Goal: Information Seeking & Learning: Learn about a topic

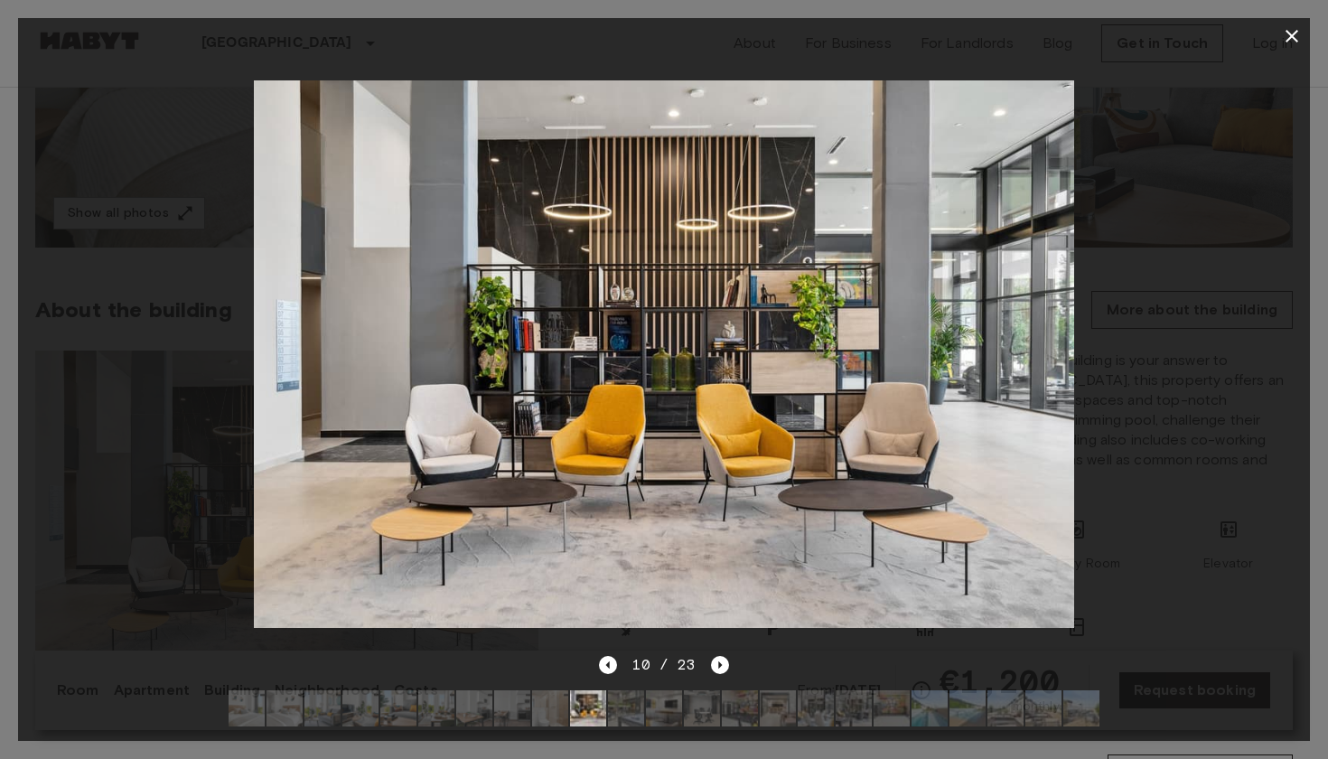
scroll to position [465, 0]
click at [1292, 35] on icon "button" at bounding box center [1292, 36] width 13 height 13
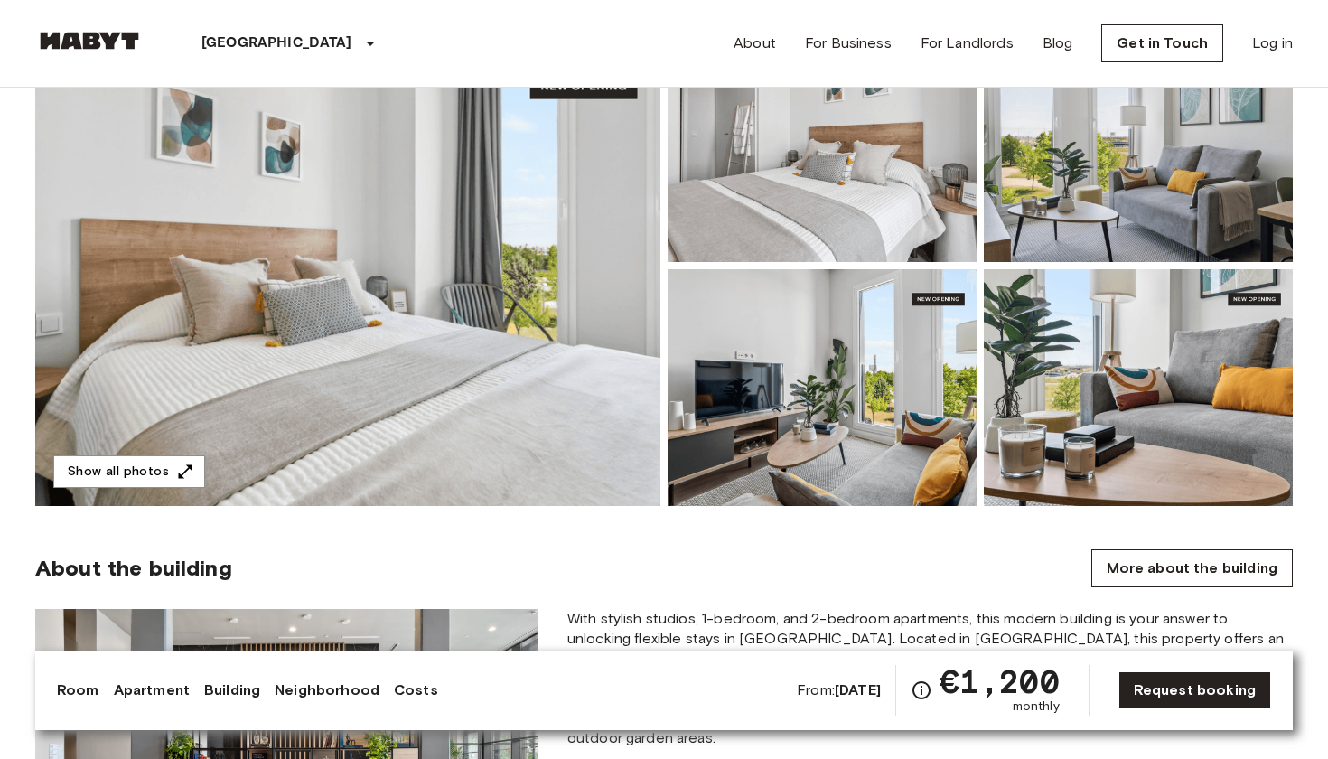
scroll to position [192, 0]
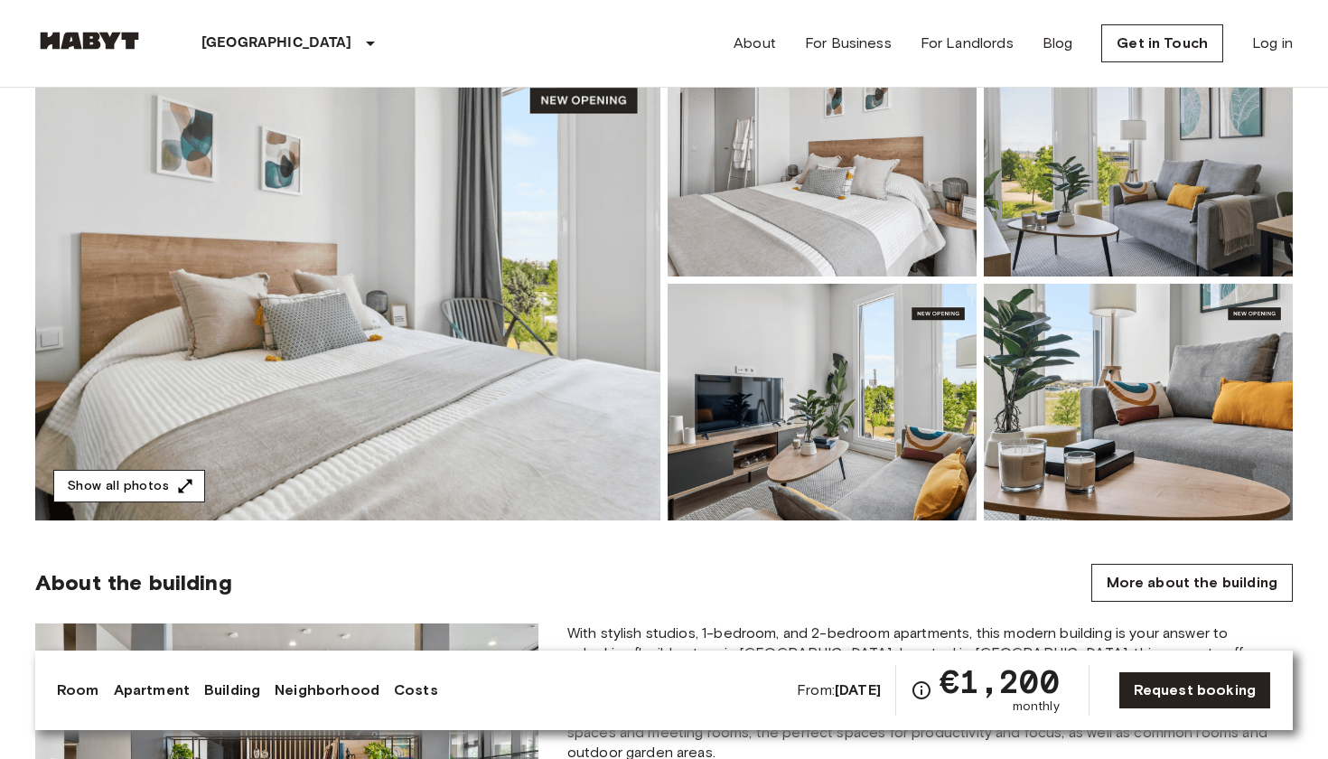
click at [144, 486] on button "Show all photos" at bounding box center [129, 486] width 152 height 33
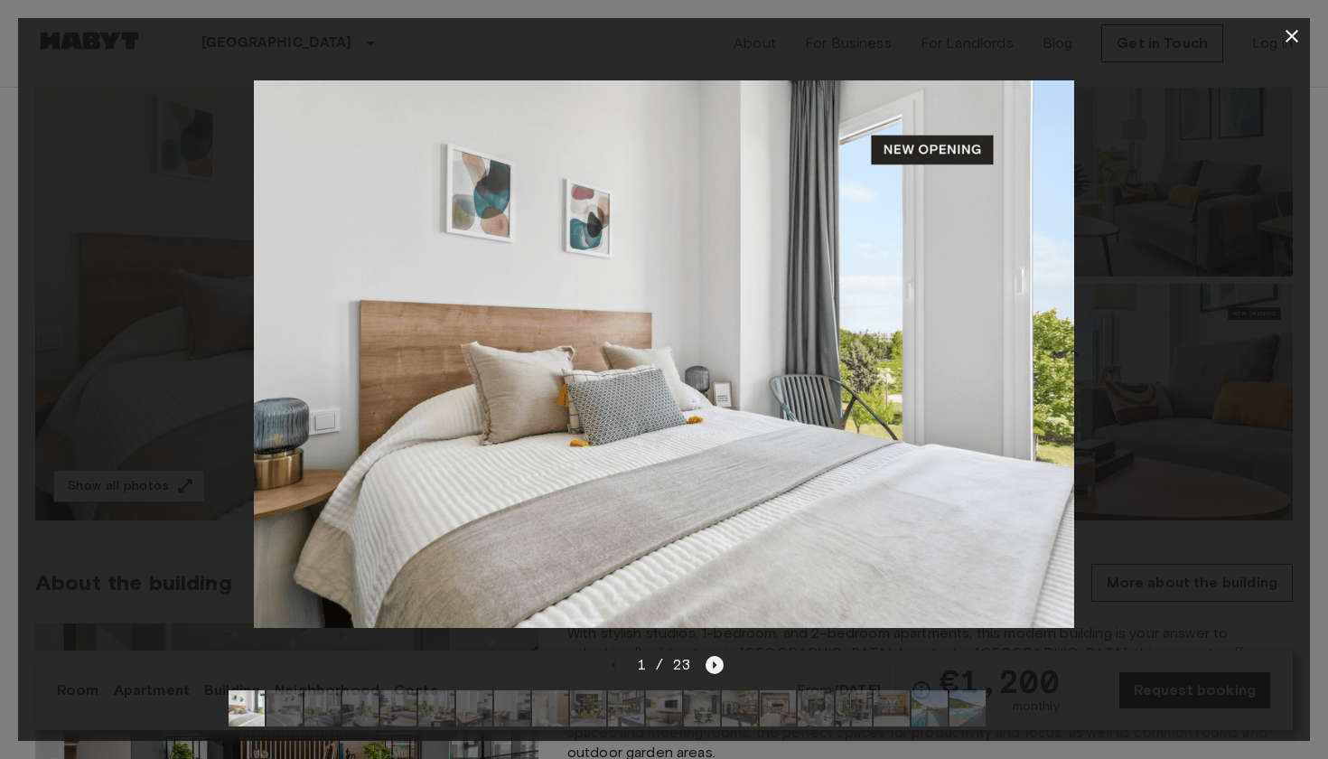
click at [713, 661] on icon "Next image" at bounding box center [715, 665] width 18 height 18
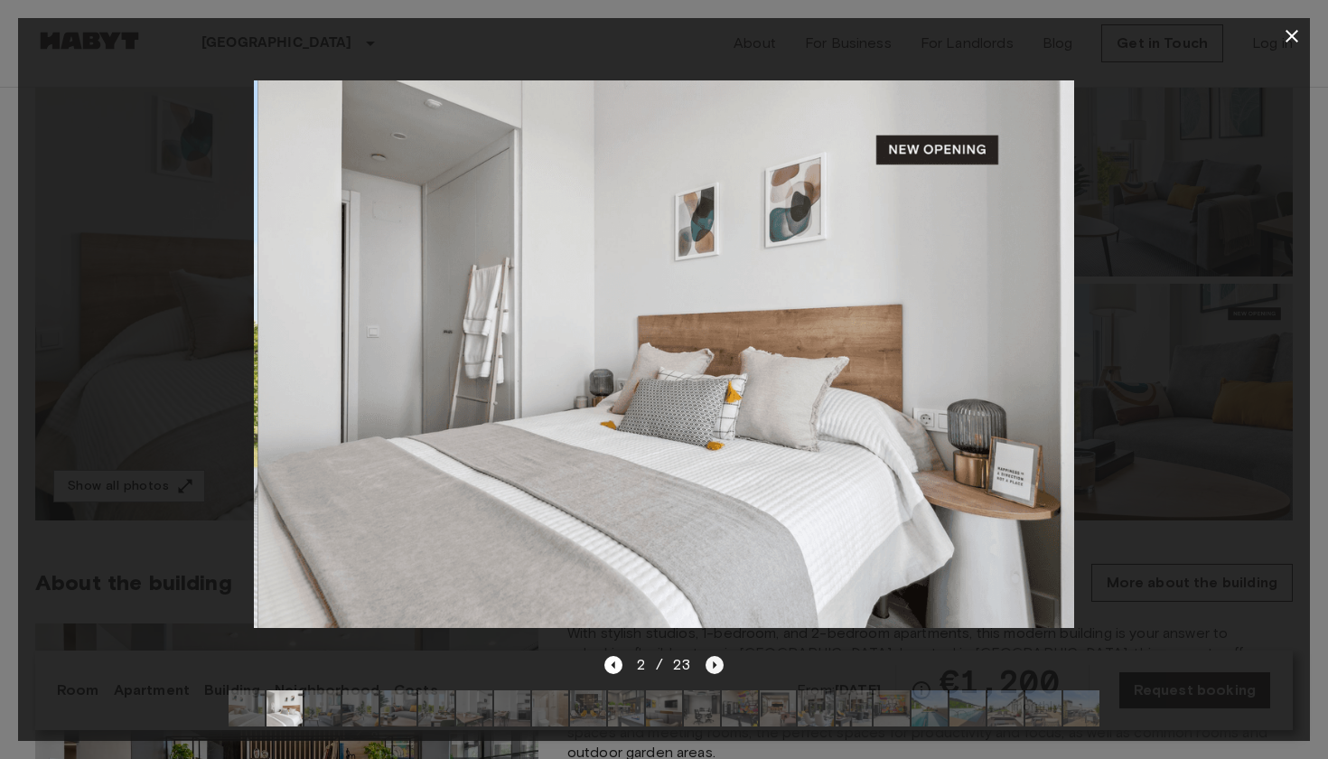
click at [713, 661] on icon "Next image" at bounding box center [715, 665] width 18 height 18
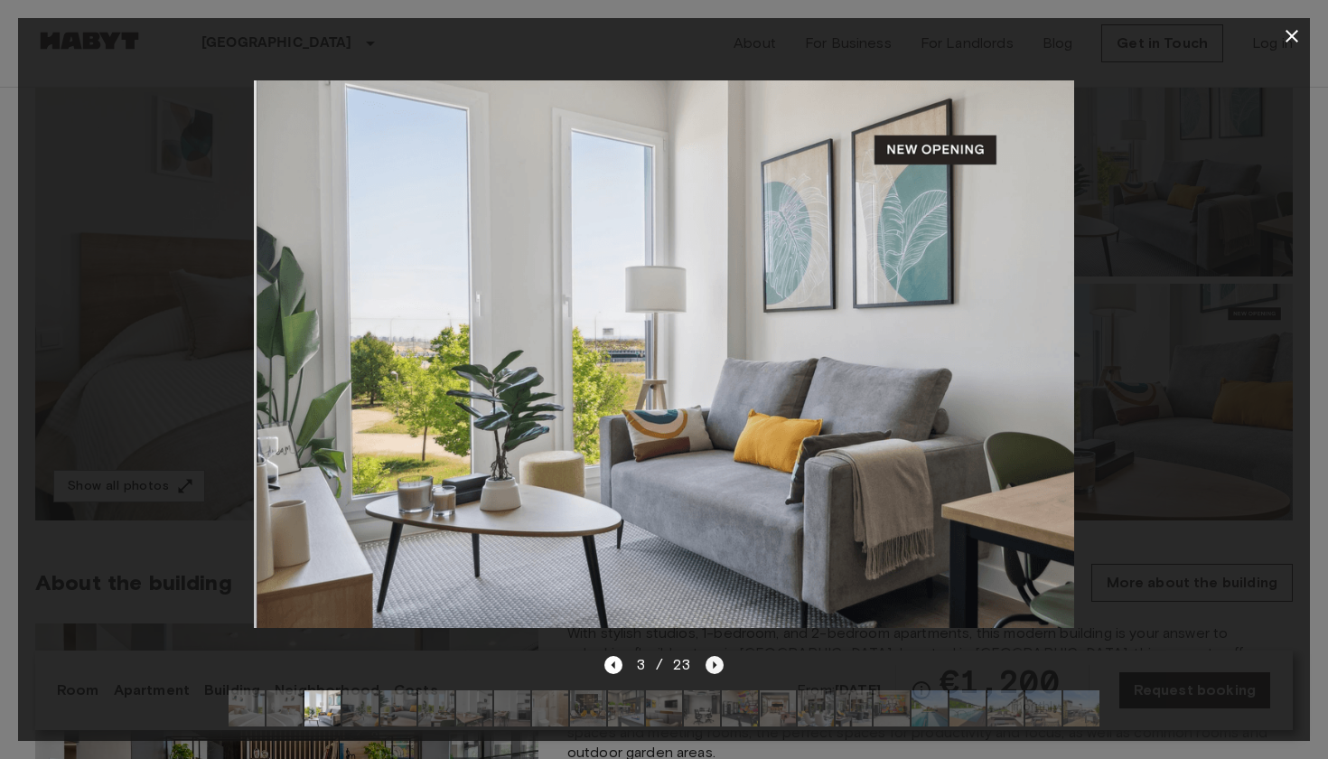
click at [713, 661] on icon "Next image" at bounding box center [715, 665] width 18 height 18
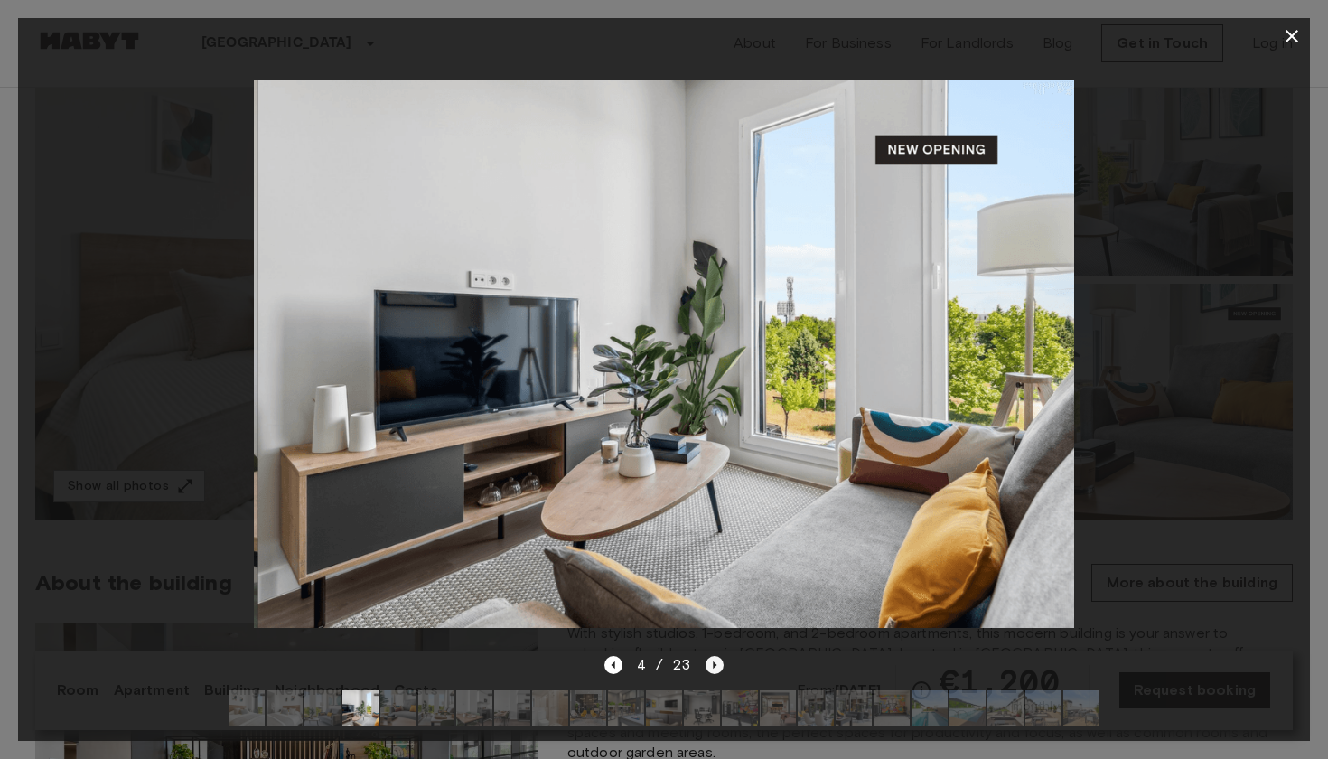
click at [713, 661] on icon "Next image" at bounding box center [715, 665] width 18 height 18
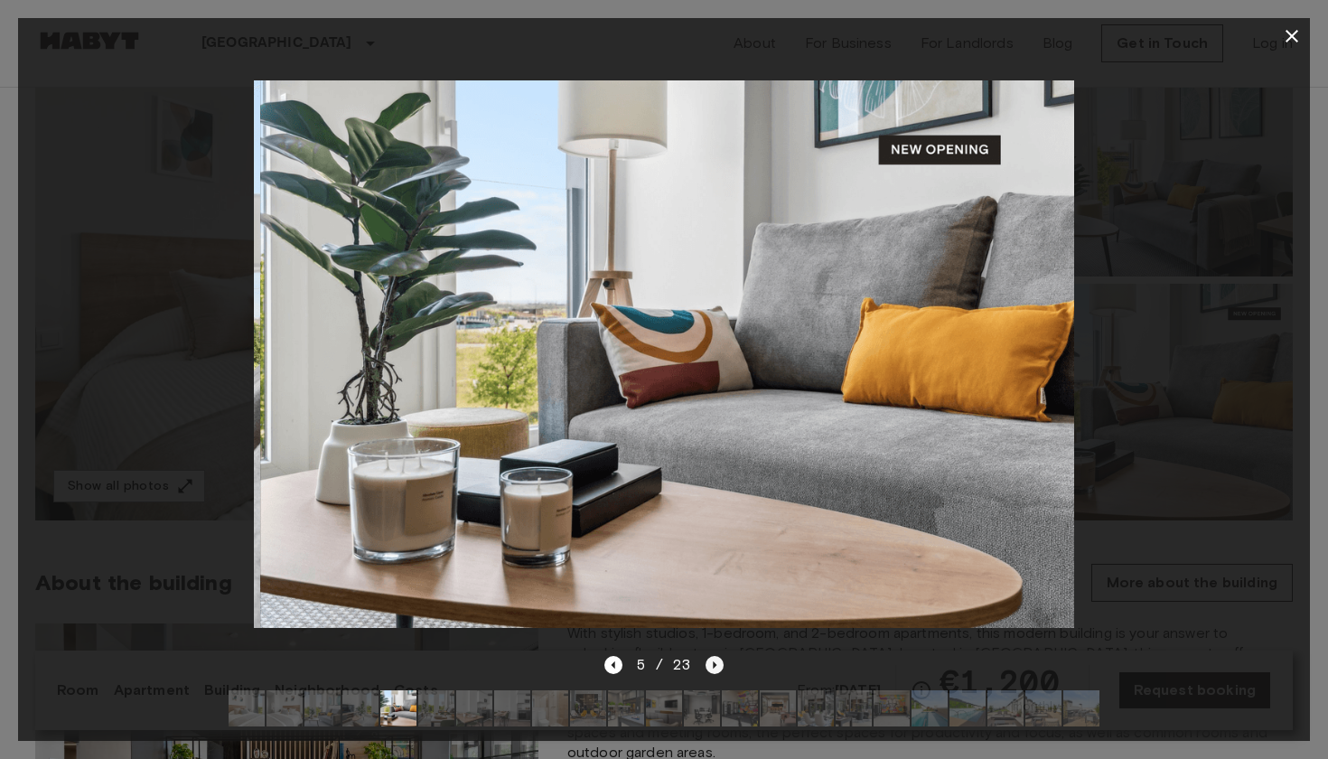
click at [713, 661] on icon "Next image" at bounding box center [715, 665] width 18 height 18
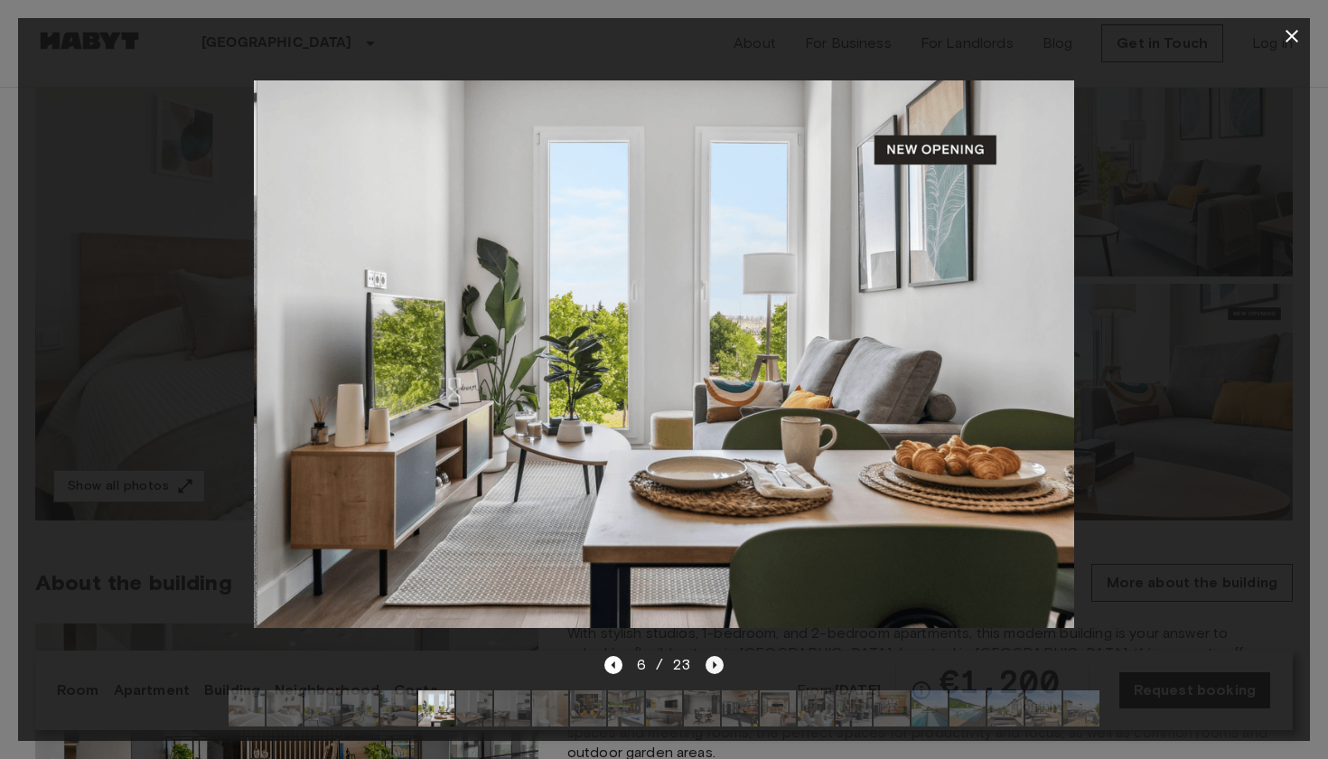
click at [713, 661] on icon "Next image" at bounding box center [715, 665] width 18 height 18
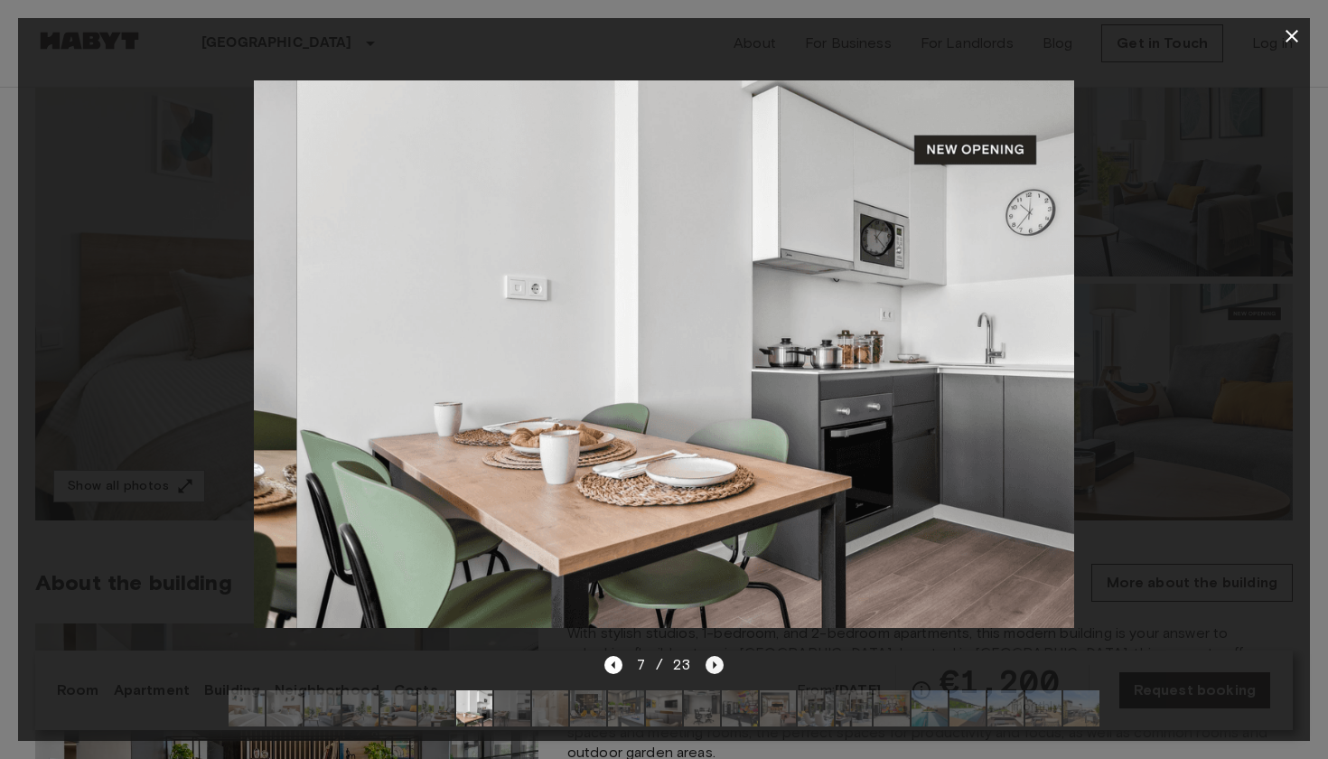
click at [713, 661] on icon "Next image" at bounding box center [715, 665] width 18 height 18
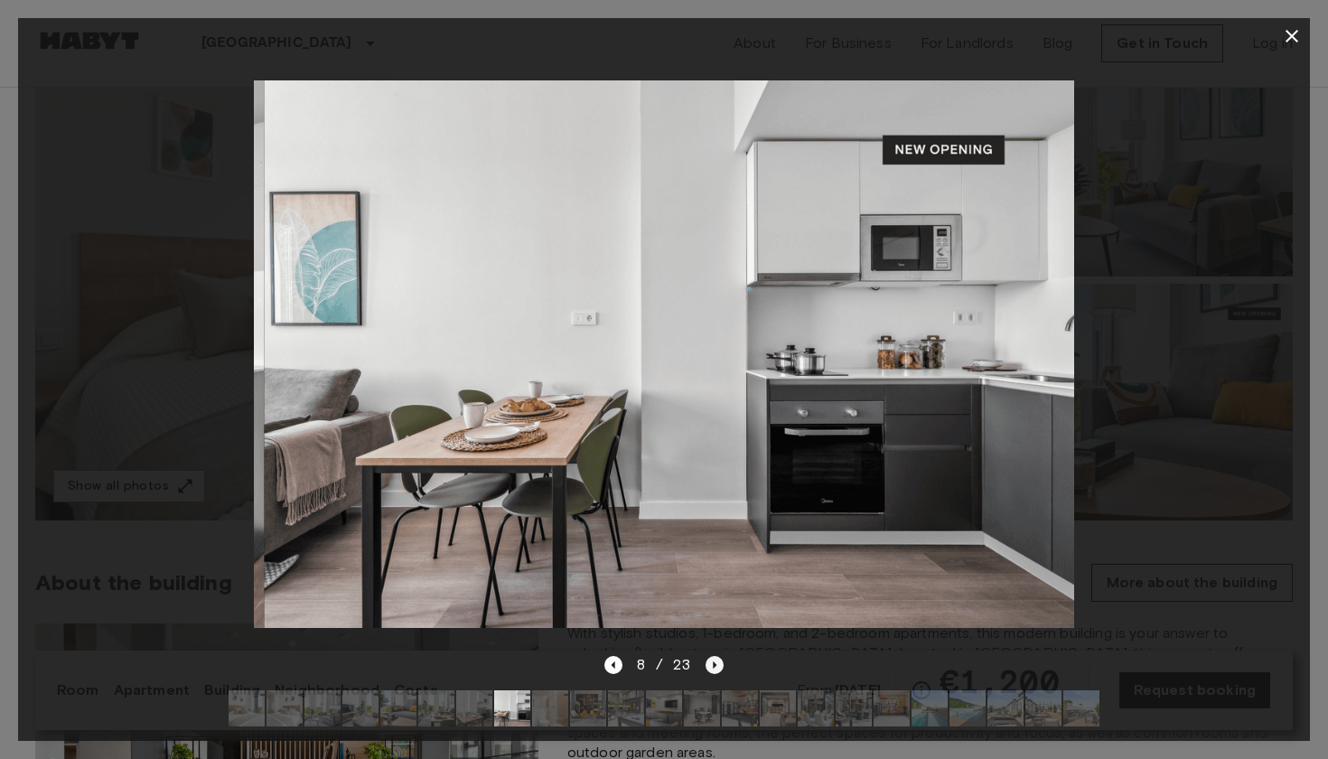
click at [713, 661] on icon "Next image" at bounding box center [715, 665] width 18 height 18
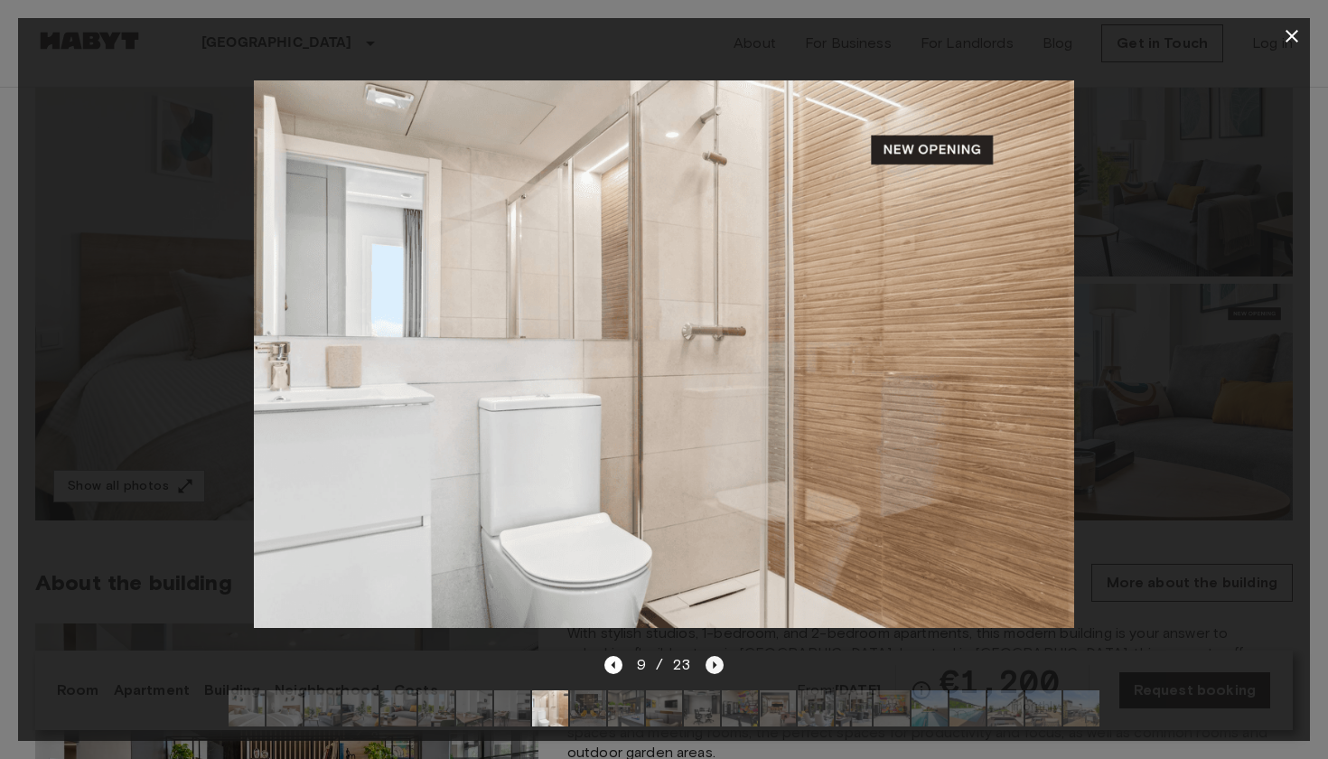
click at [713, 661] on icon "Next image" at bounding box center [715, 665] width 18 height 18
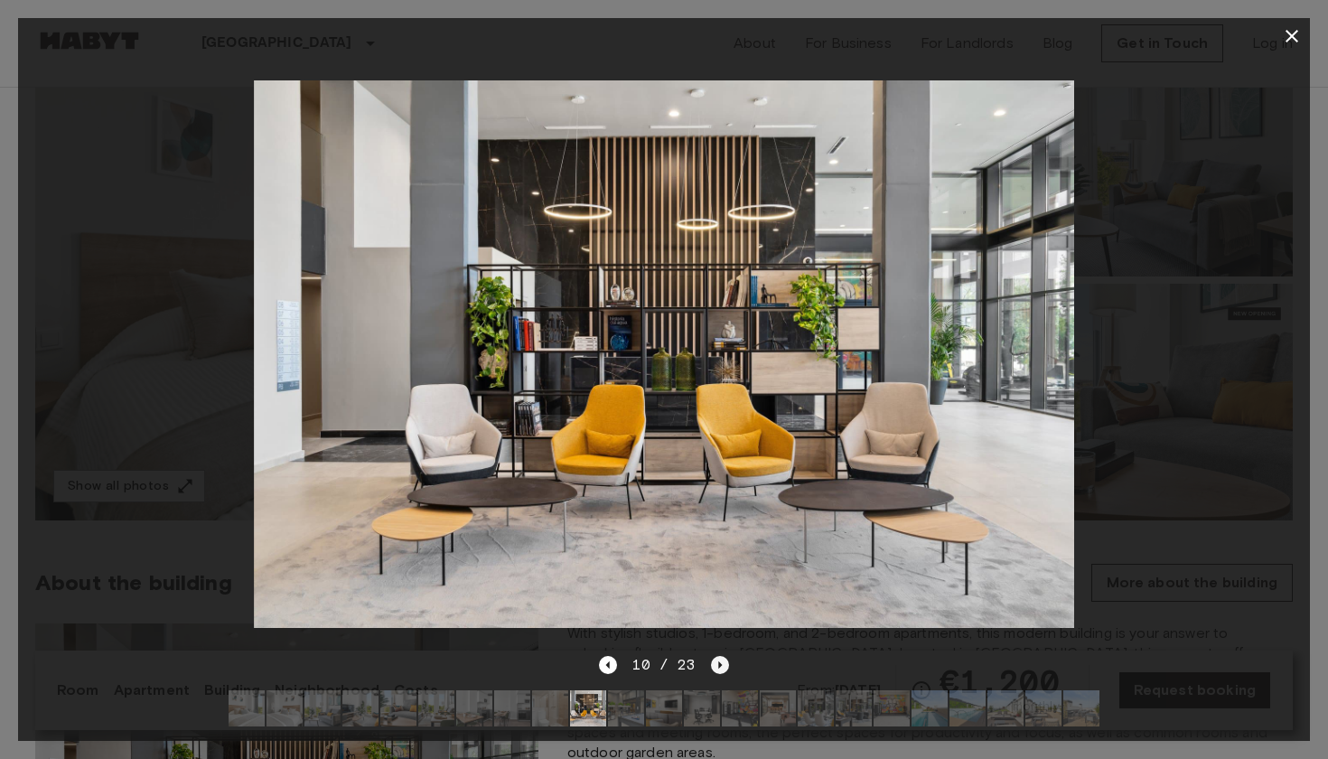
click at [713, 661] on icon "Next image" at bounding box center [720, 665] width 18 height 18
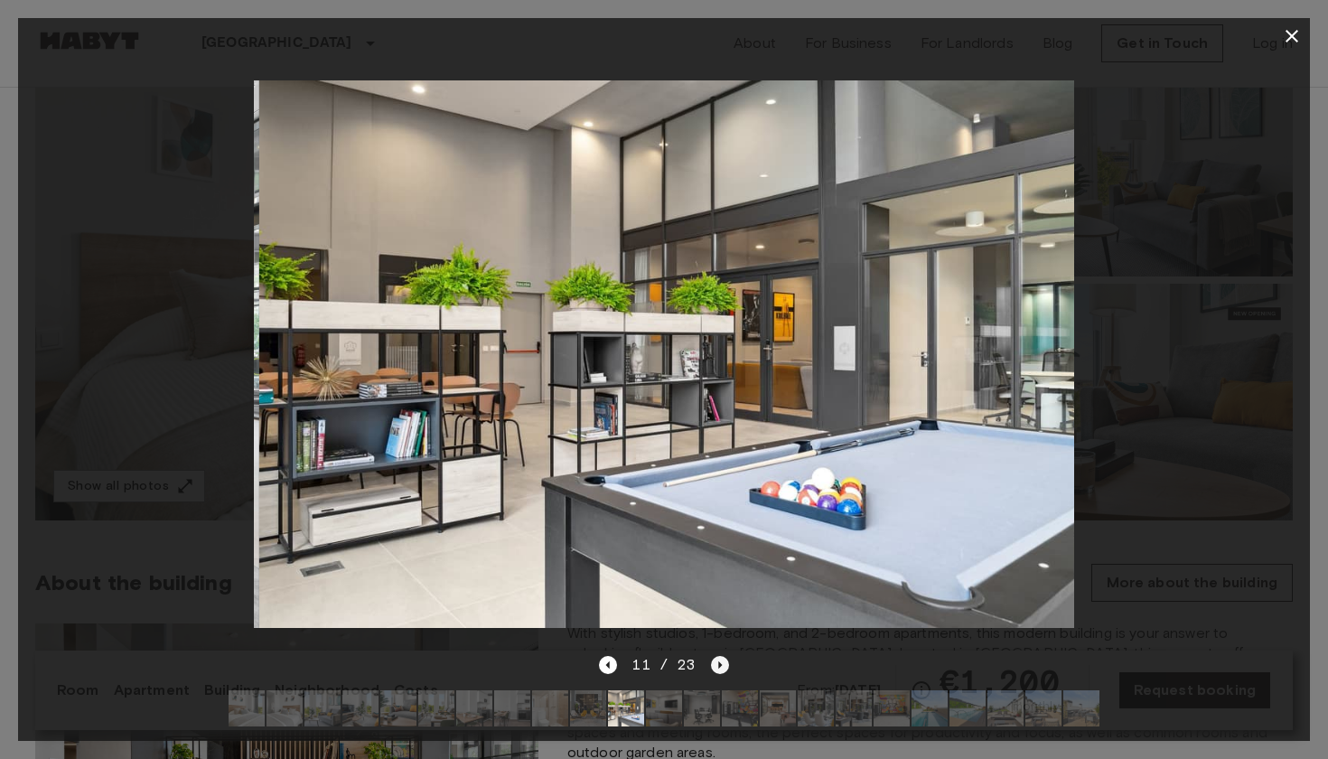
click at [713, 661] on icon "Next image" at bounding box center [720, 665] width 18 height 18
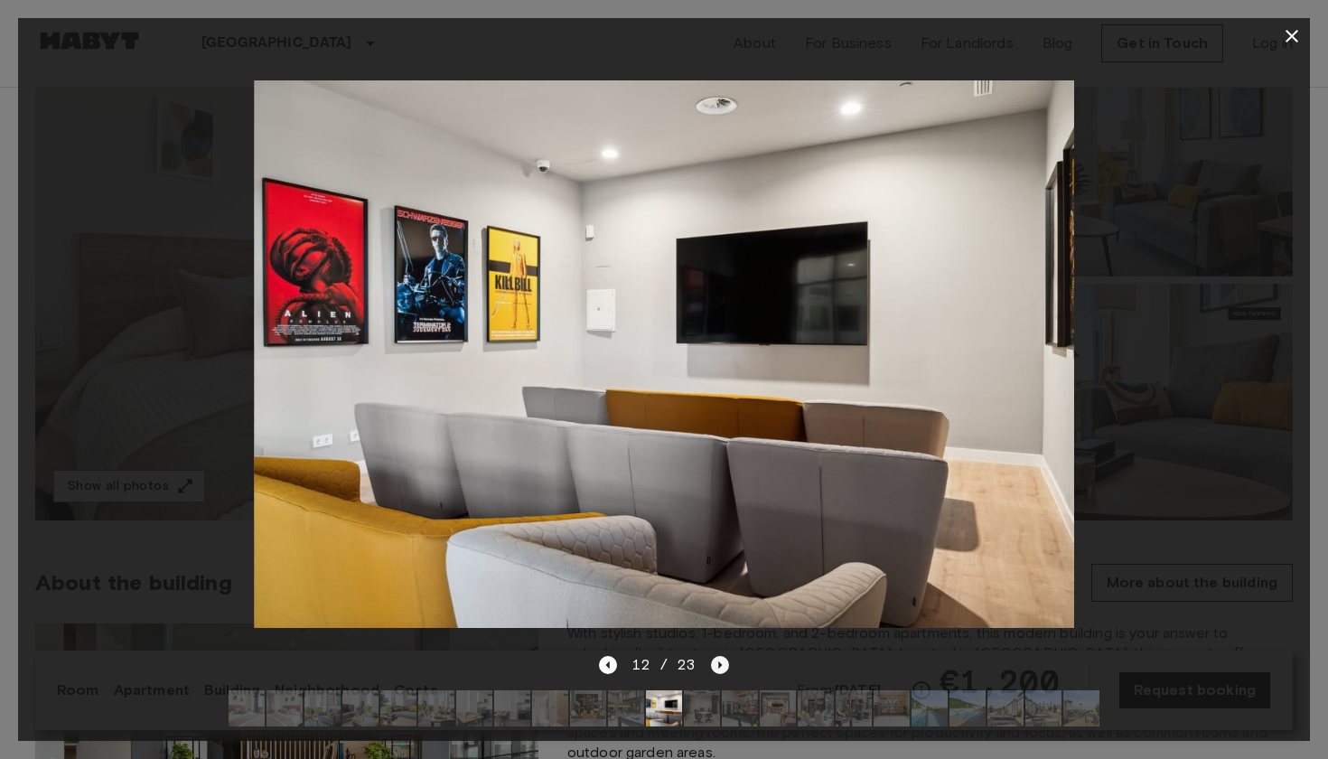
click at [713, 661] on icon "Next image" at bounding box center [720, 665] width 18 height 18
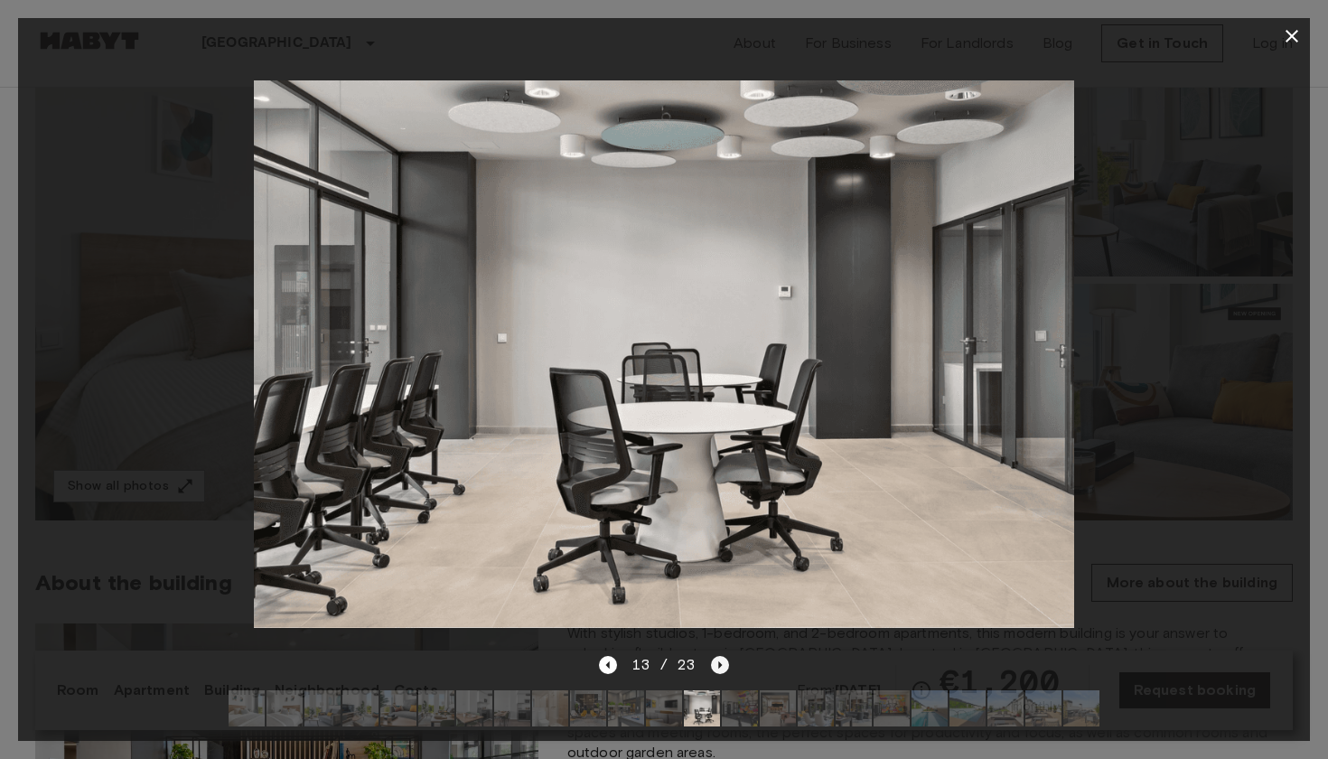
click at [713, 661] on icon "Next image" at bounding box center [720, 665] width 18 height 18
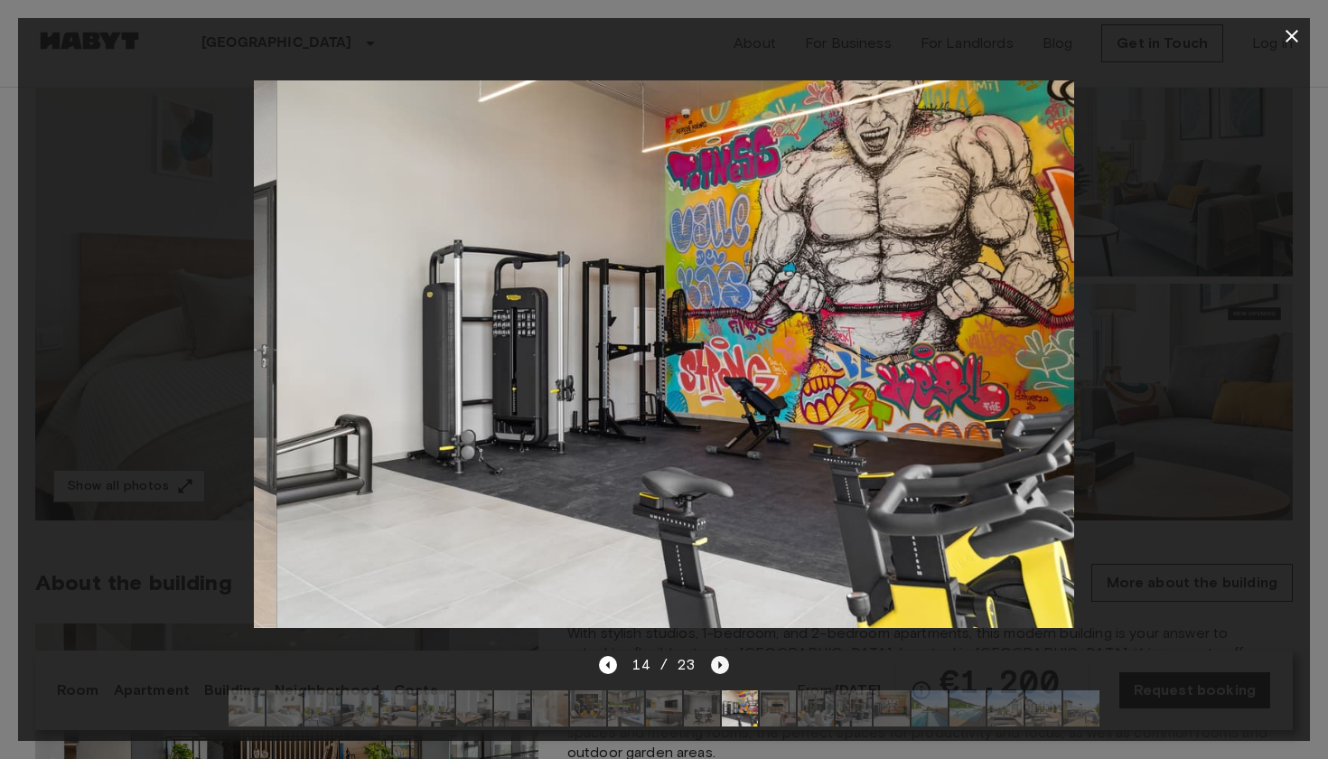
click at [713, 661] on icon "Next image" at bounding box center [720, 665] width 18 height 18
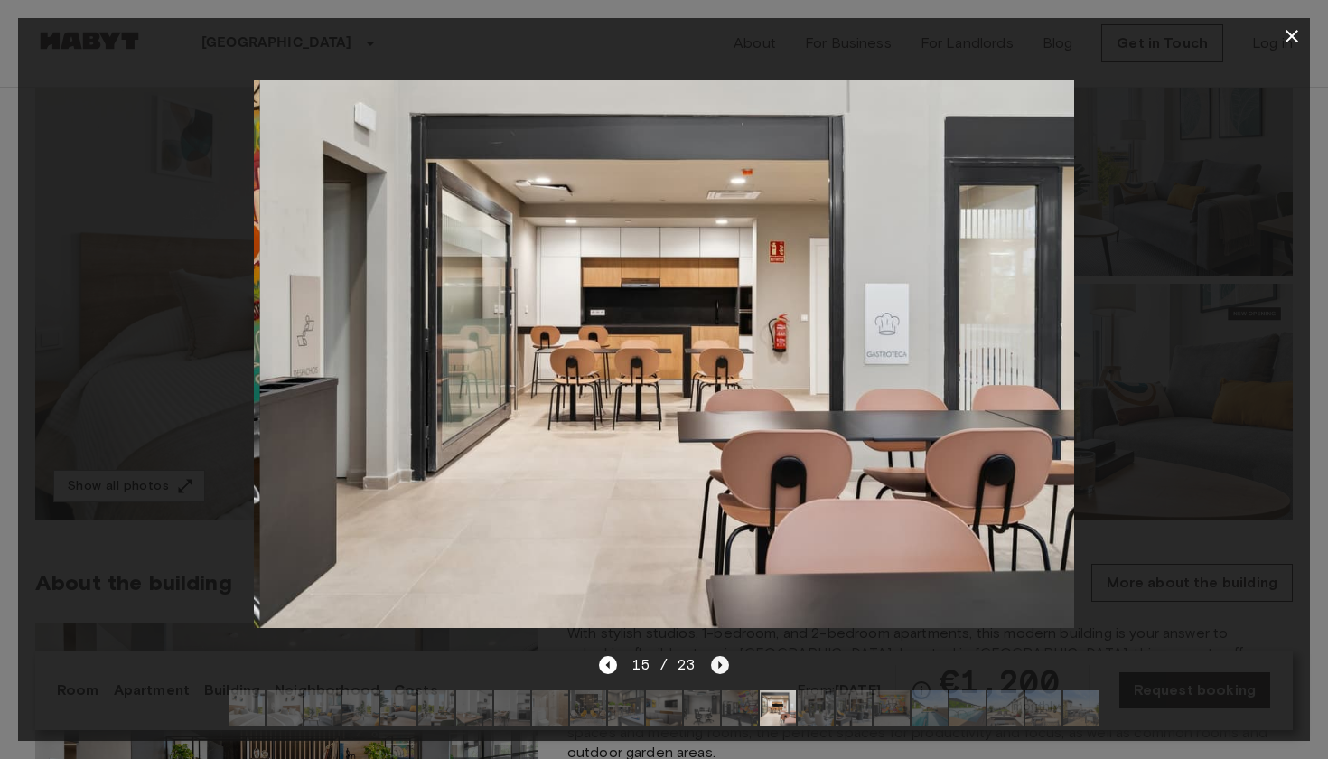
click at [713, 661] on icon "Next image" at bounding box center [720, 665] width 18 height 18
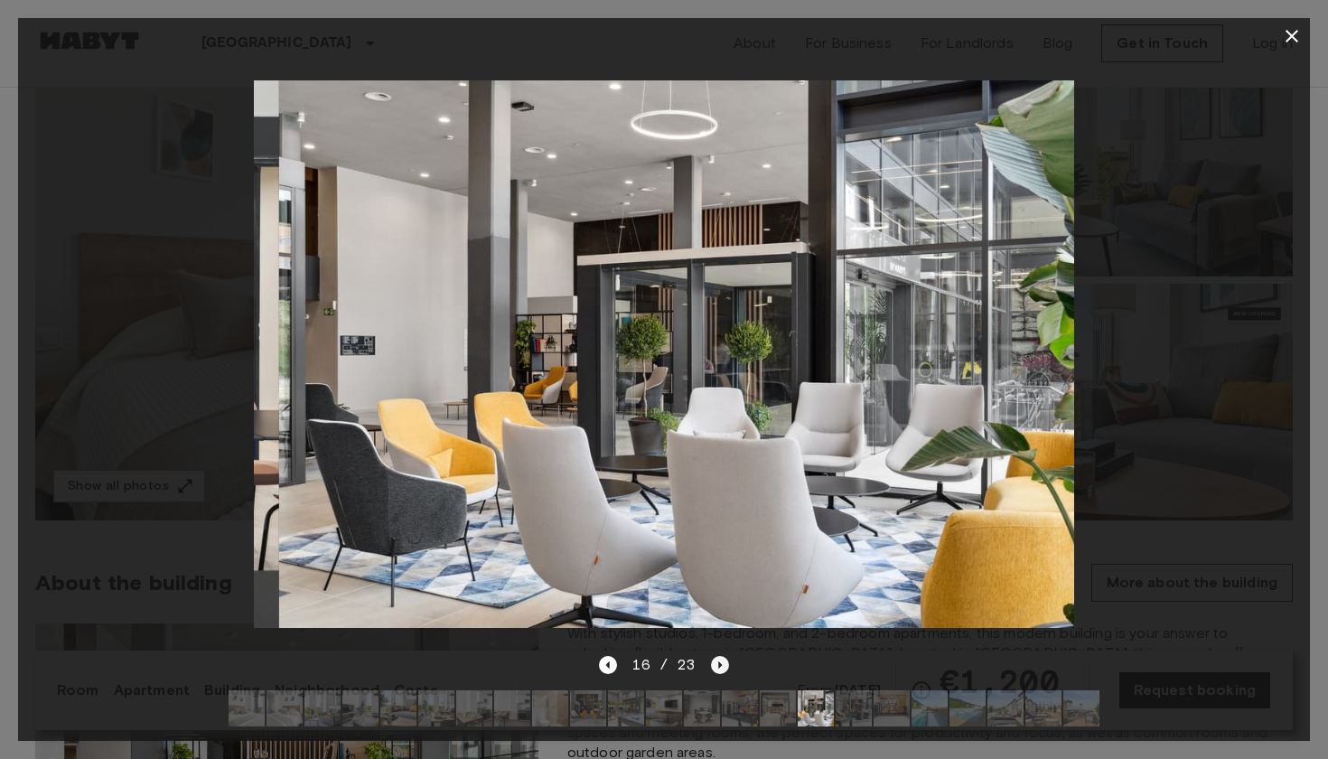
click at [713, 661] on icon "Next image" at bounding box center [720, 665] width 18 height 18
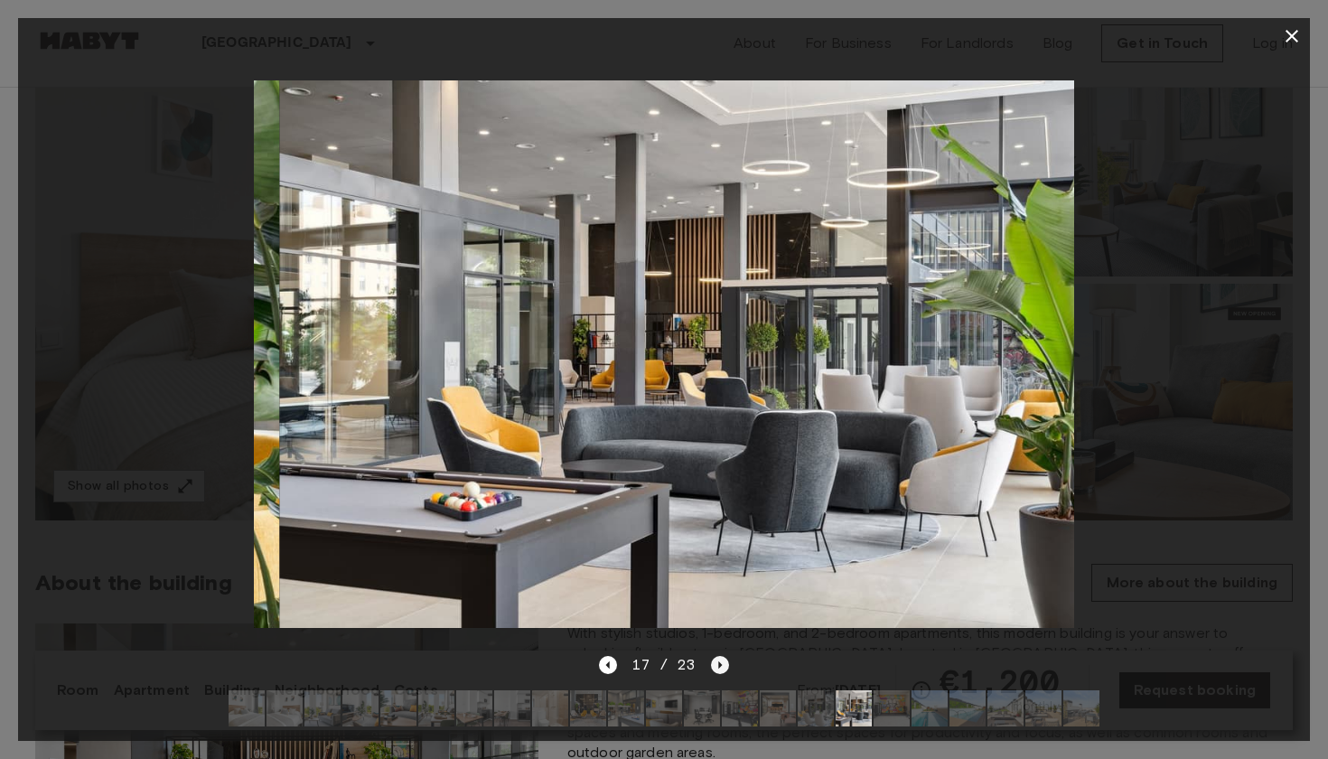
click at [713, 661] on icon "Next image" at bounding box center [720, 665] width 18 height 18
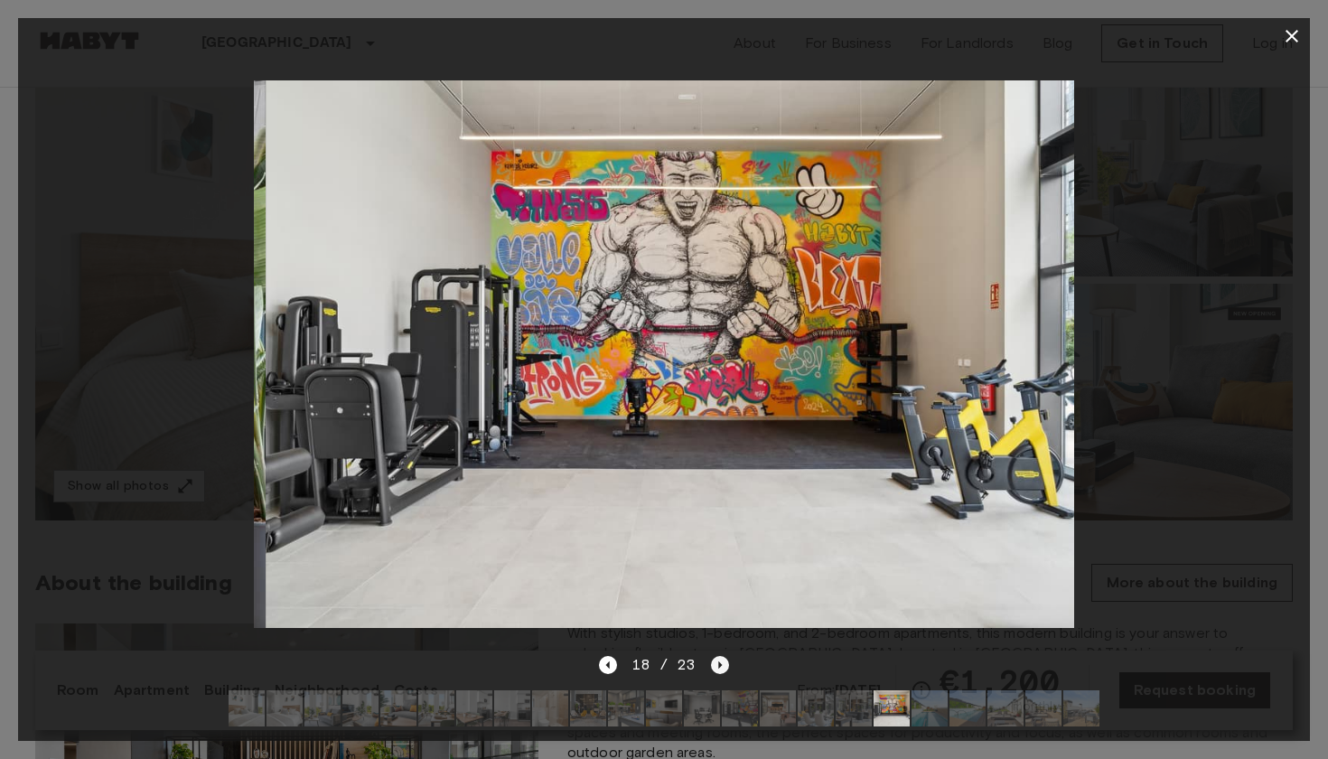
click at [713, 661] on icon "Next image" at bounding box center [720, 665] width 18 height 18
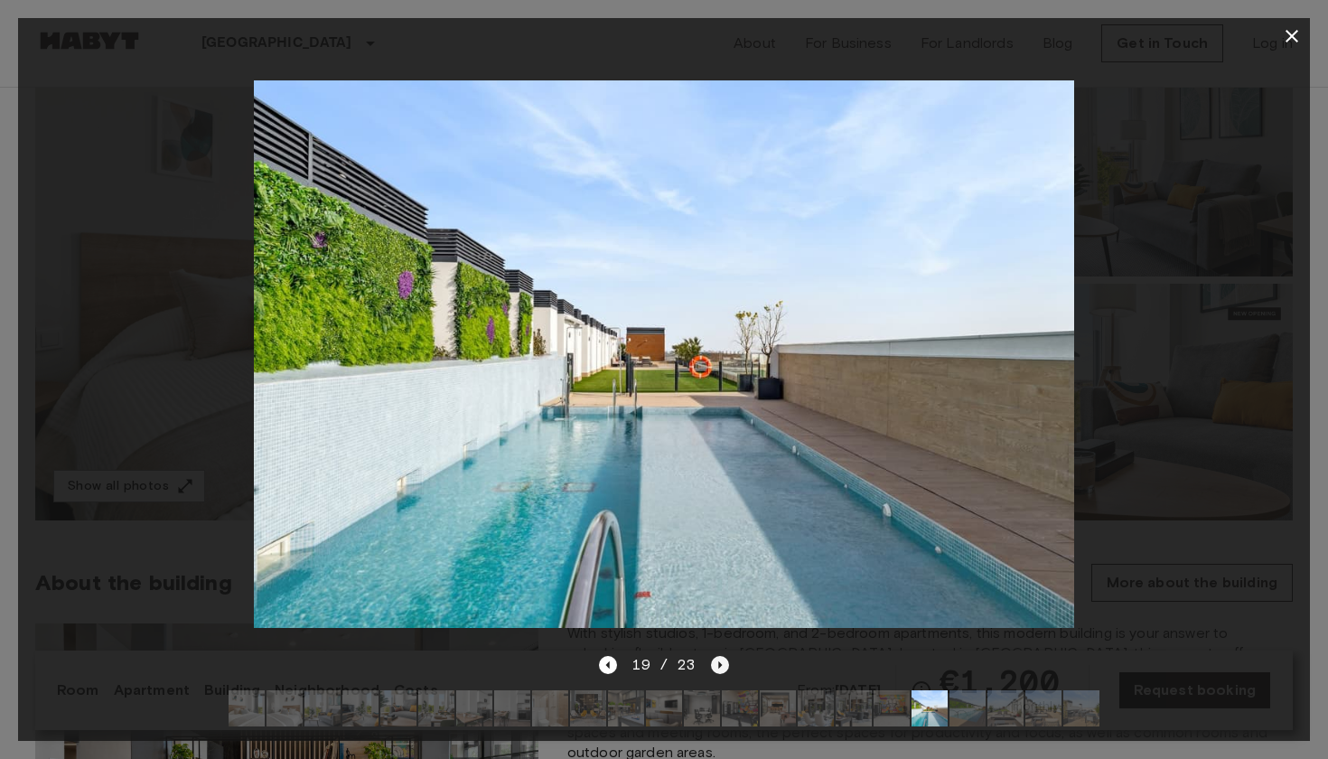
click at [713, 661] on icon "Next image" at bounding box center [720, 665] width 18 height 18
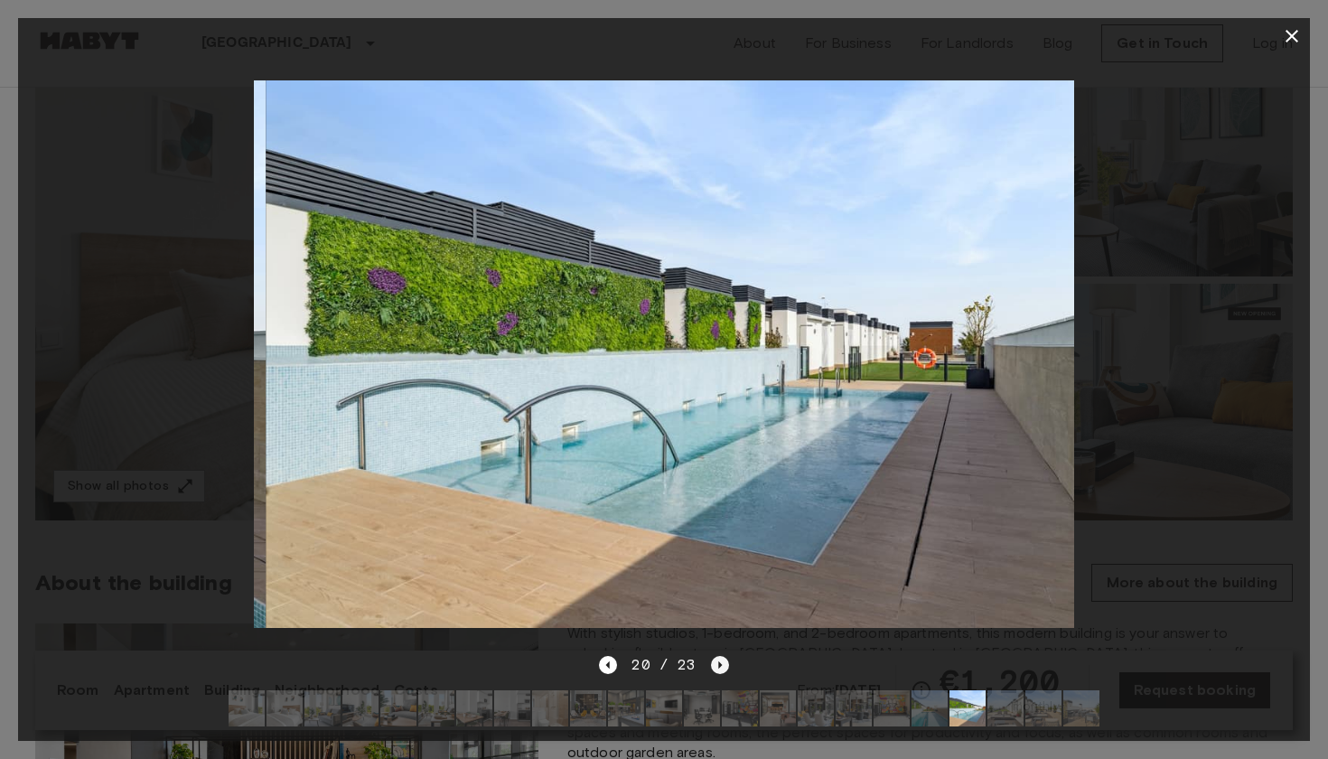
click at [713, 661] on icon "Next image" at bounding box center [720, 665] width 18 height 18
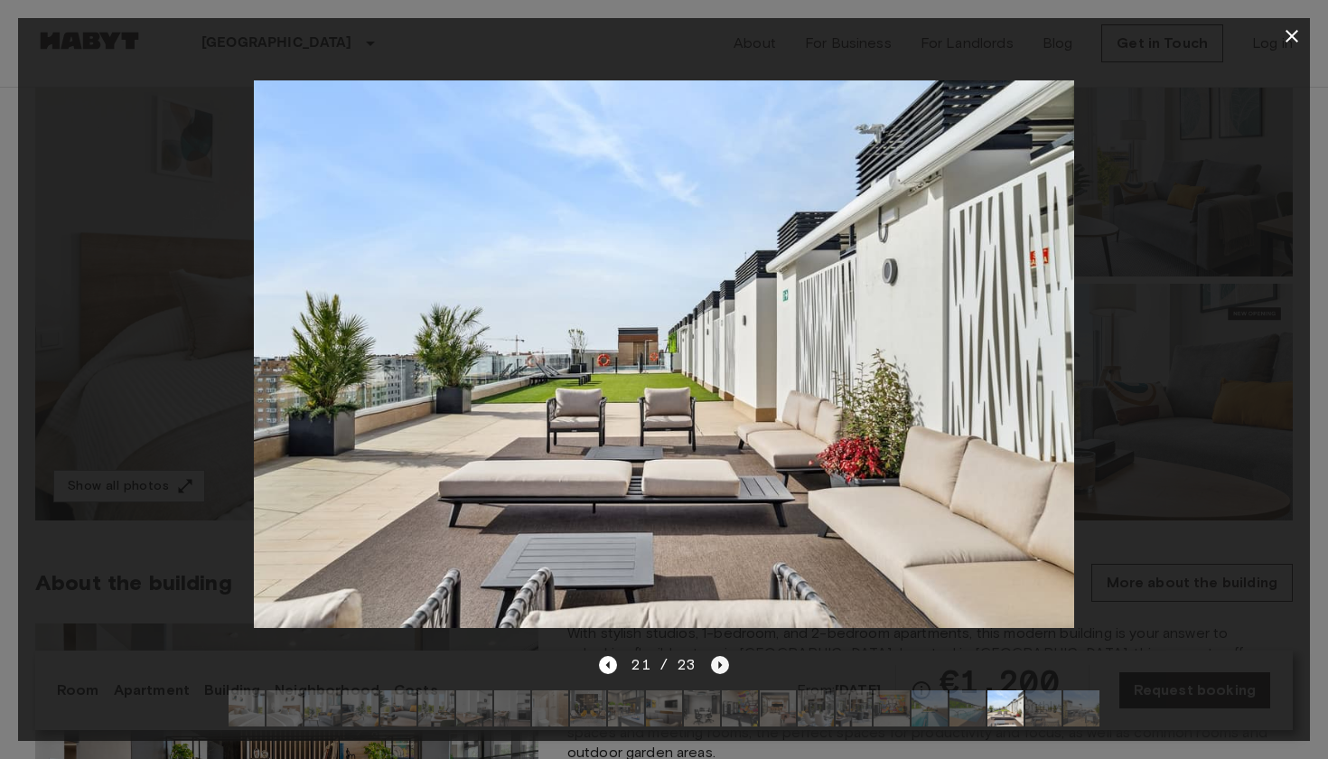
click at [713, 661] on icon "Next image" at bounding box center [720, 665] width 18 height 18
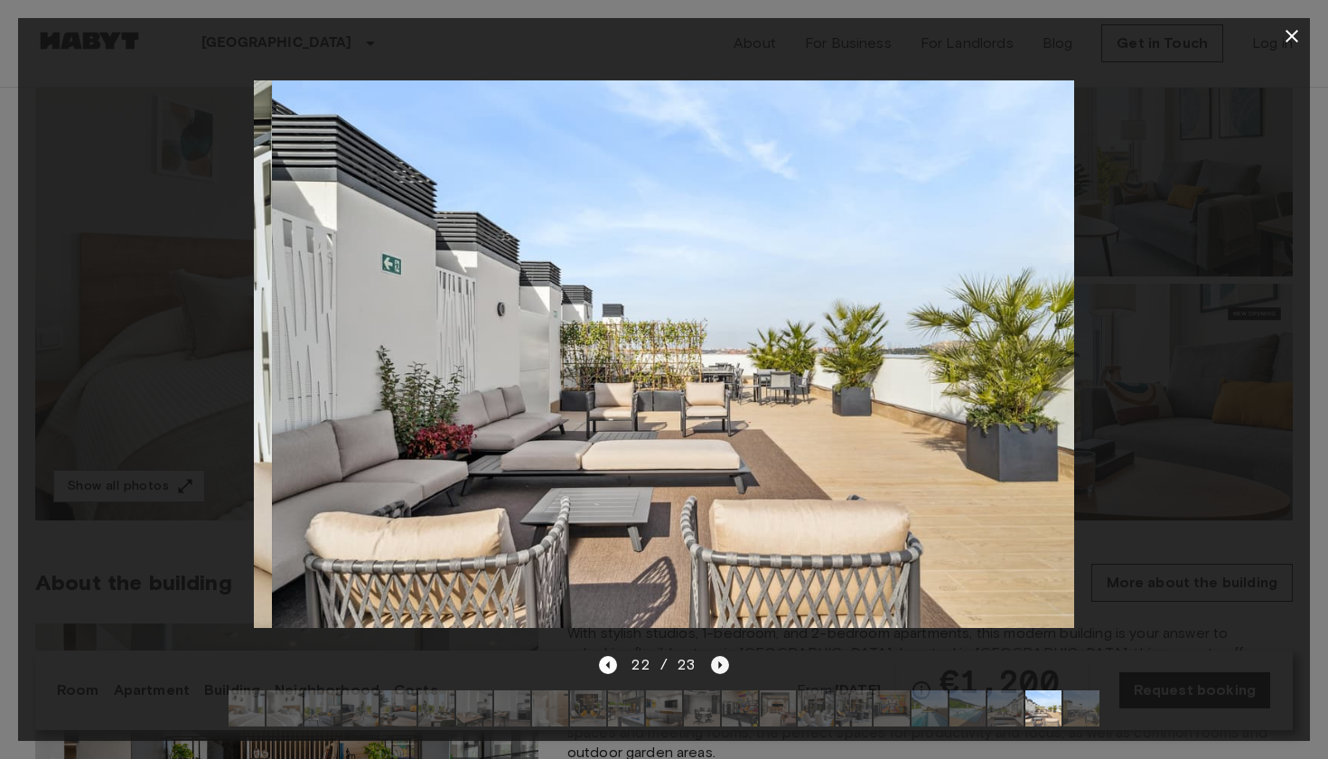
click at [713, 661] on icon "Next image" at bounding box center [720, 665] width 18 height 18
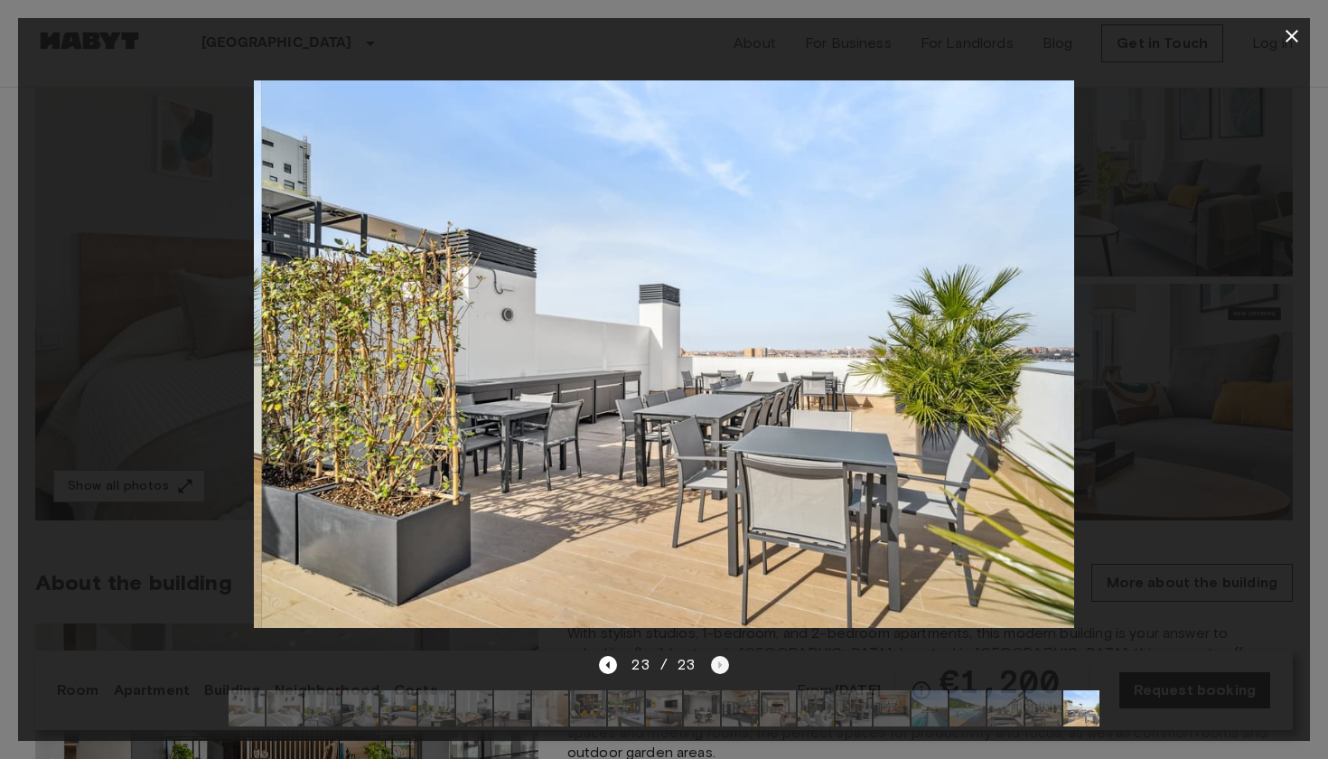
click at [713, 661] on div "23 / 23" at bounding box center [663, 665] width 129 height 22
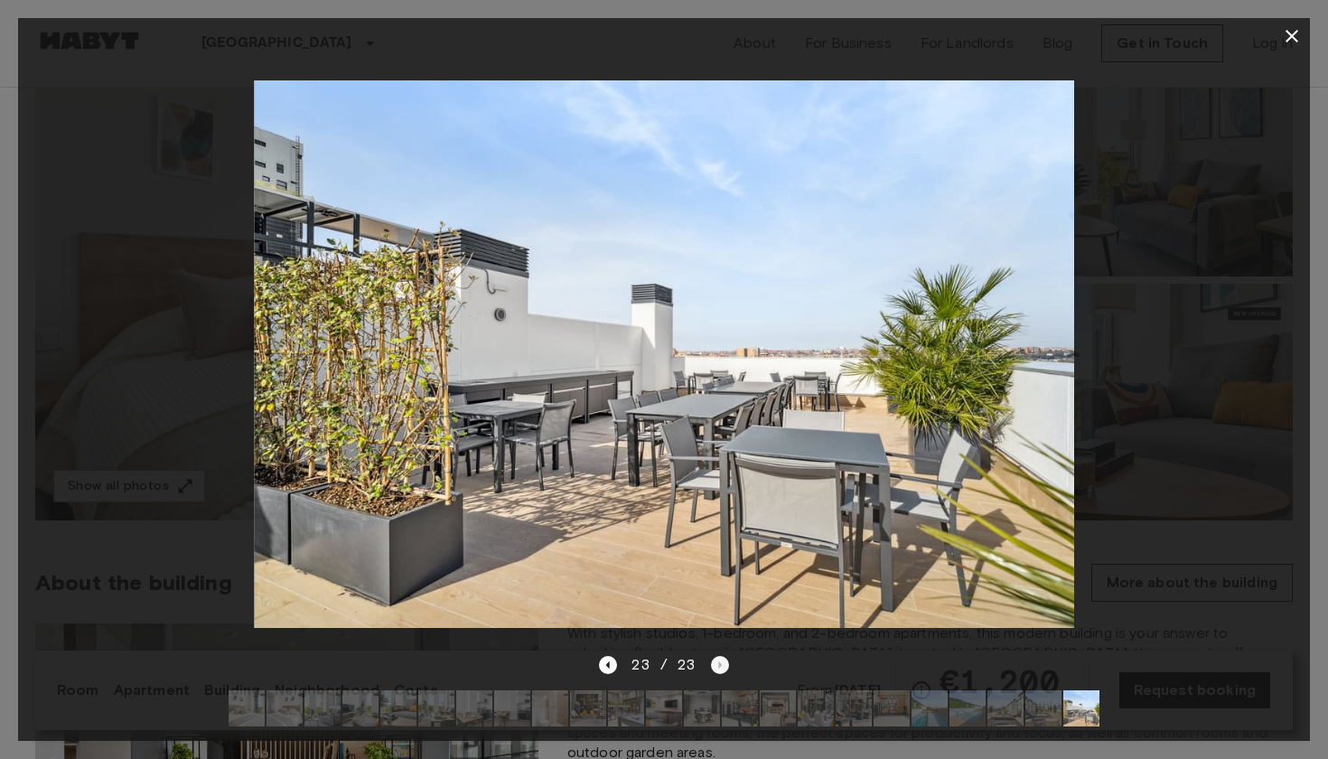
click at [713, 661] on div "23 / 23" at bounding box center [663, 665] width 129 height 22
click at [1288, 33] on icon "button" at bounding box center [1292, 36] width 13 height 13
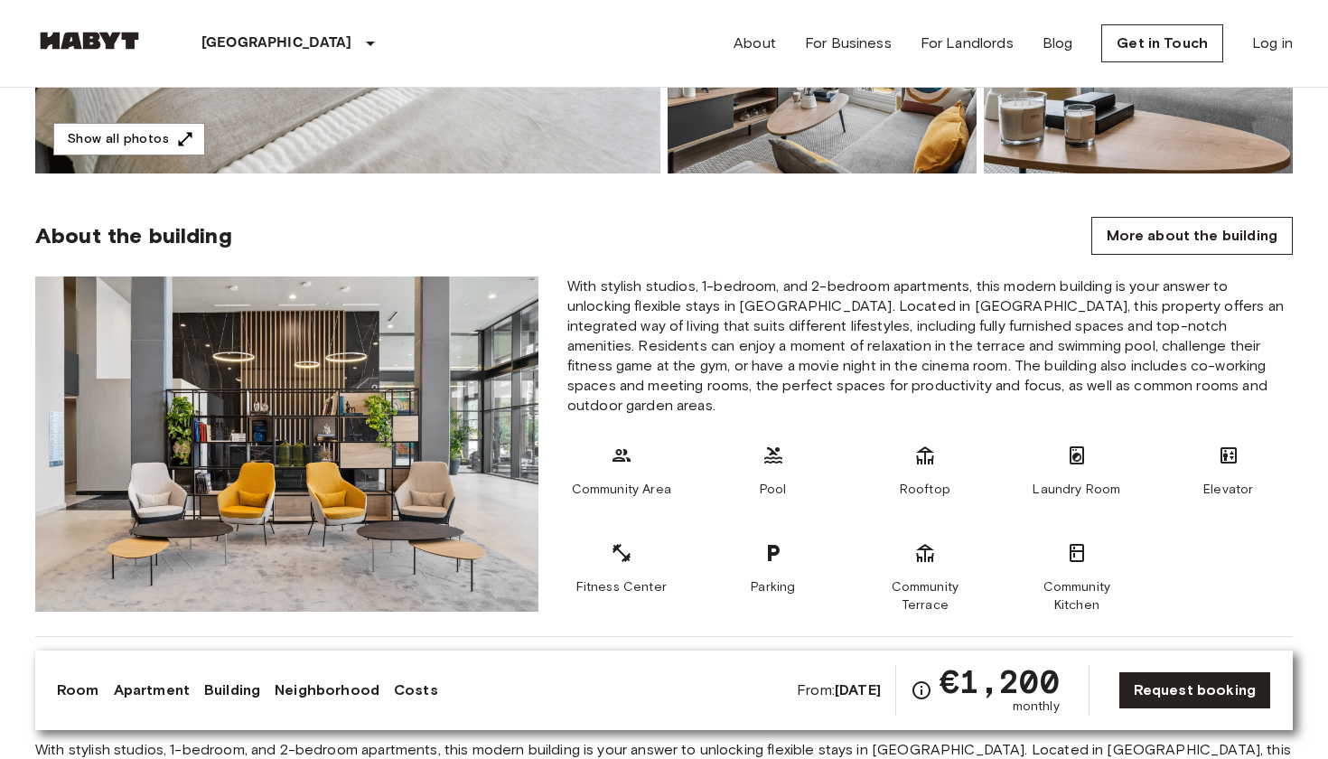
scroll to position [589, 0]
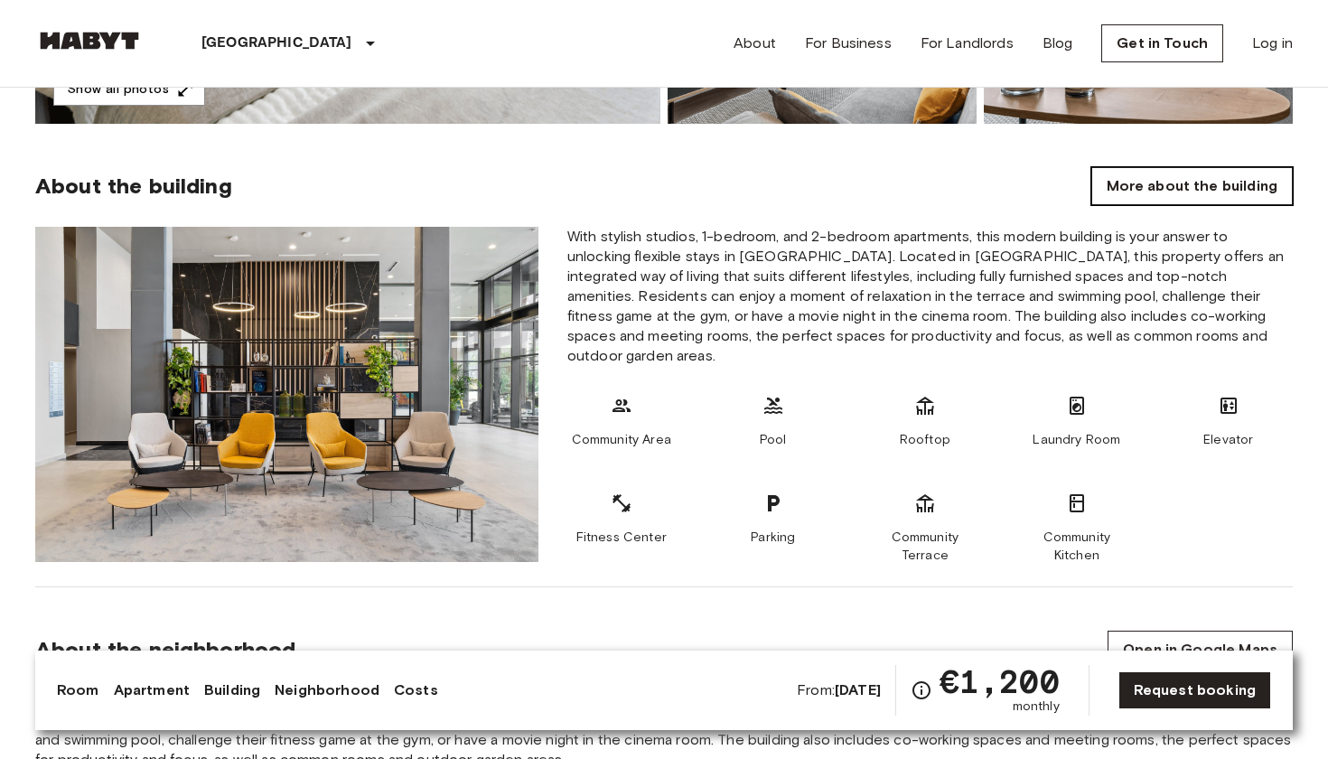
click at [1107, 193] on link "More about the building" at bounding box center [1193, 186] width 202 height 38
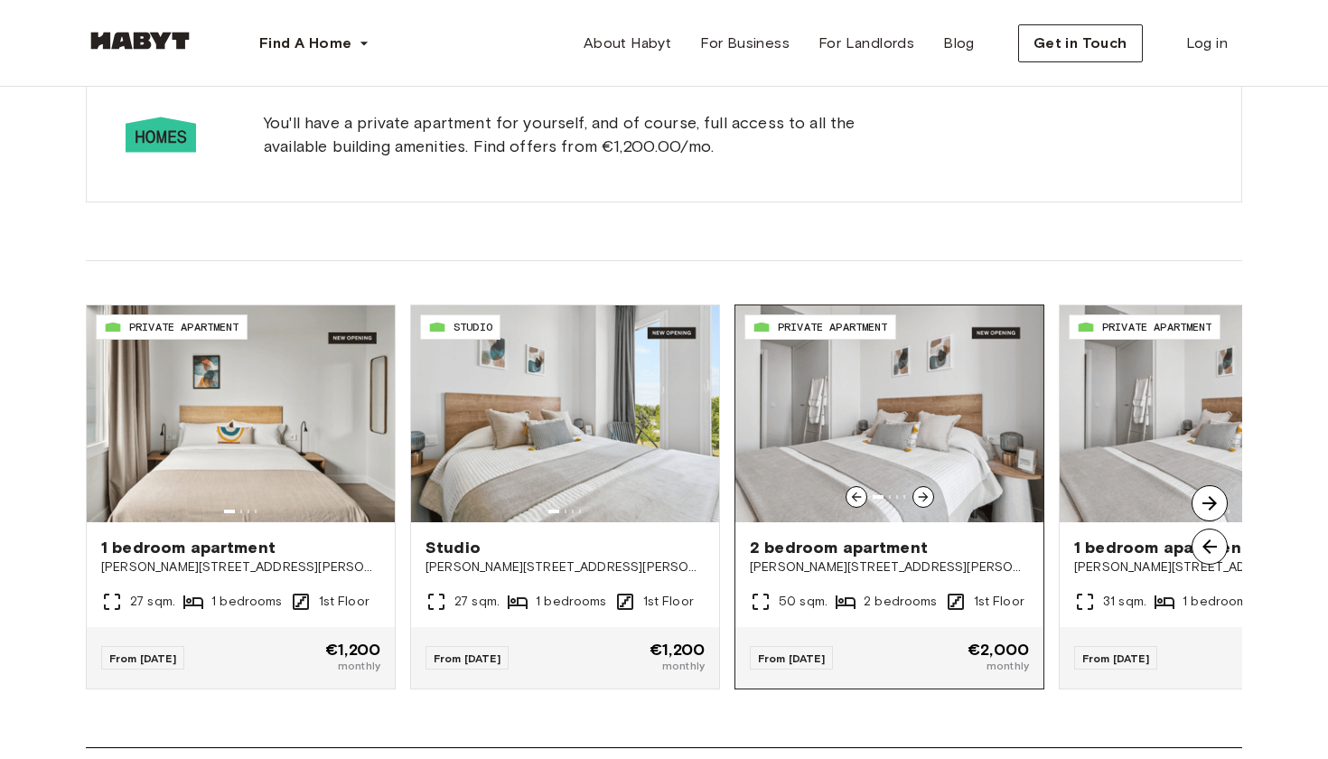
scroll to position [1197, 0]
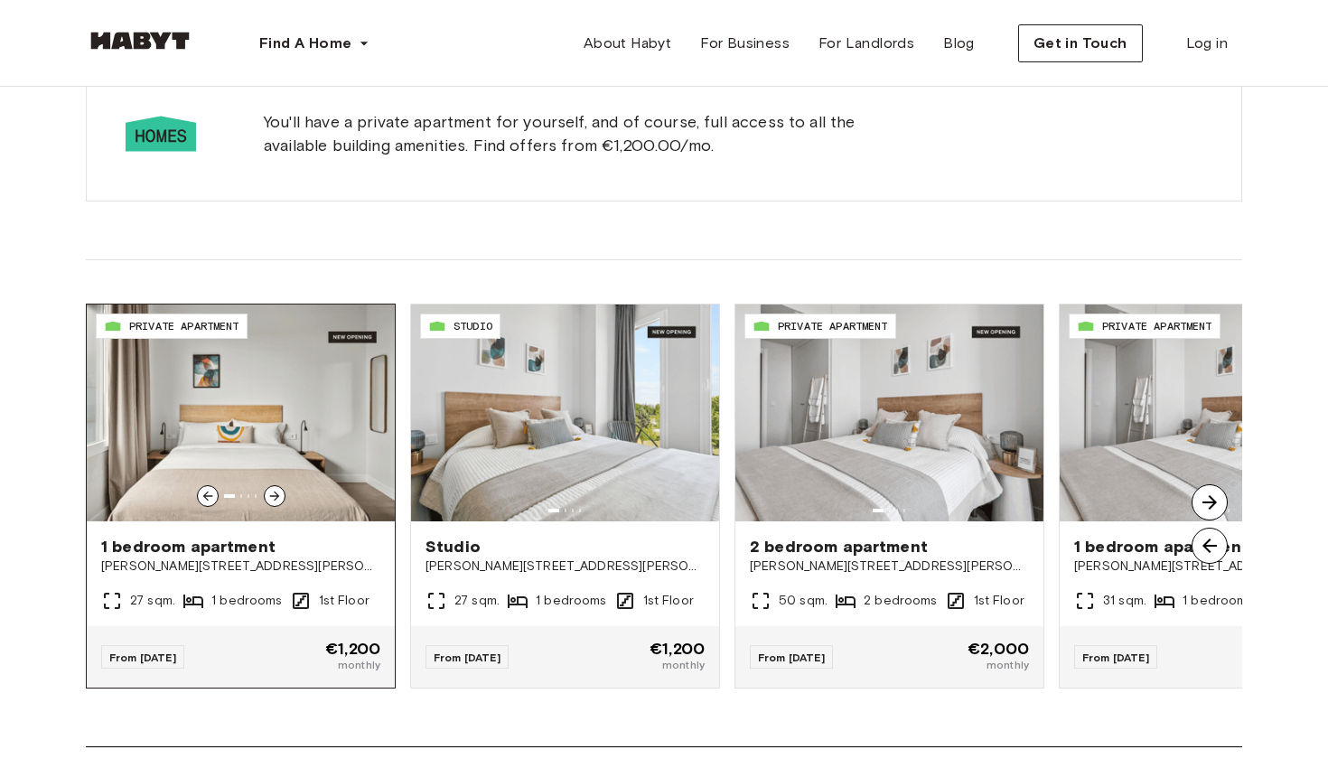
click at [273, 489] on div at bounding box center [275, 496] width 22 height 22
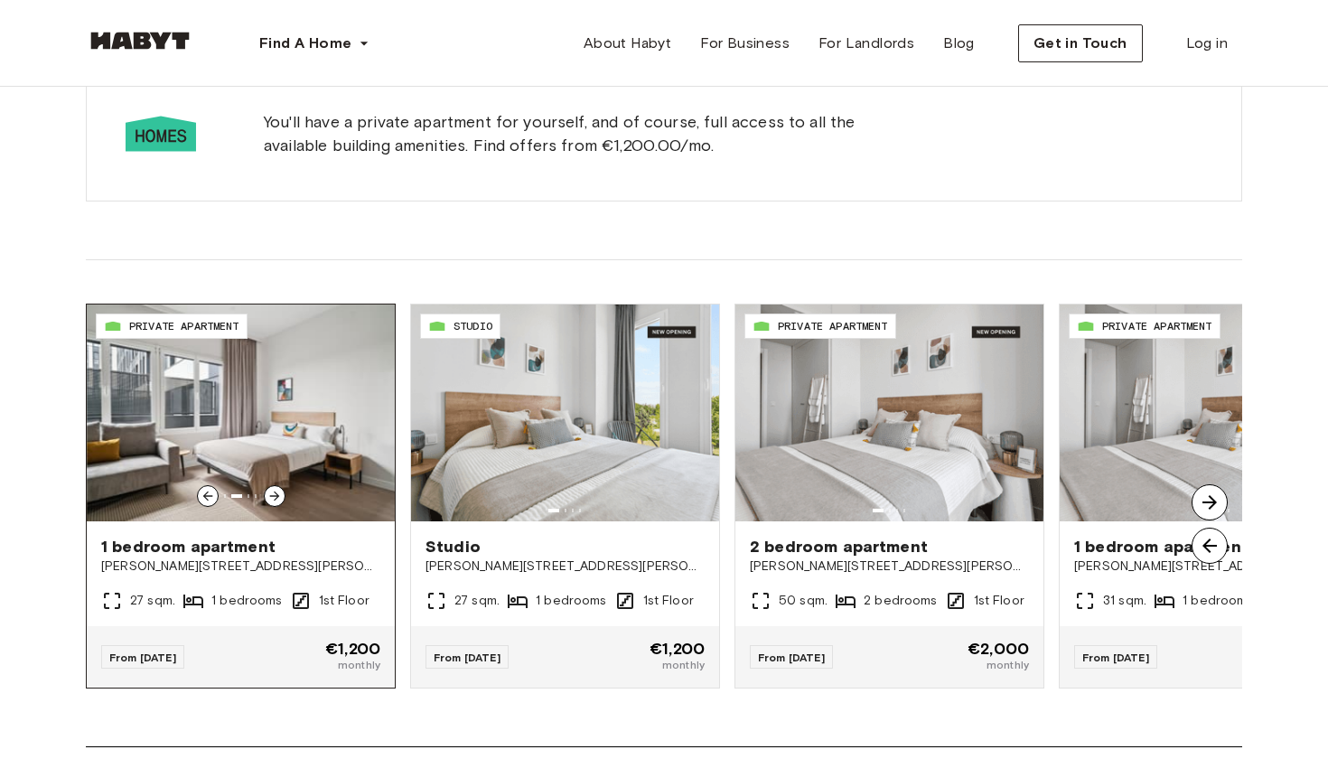
click at [273, 489] on div at bounding box center [275, 496] width 22 height 22
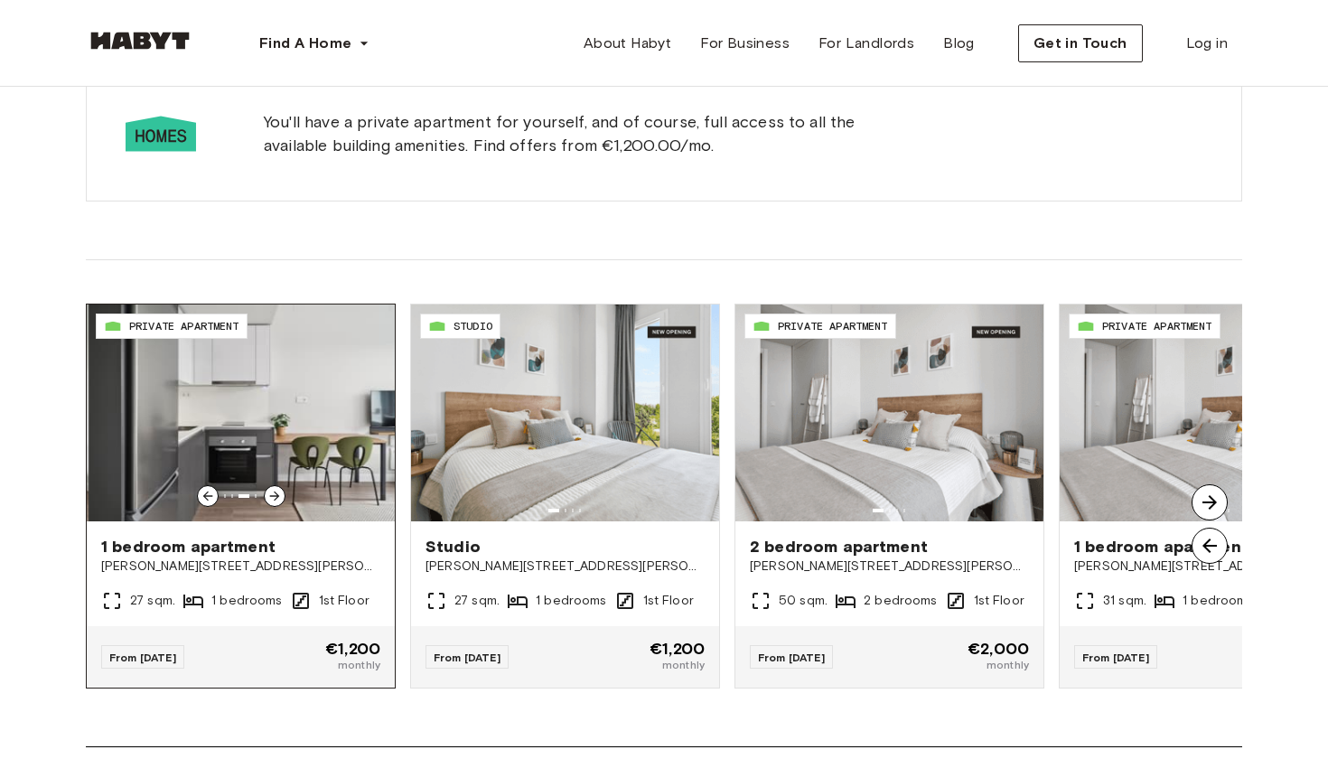
click at [273, 489] on div at bounding box center [275, 496] width 22 height 22
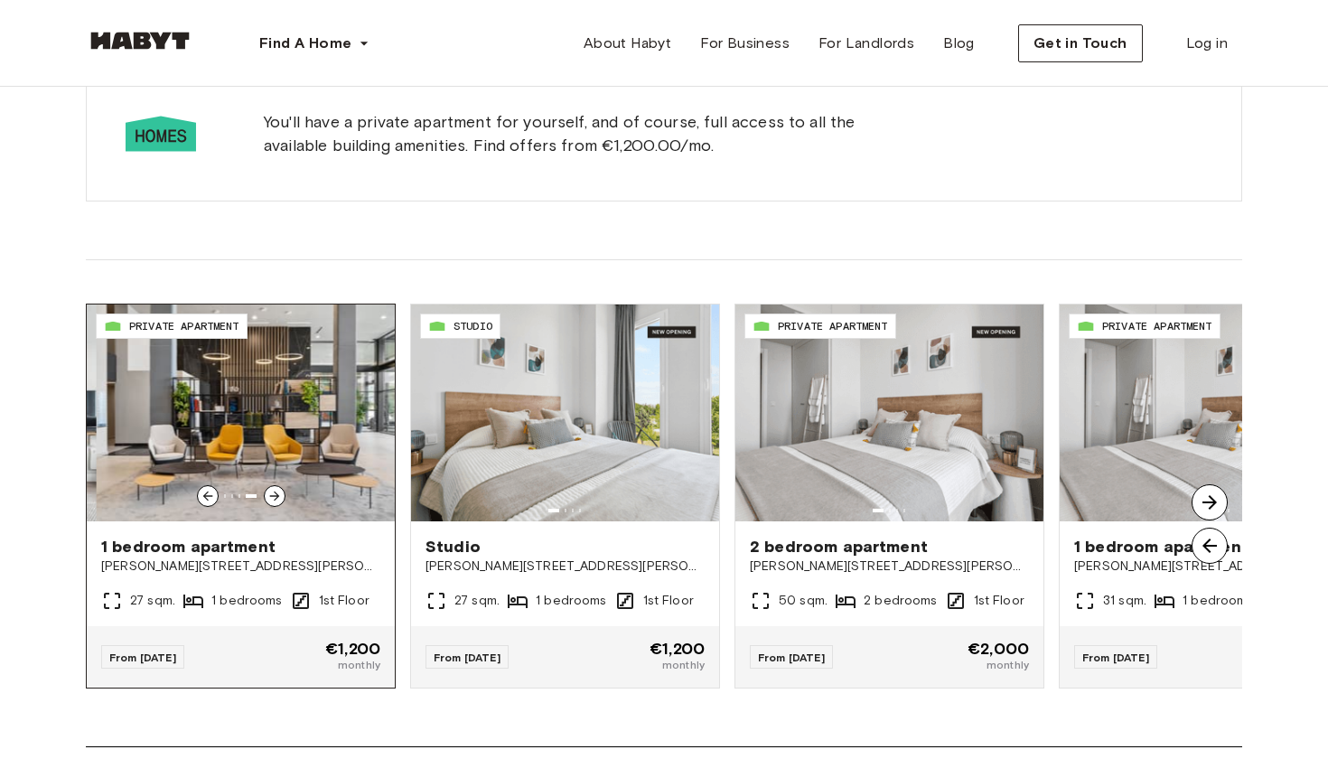
click at [273, 489] on div at bounding box center [275, 496] width 22 height 22
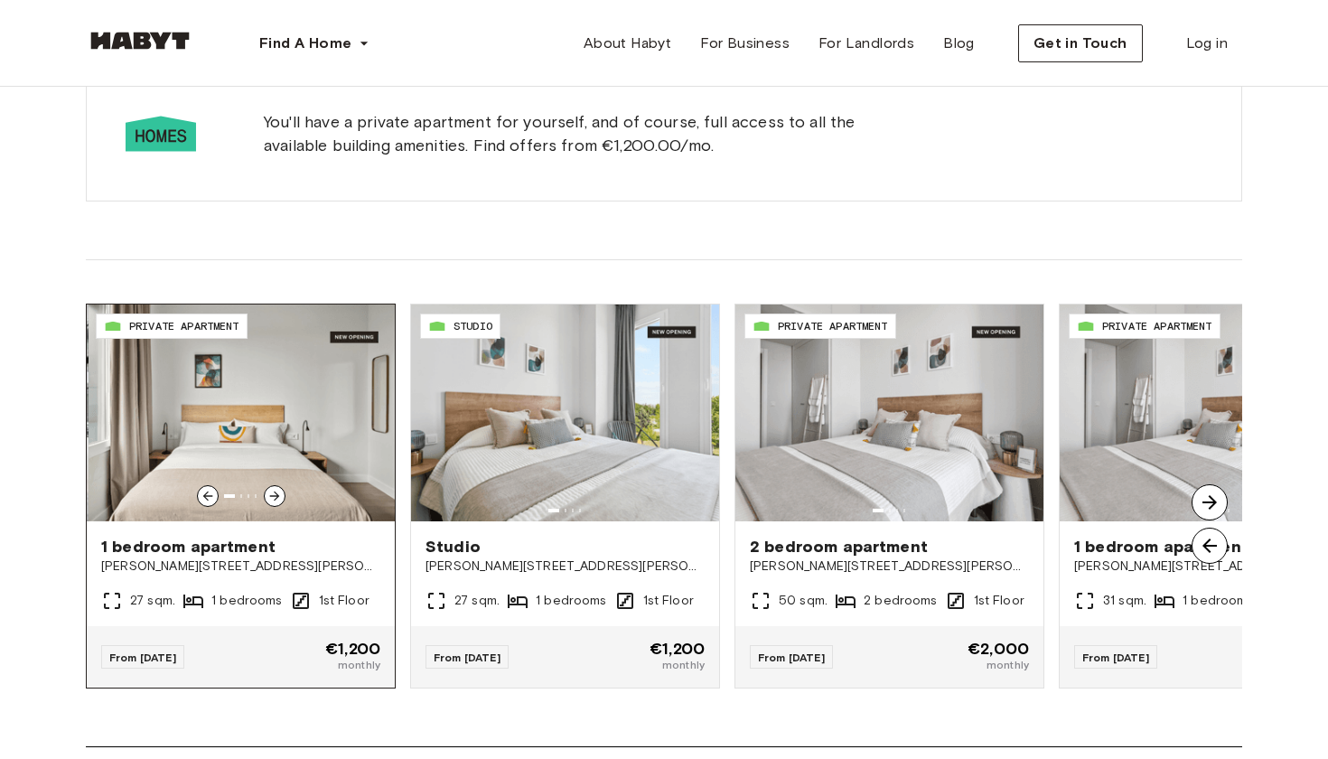
click at [273, 489] on div at bounding box center [275, 496] width 22 height 22
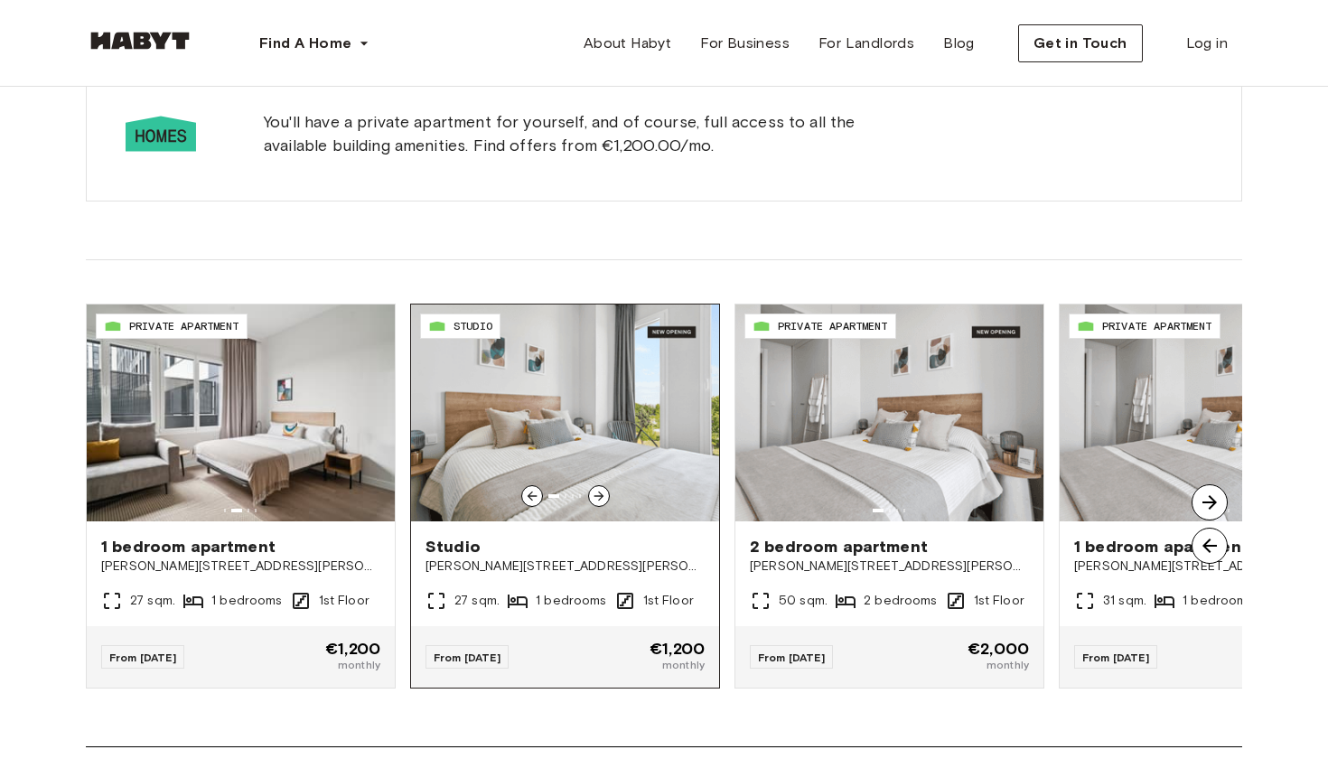
click at [604, 496] on icon at bounding box center [599, 496] width 14 height 14
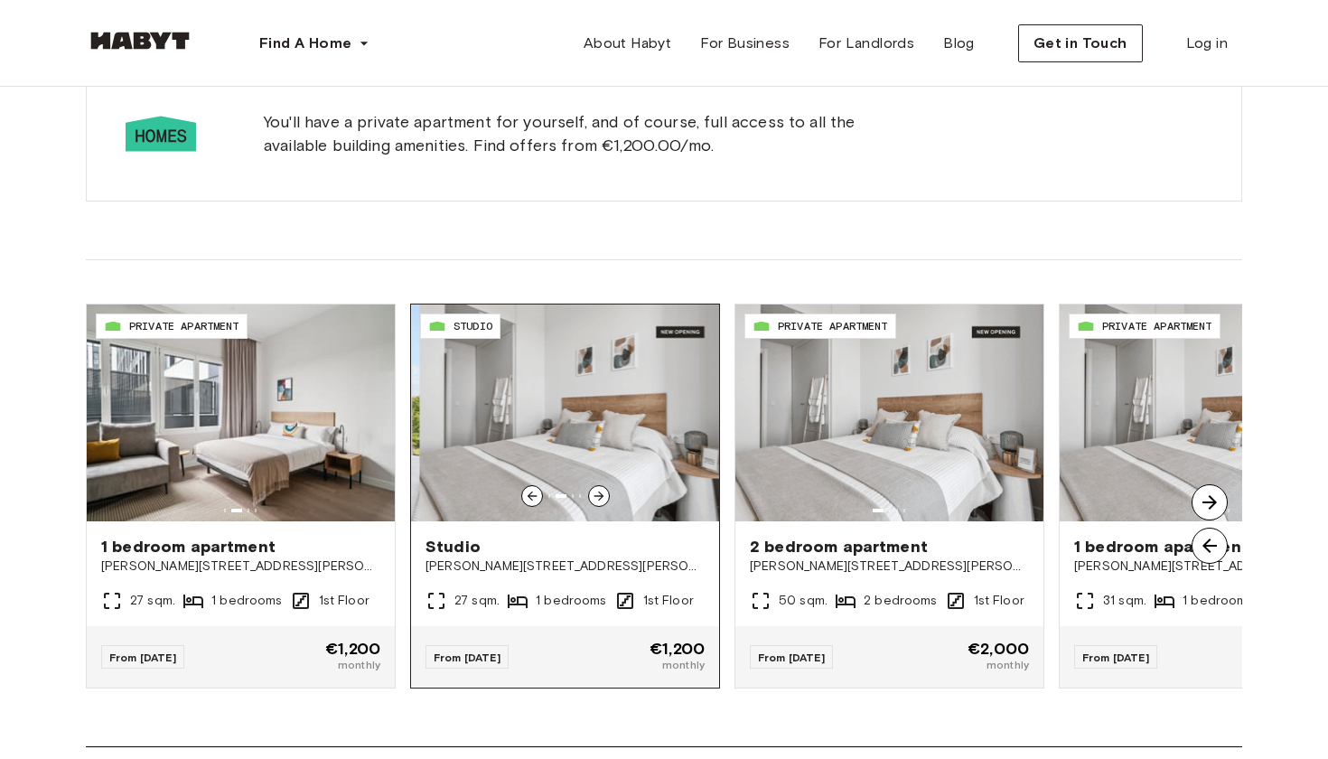
click at [604, 496] on icon at bounding box center [599, 496] width 14 height 14
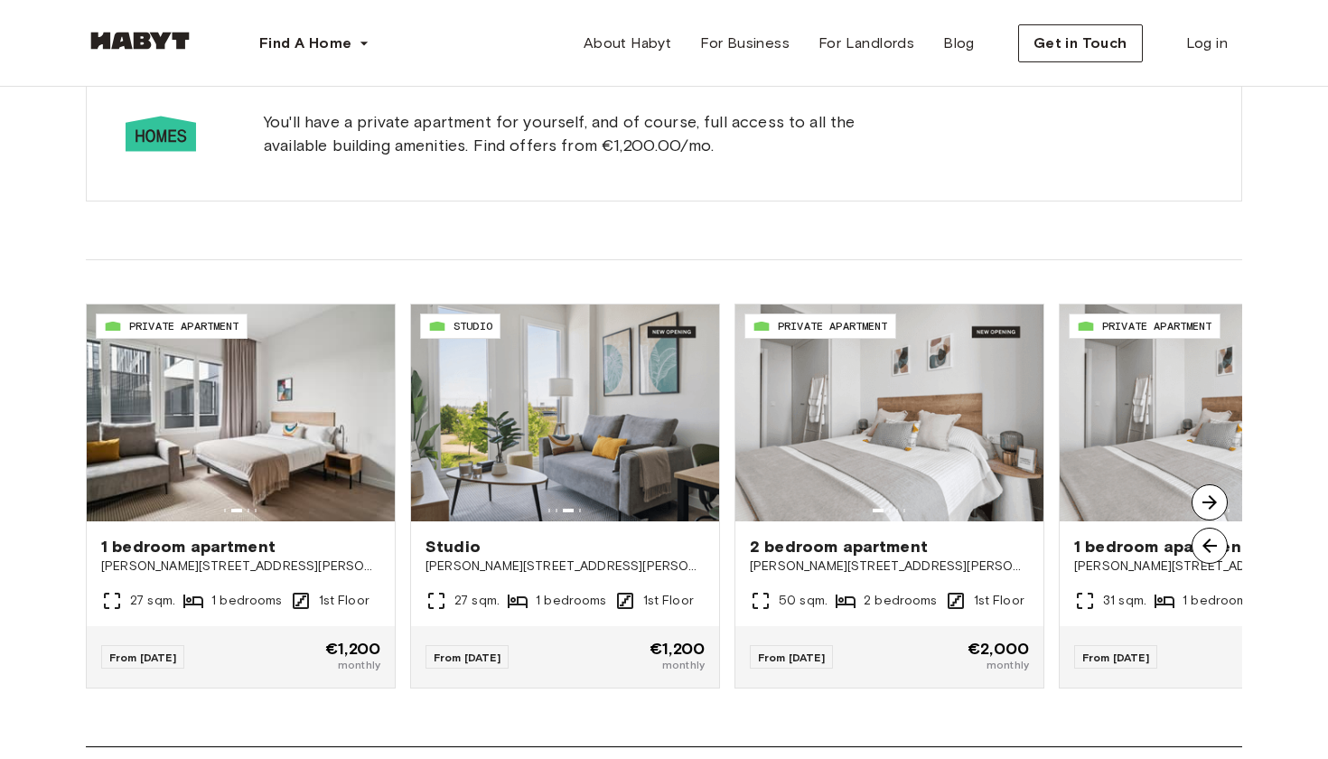
click at [1211, 498] on img at bounding box center [1210, 502] width 36 height 36
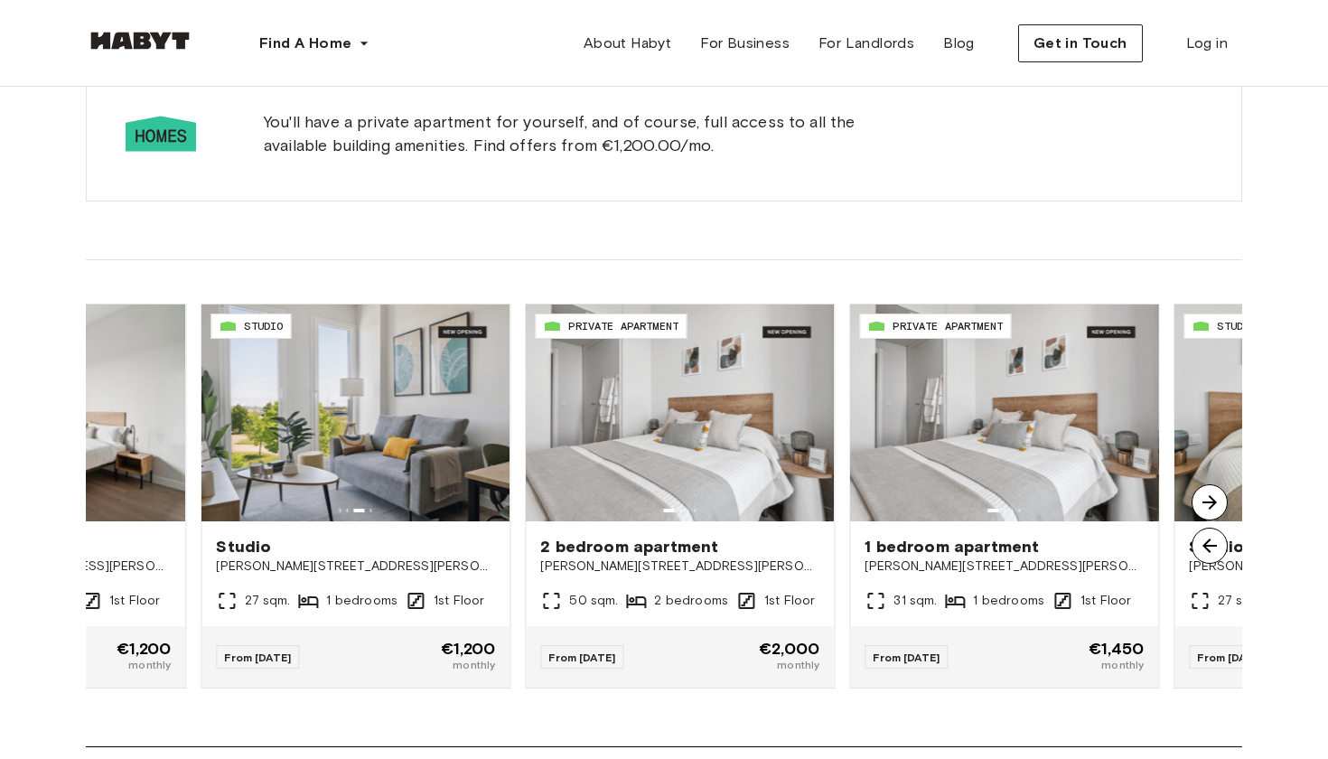
click at [1211, 498] on img at bounding box center [1210, 502] width 36 height 36
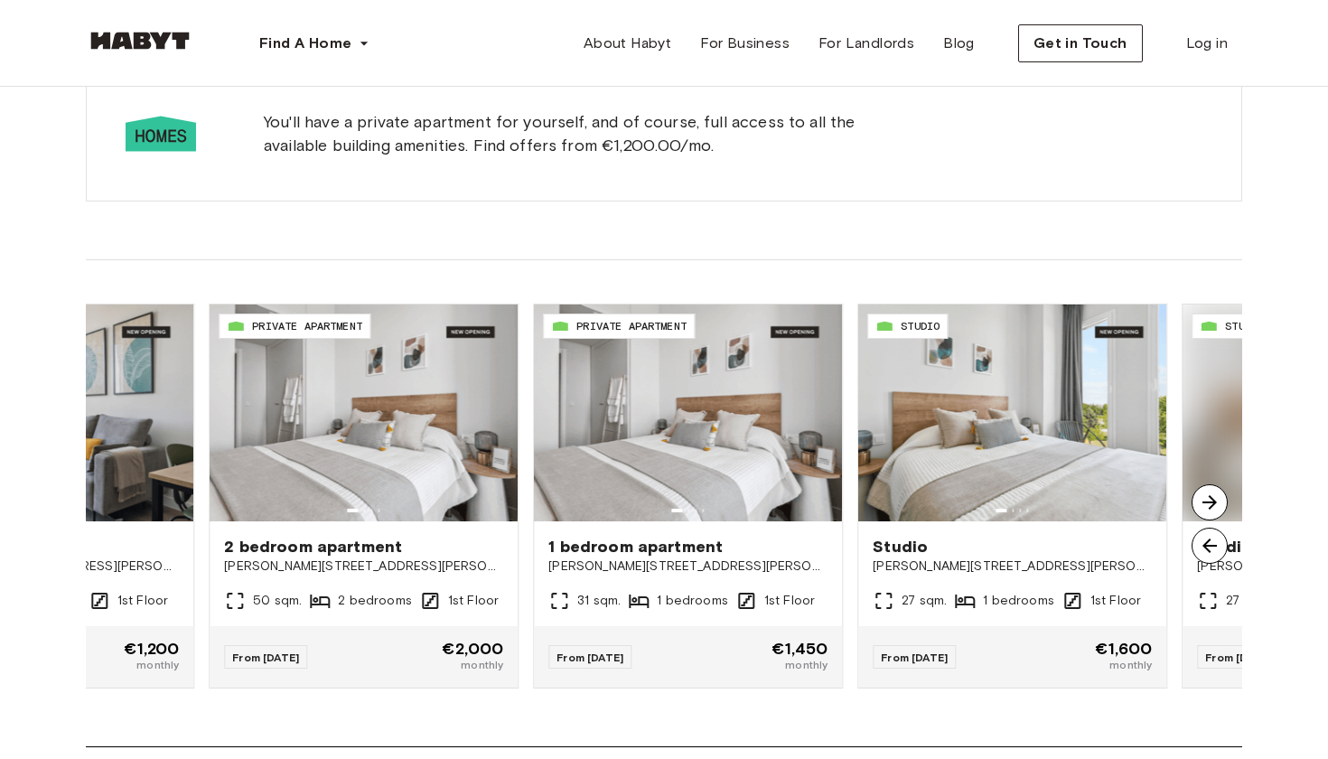
click at [1211, 498] on img at bounding box center [1210, 502] width 36 height 36
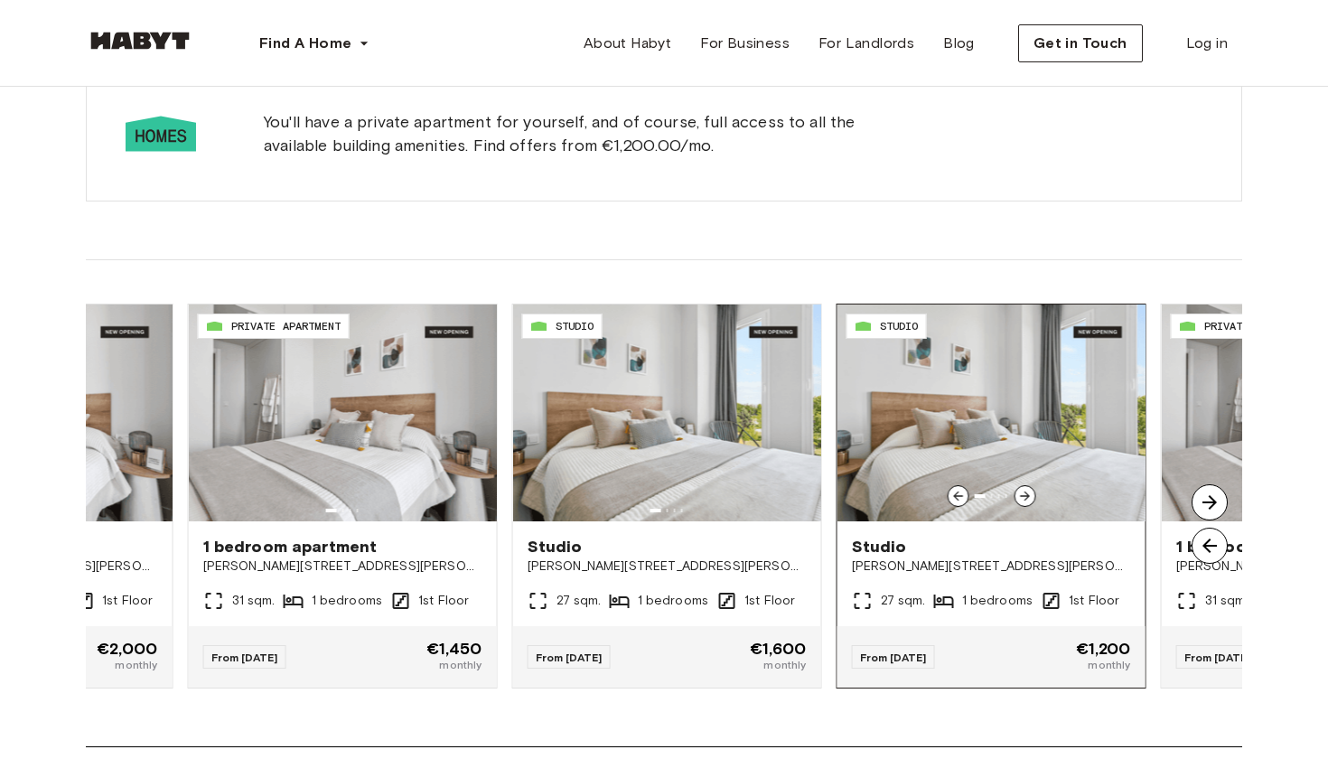
click at [1033, 498] on div at bounding box center [1025, 496] width 22 height 22
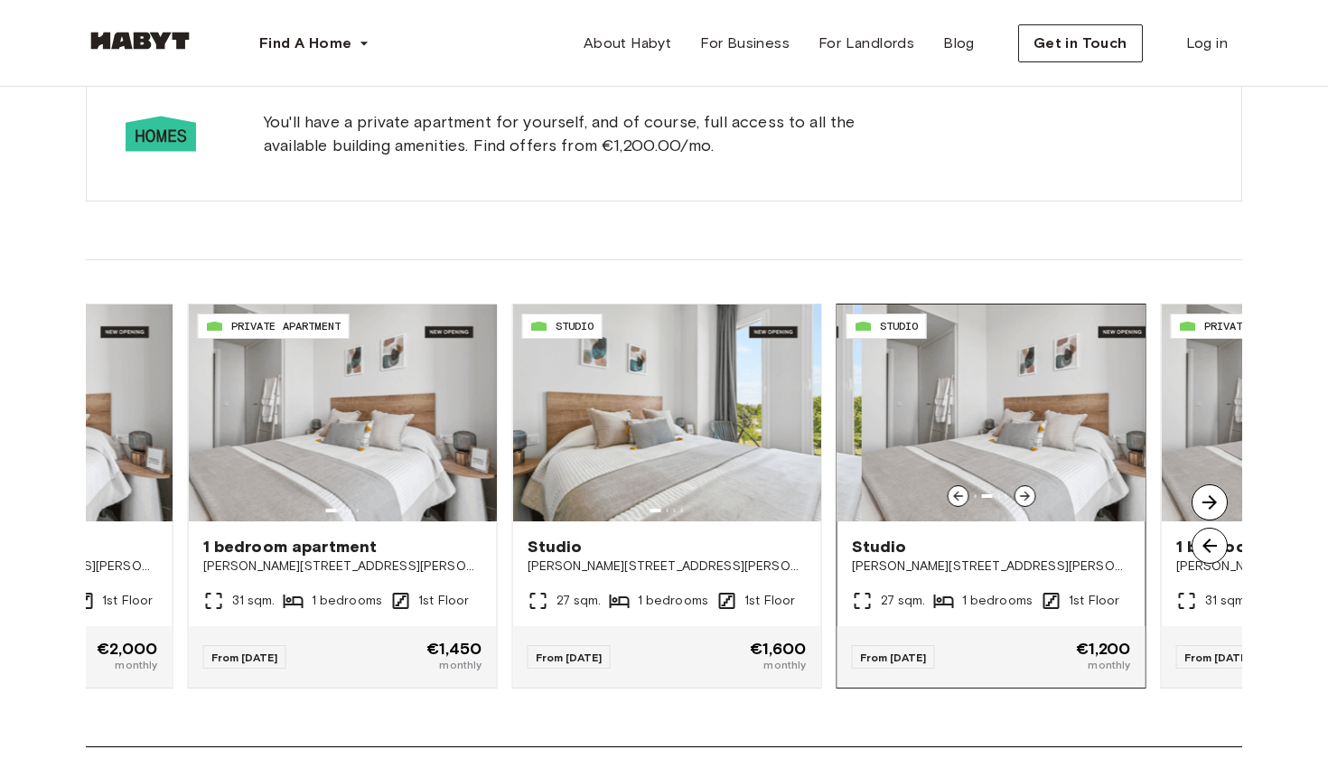
click at [1033, 498] on div at bounding box center [1025, 496] width 22 height 22
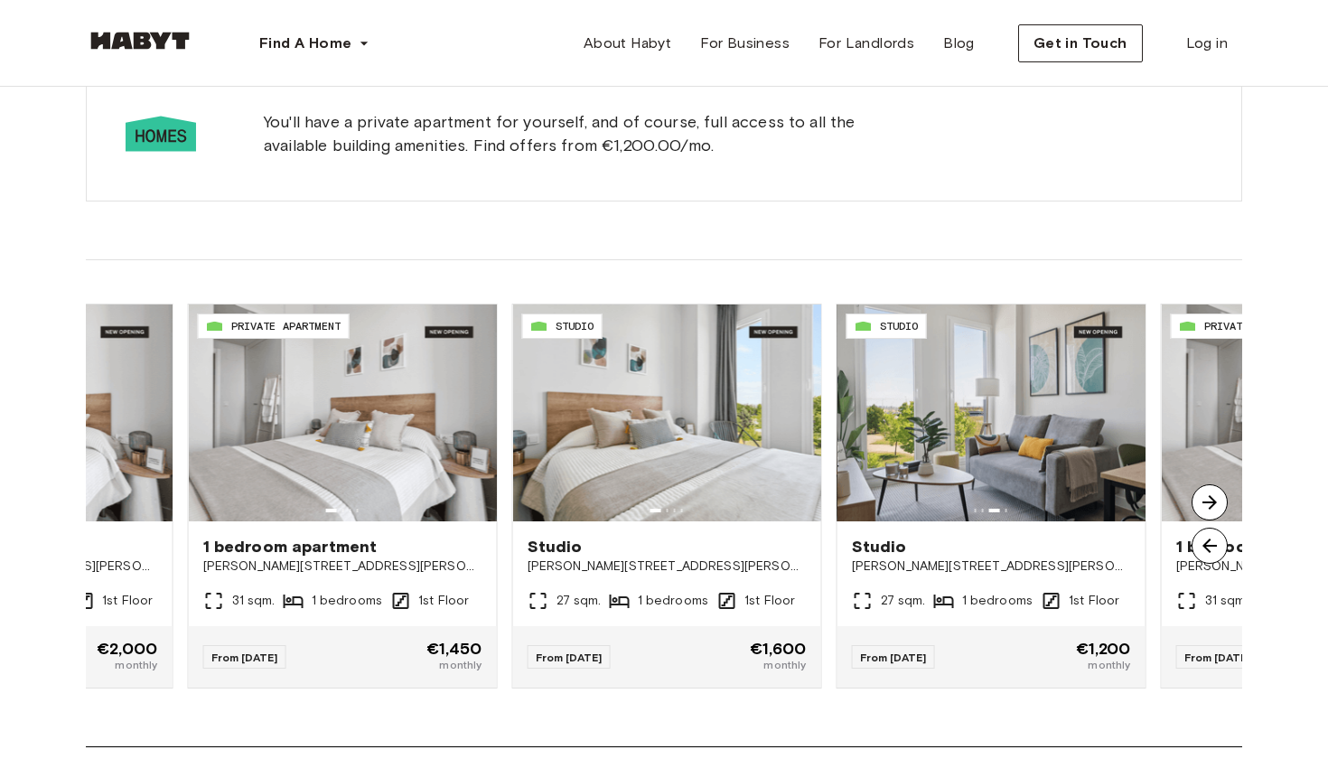
click at [1206, 549] on img at bounding box center [1210, 546] width 36 height 36
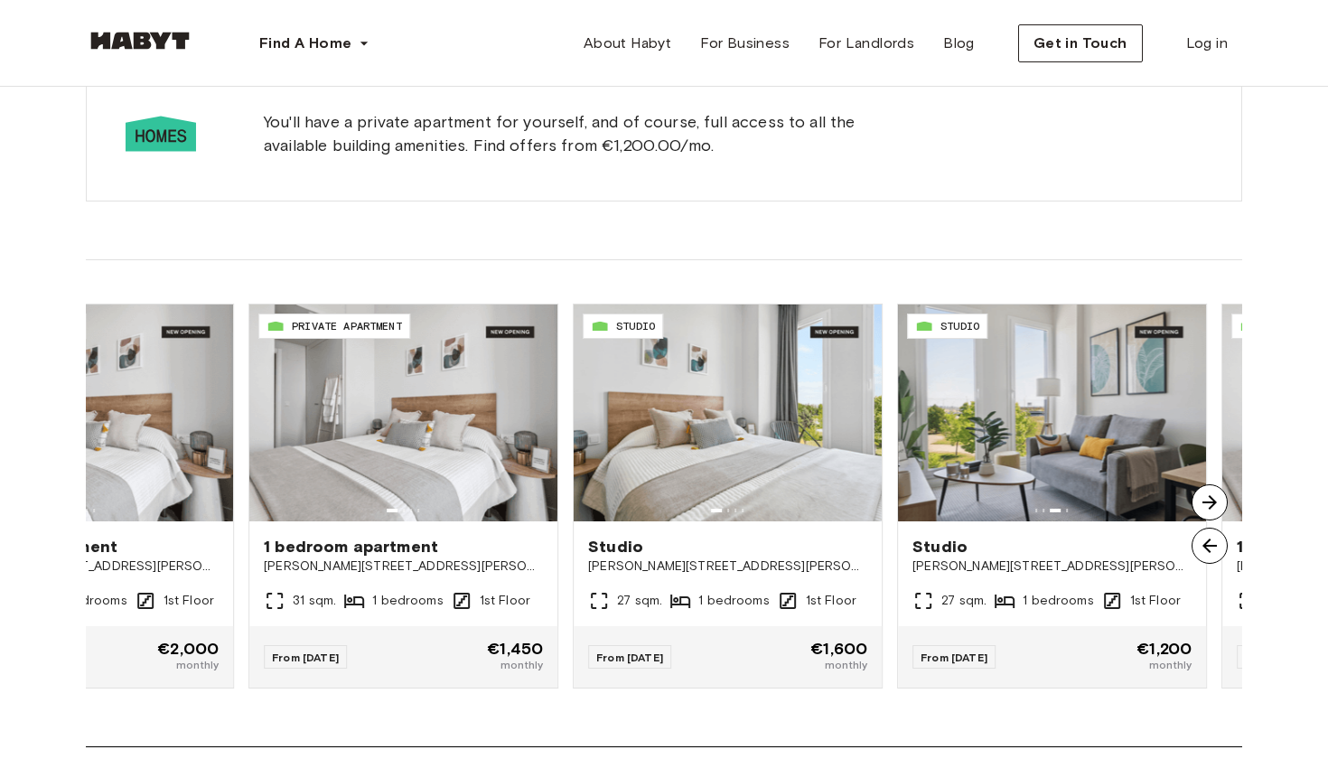
click at [1206, 549] on img at bounding box center [1210, 546] width 36 height 36
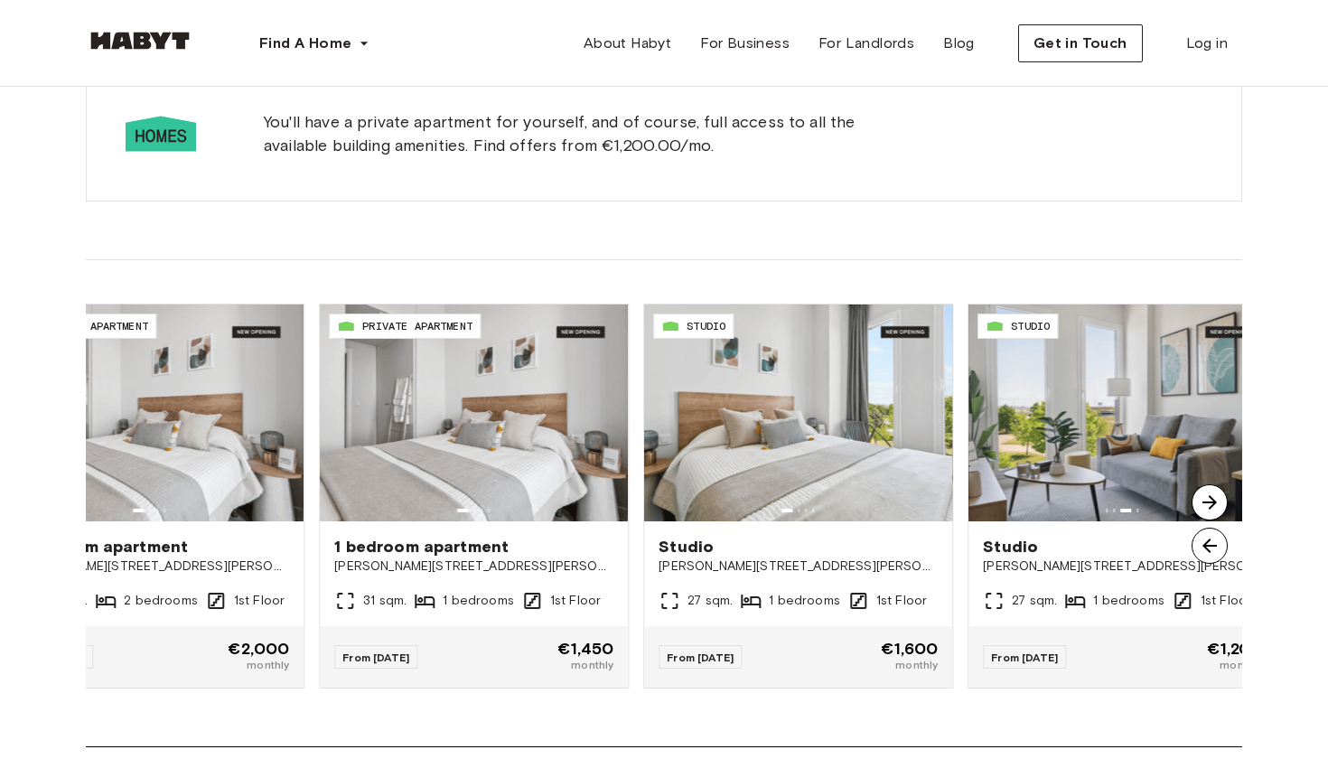
click at [1206, 549] on img at bounding box center [1210, 546] width 36 height 36
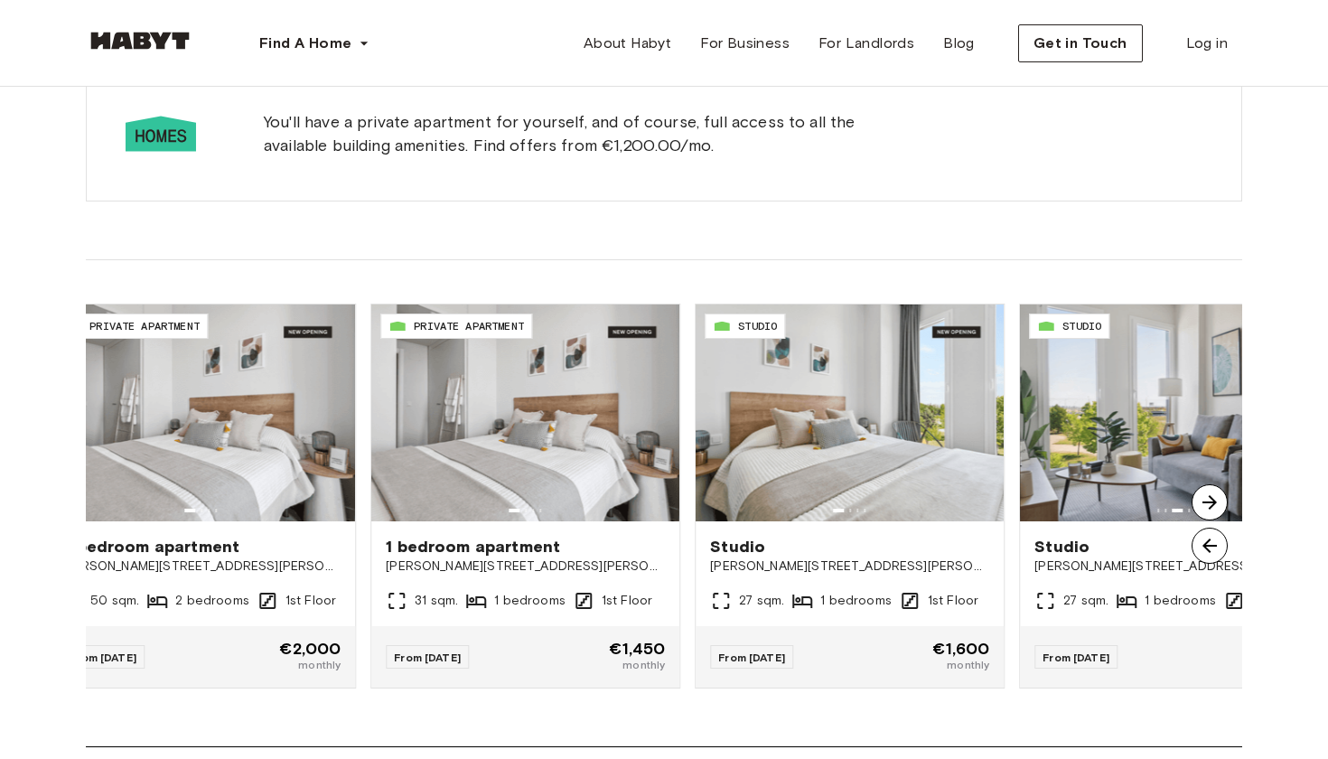
click at [1206, 549] on img at bounding box center [1210, 546] width 36 height 36
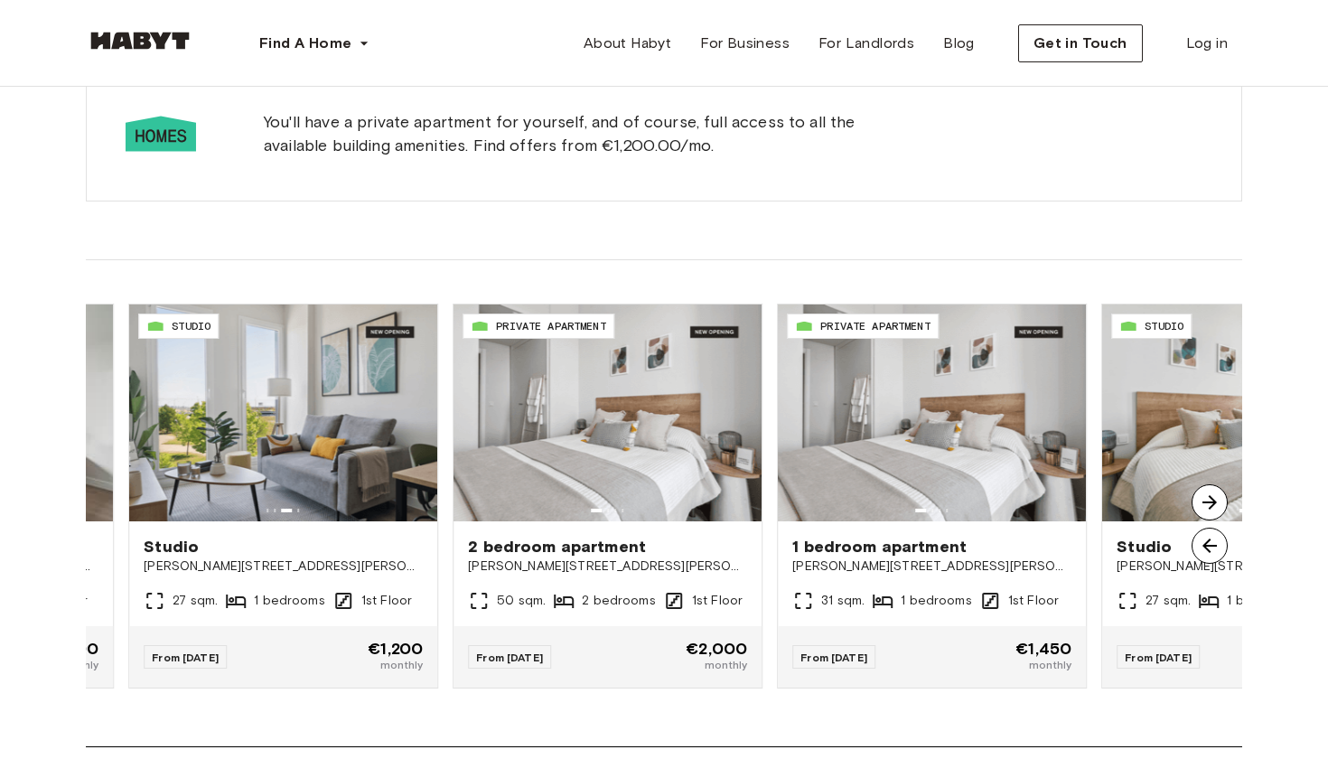
click at [1206, 549] on img at bounding box center [1210, 546] width 36 height 36
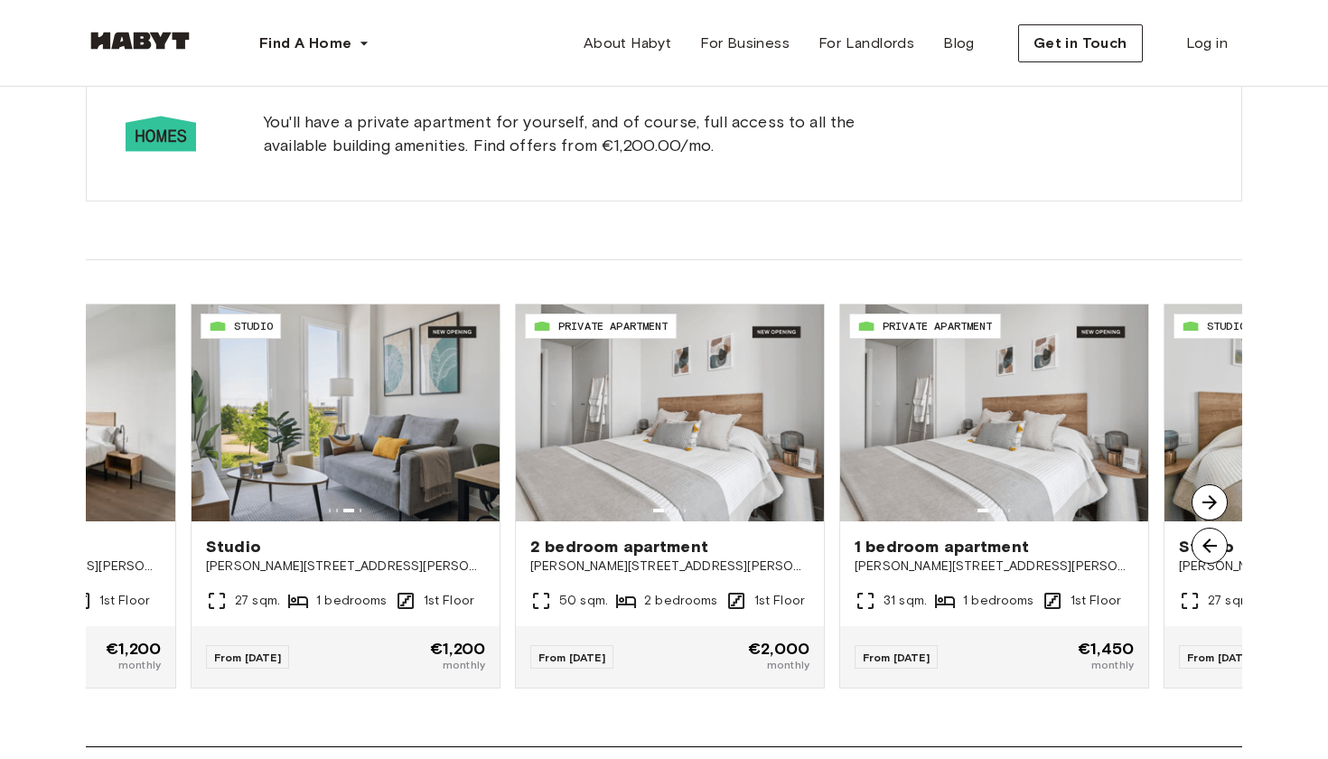
click at [1206, 549] on img at bounding box center [1210, 546] width 36 height 36
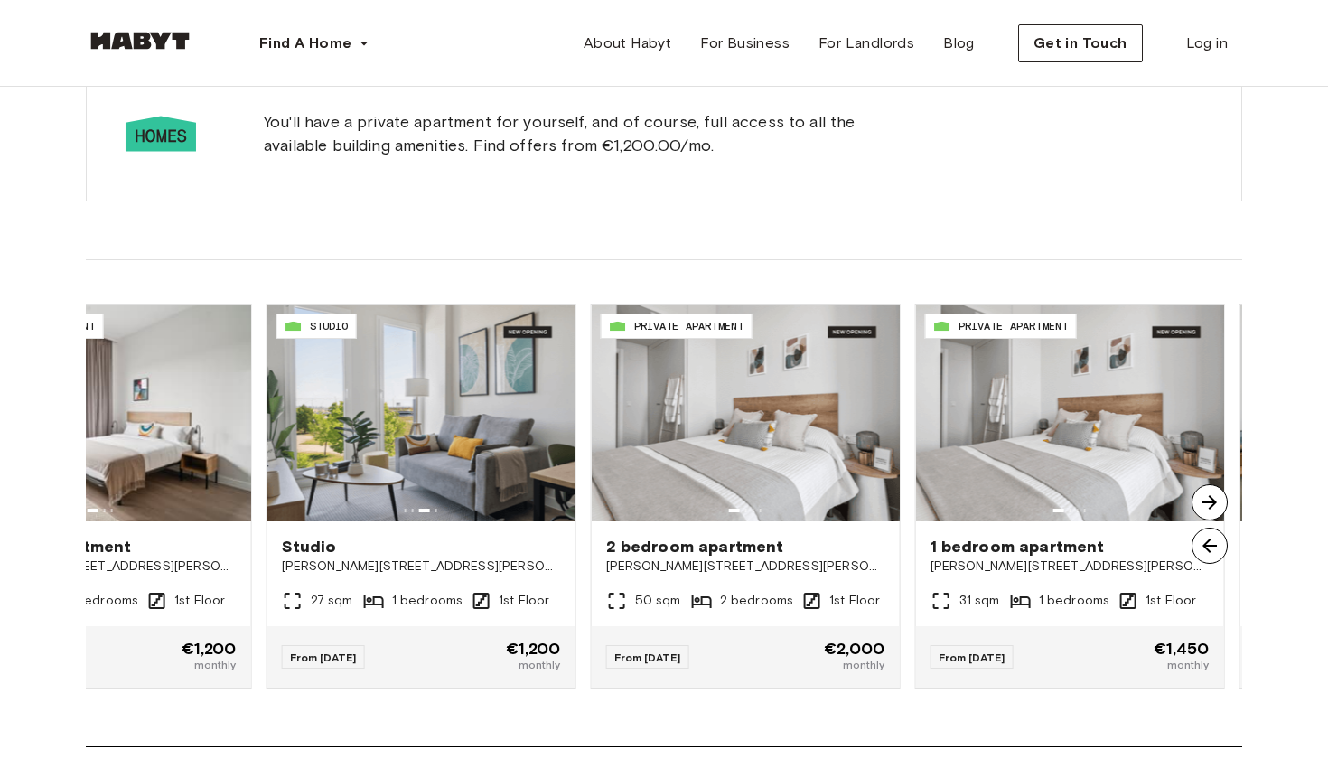
click at [1206, 549] on img at bounding box center [1210, 546] width 36 height 36
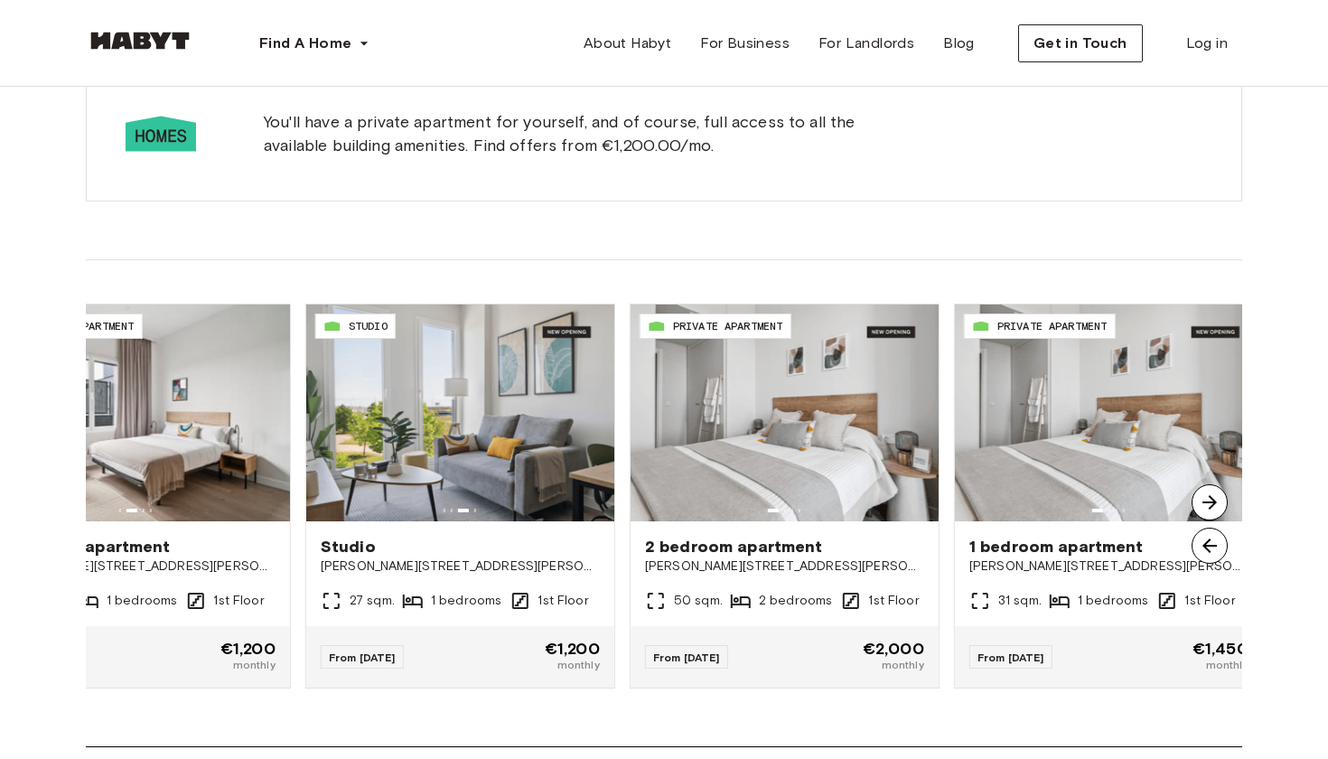
click at [1206, 549] on img at bounding box center [1210, 546] width 36 height 36
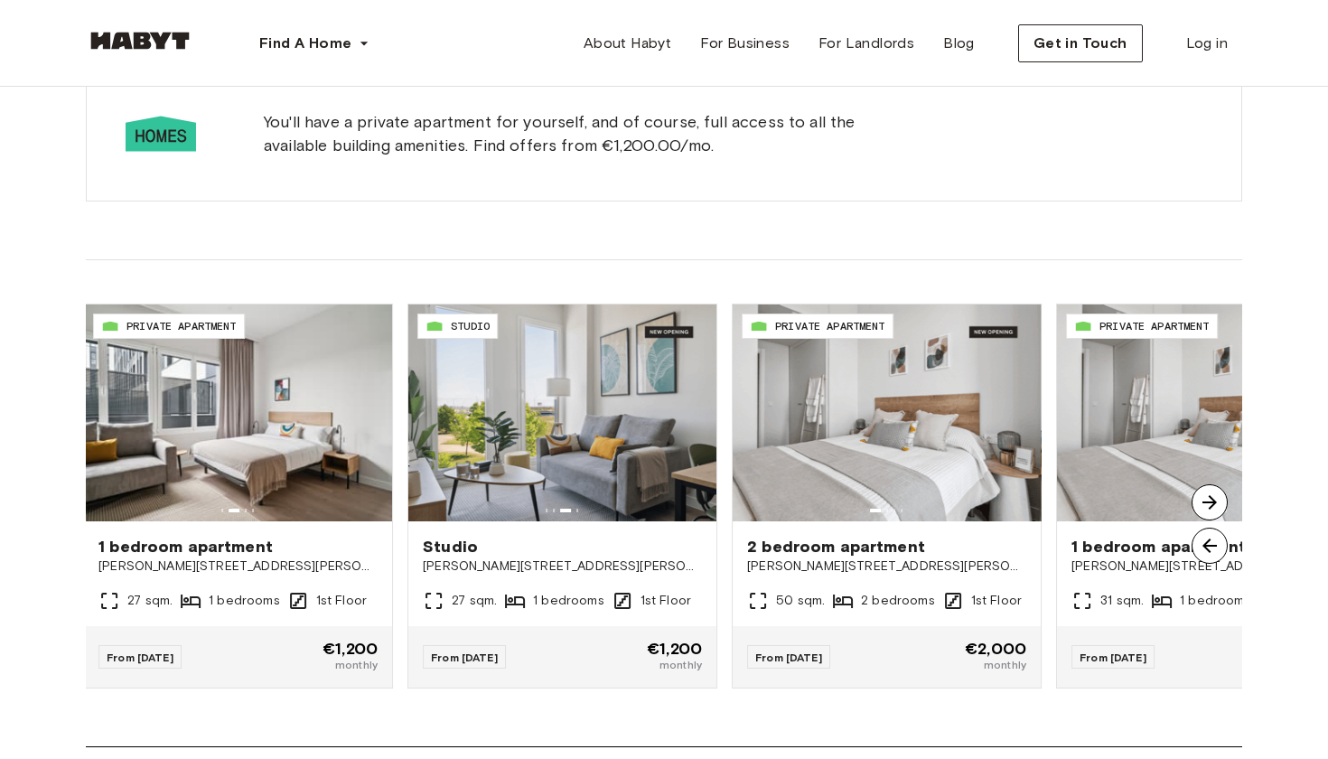
click at [1201, 500] on img at bounding box center [1210, 502] width 36 height 36
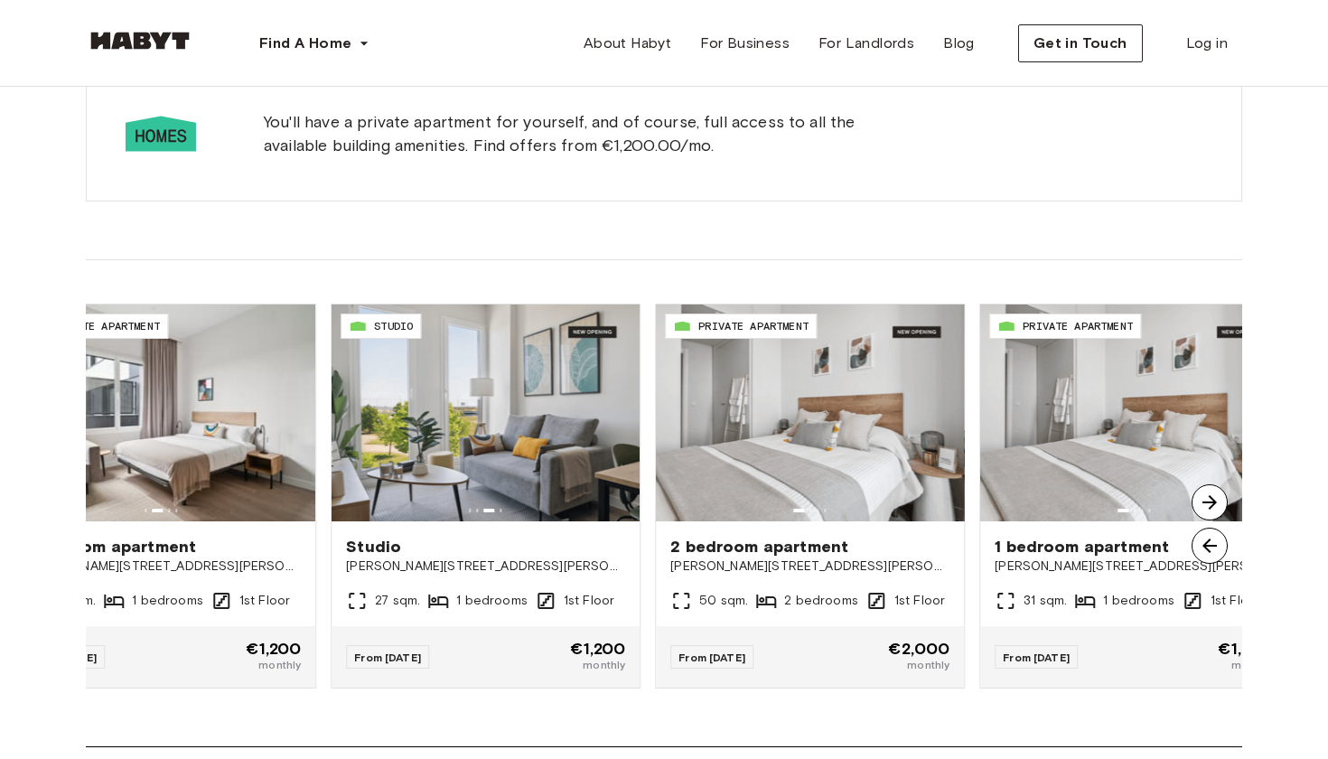
click at [1201, 500] on img at bounding box center [1210, 502] width 36 height 36
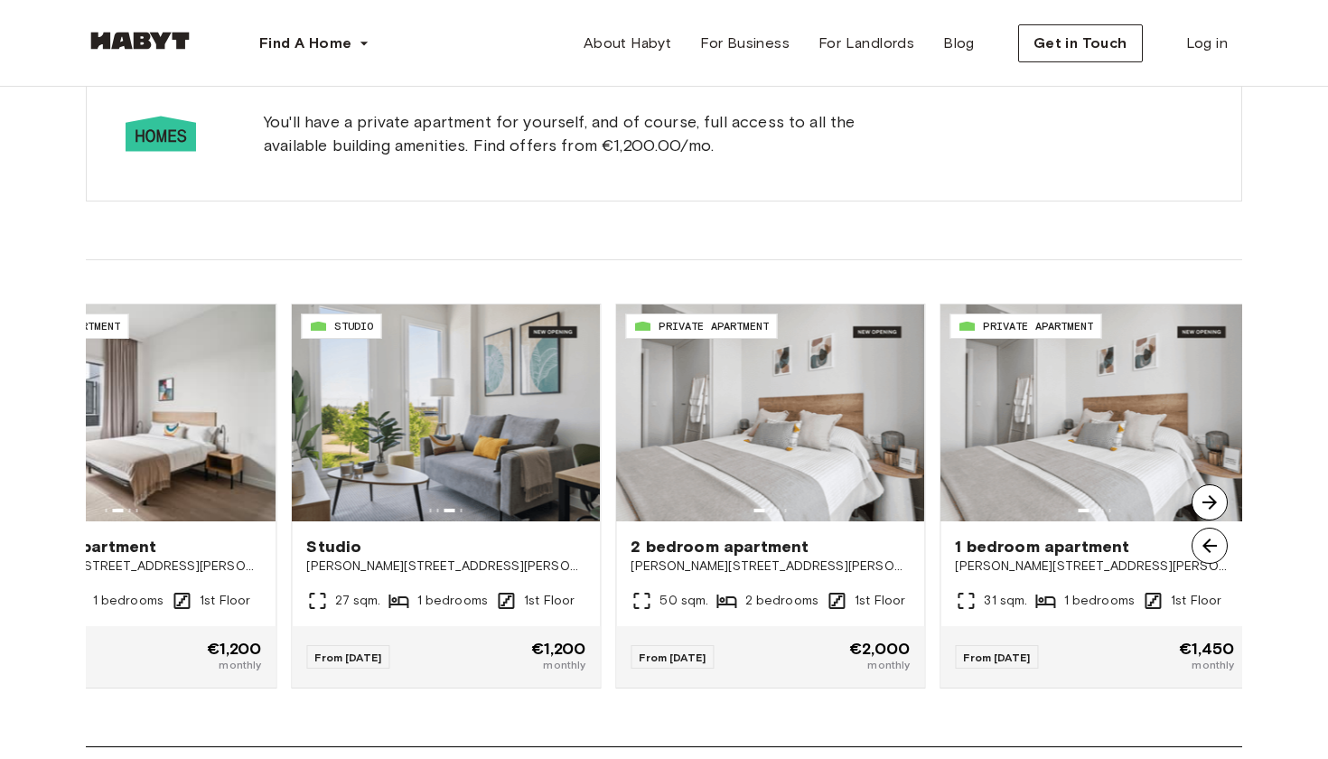
click at [1201, 500] on img at bounding box center [1210, 502] width 36 height 36
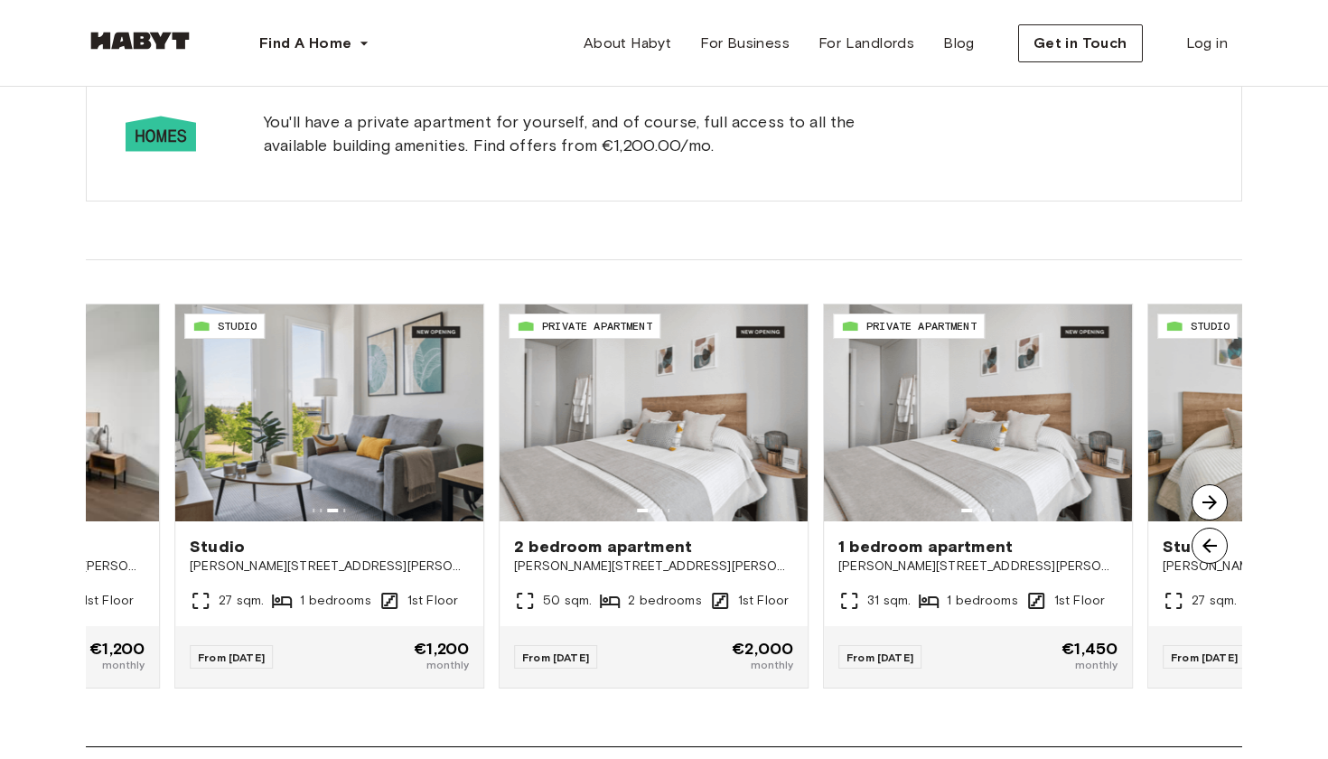
click at [1201, 500] on img at bounding box center [1210, 502] width 36 height 36
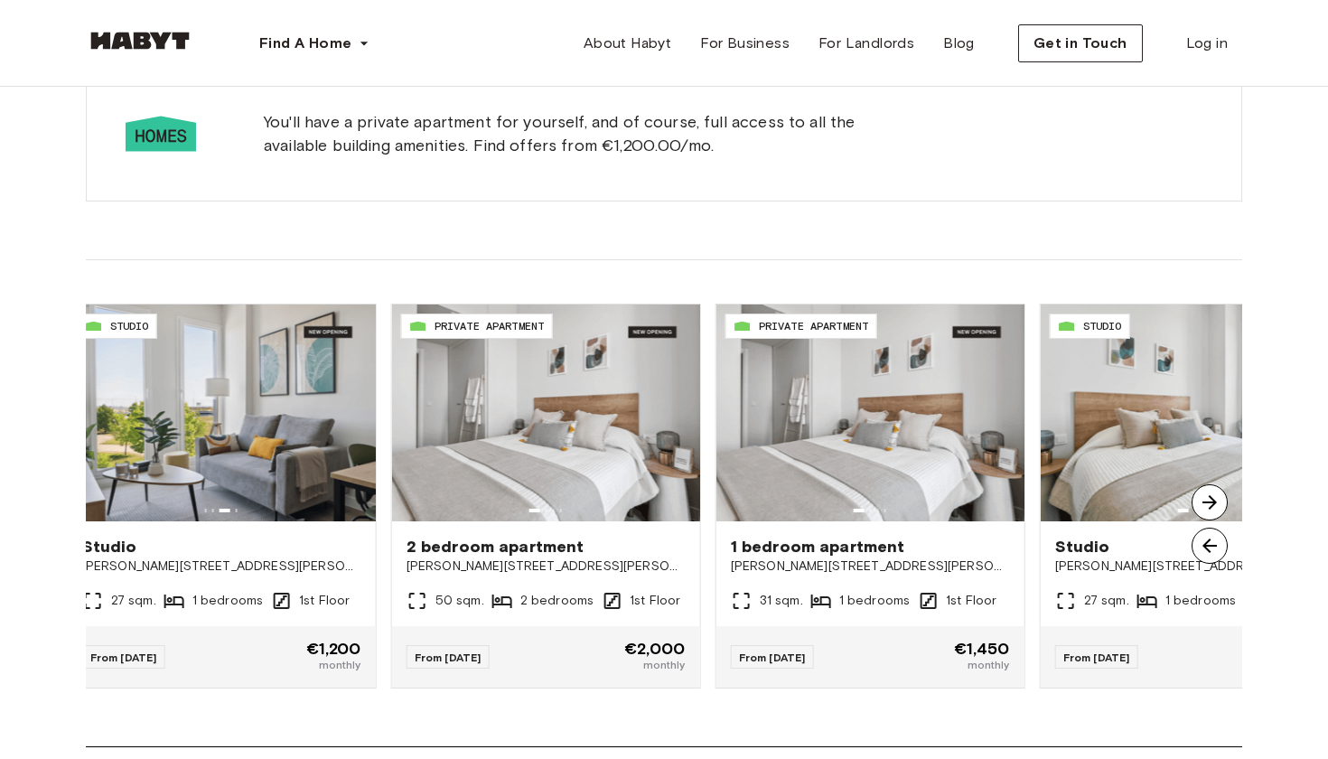
click at [1201, 500] on img at bounding box center [1210, 502] width 36 height 36
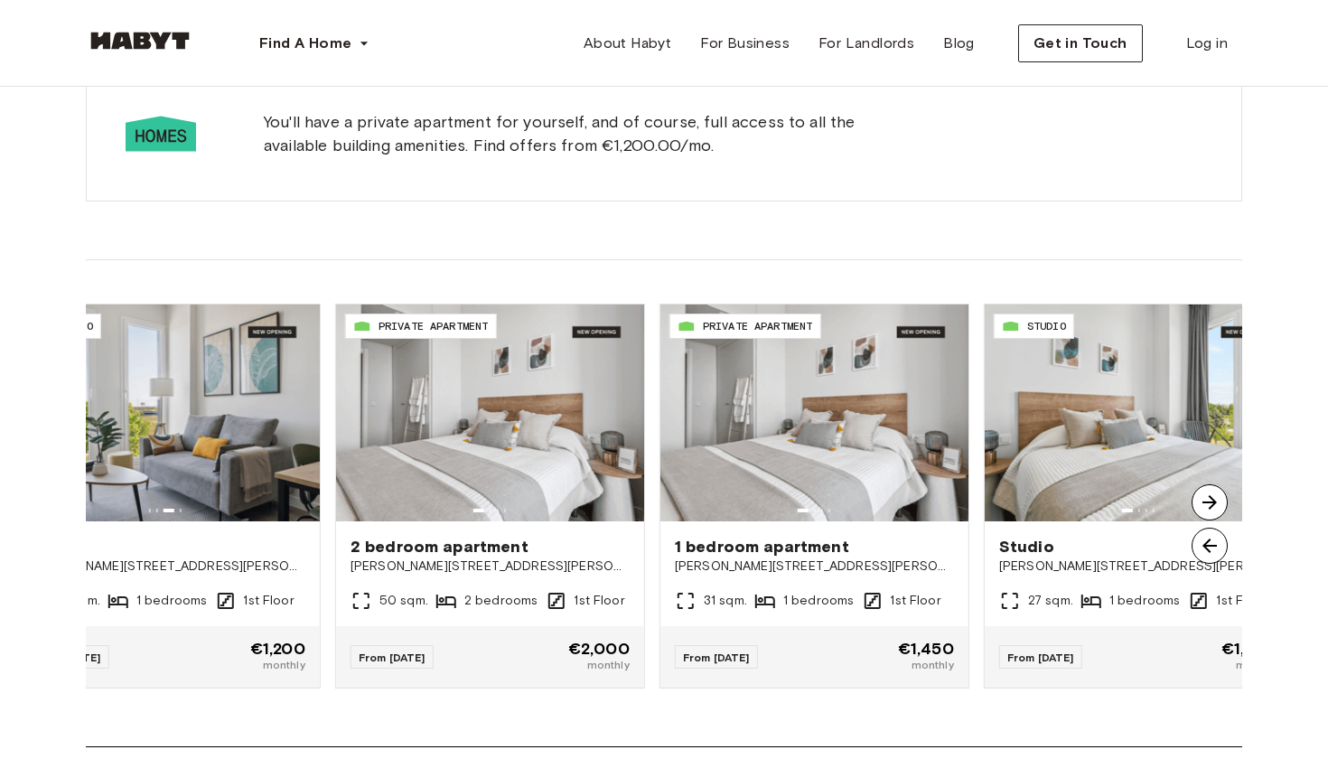
click at [1201, 500] on img at bounding box center [1210, 502] width 36 height 36
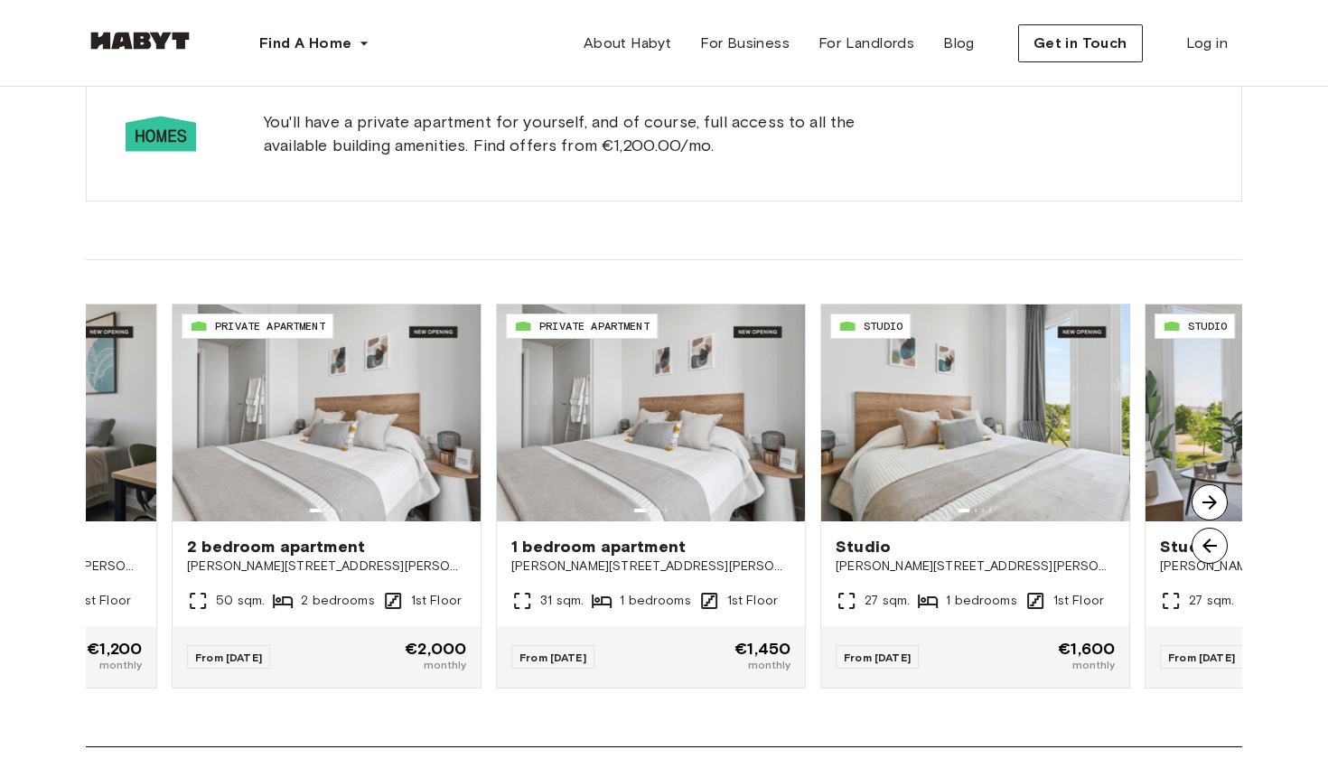
click at [1201, 500] on img at bounding box center [1210, 502] width 36 height 36
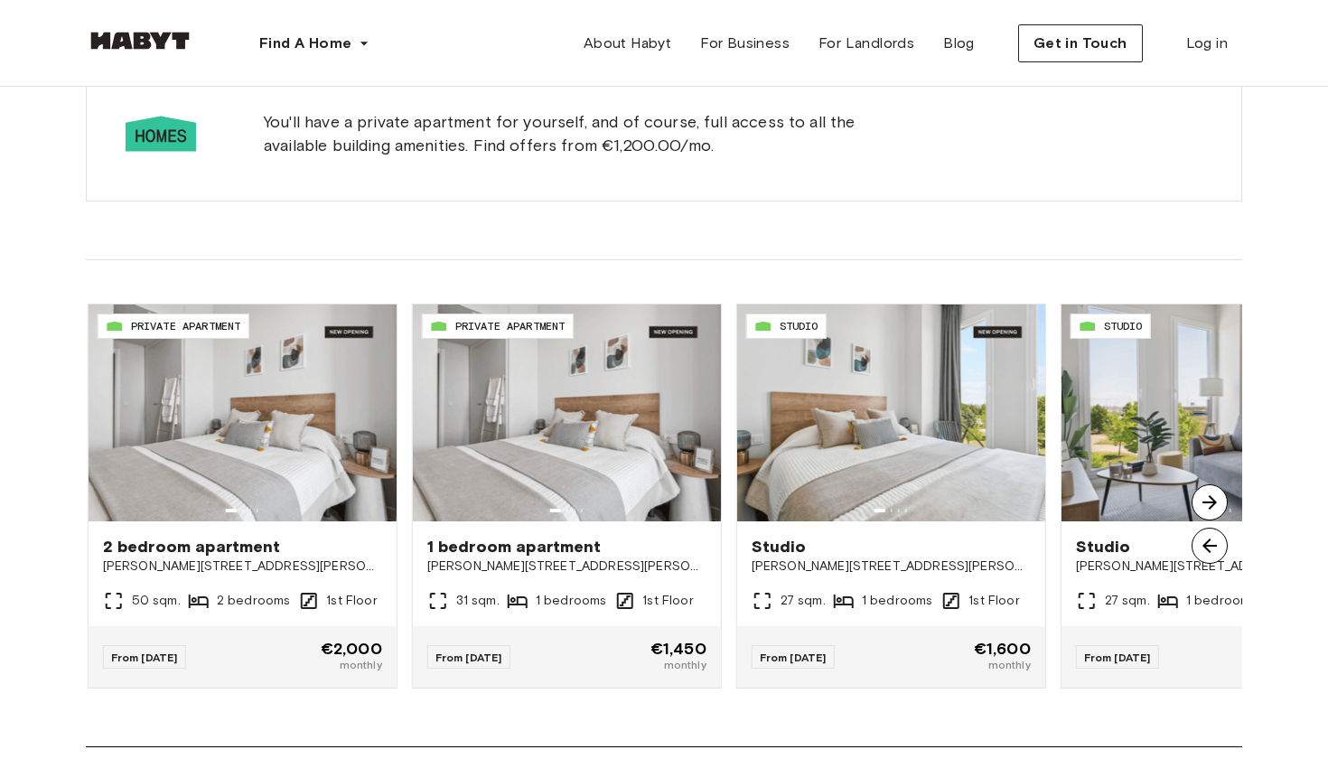
click at [1201, 500] on img at bounding box center [1210, 502] width 36 height 36
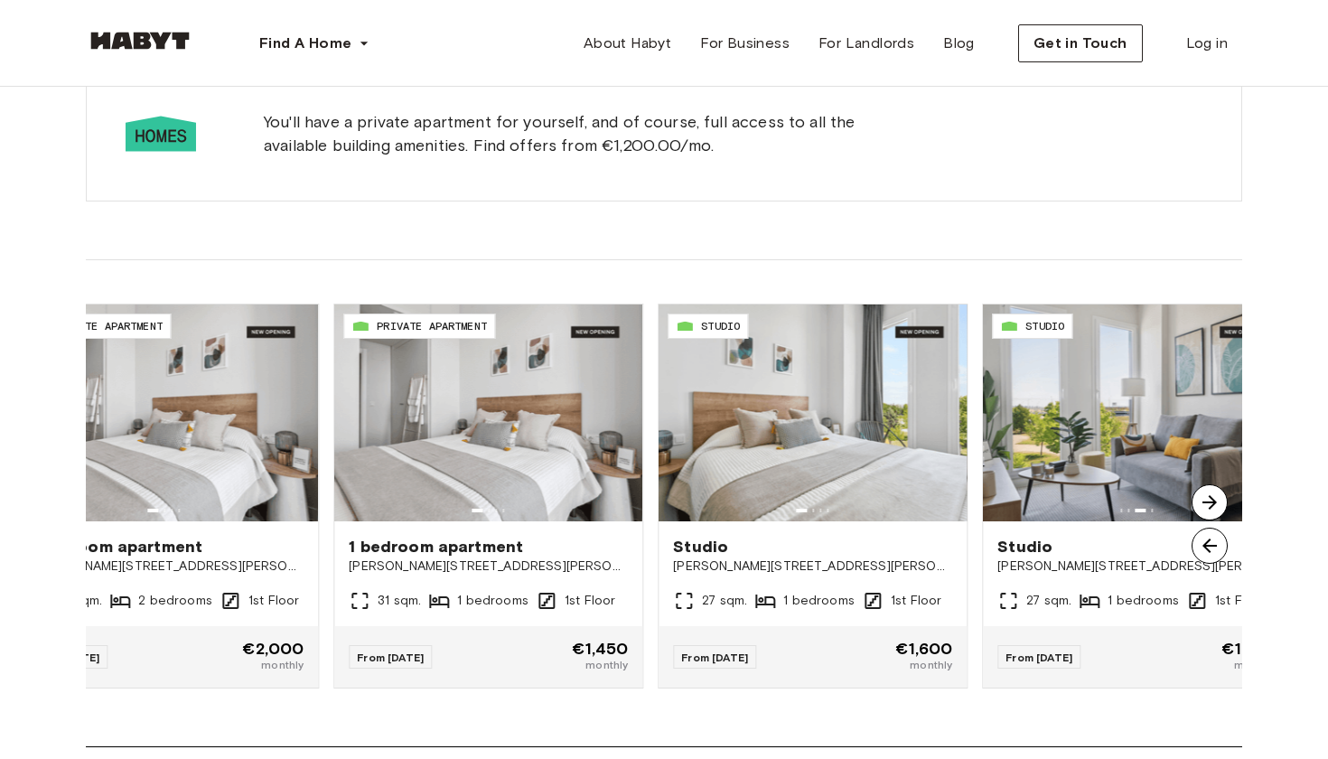
click at [1201, 500] on img at bounding box center [1210, 502] width 36 height 36
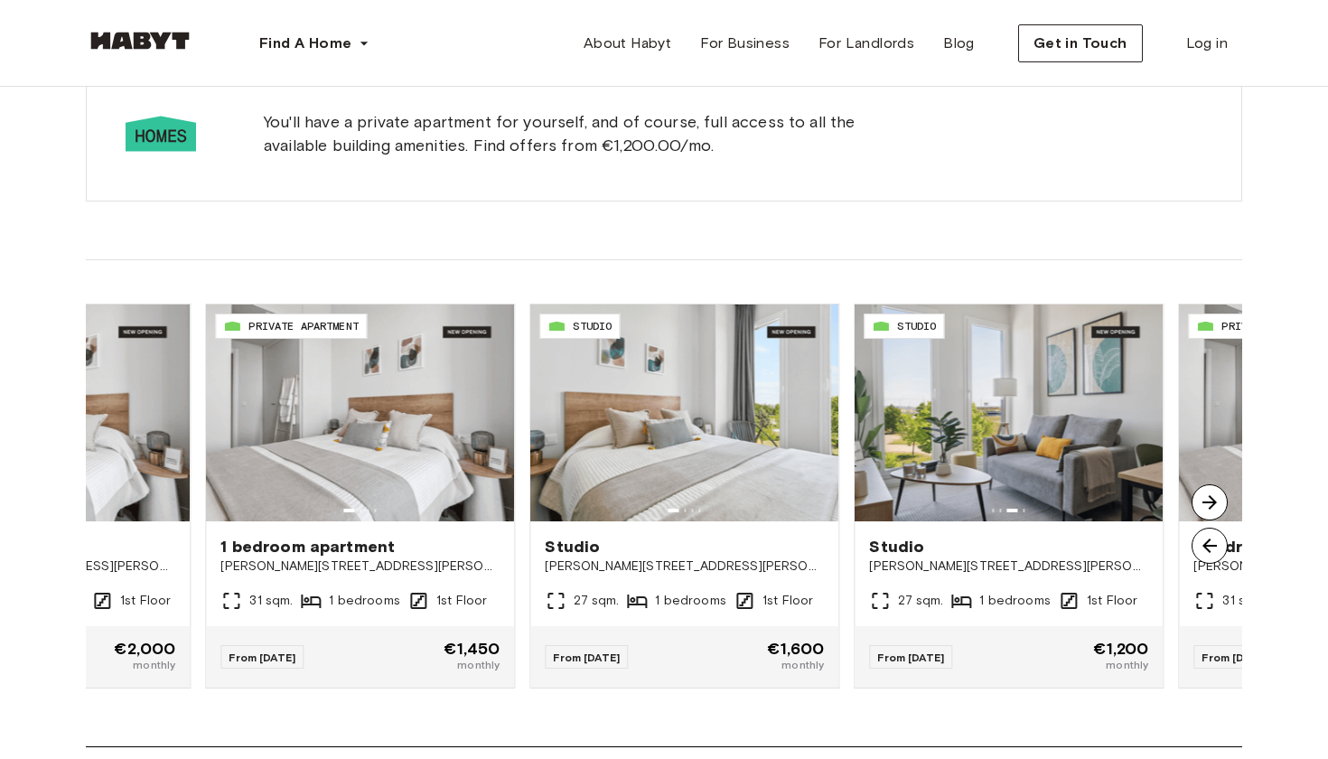
click at [1201, 500] on img at bounding box center [1210, 502] width 36 height 36
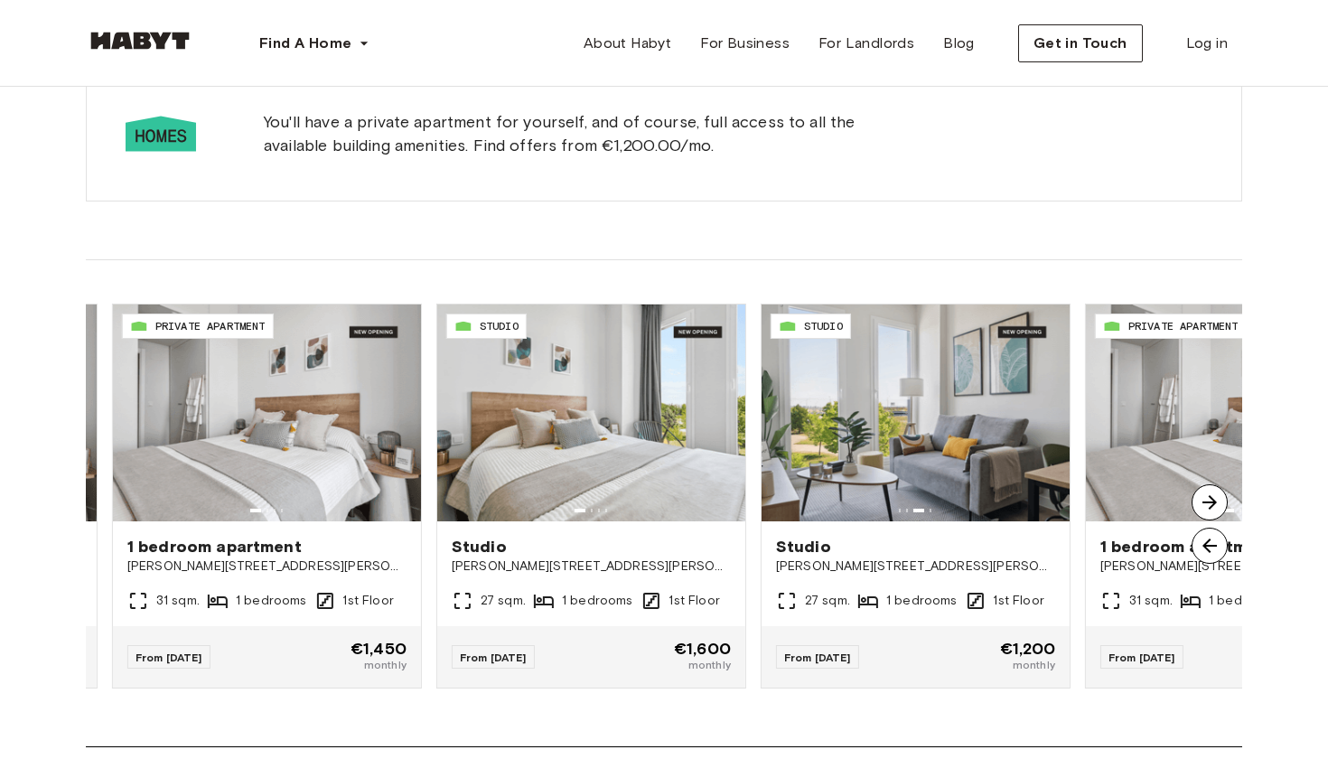
click at [1201, 500] on img at bounding box center [1210, 502] width 36 height 36
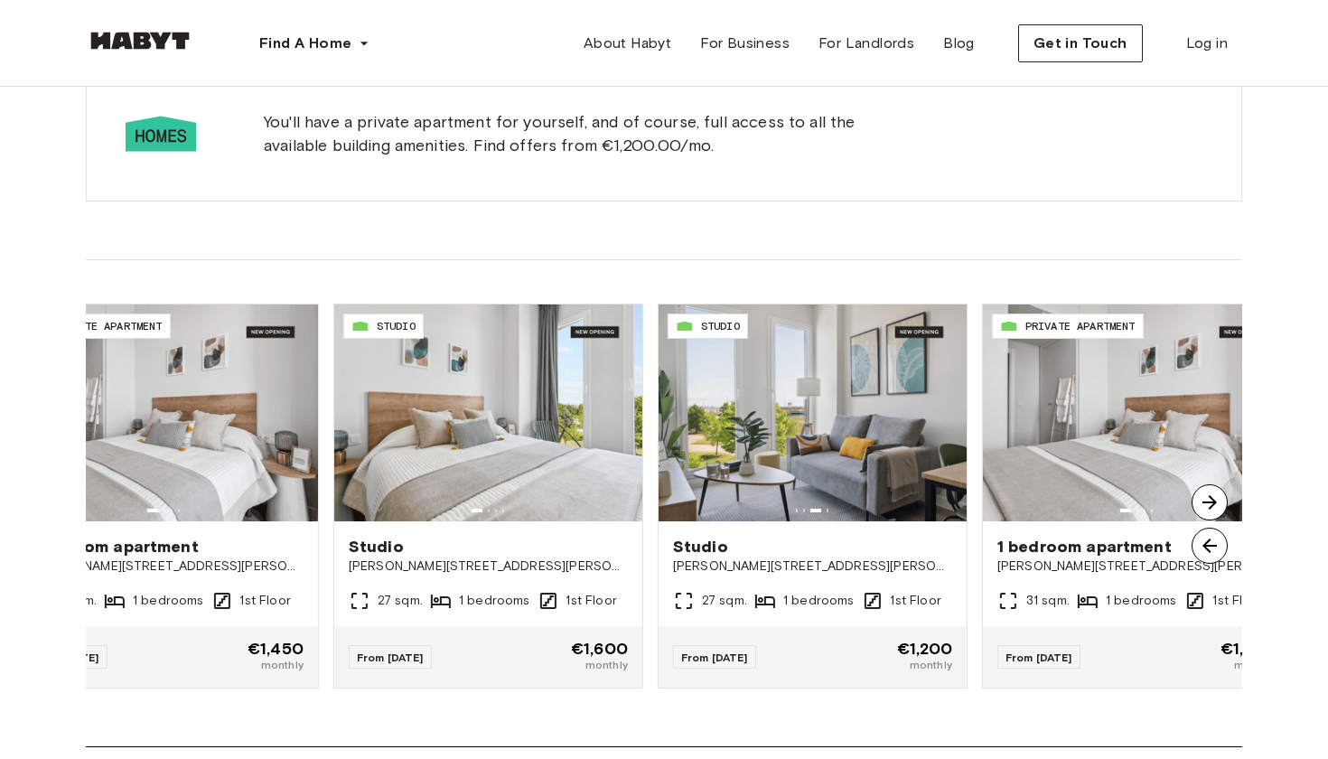
click at [1201, 500] on img at bounding box center [1210, 502] width 36 height 36
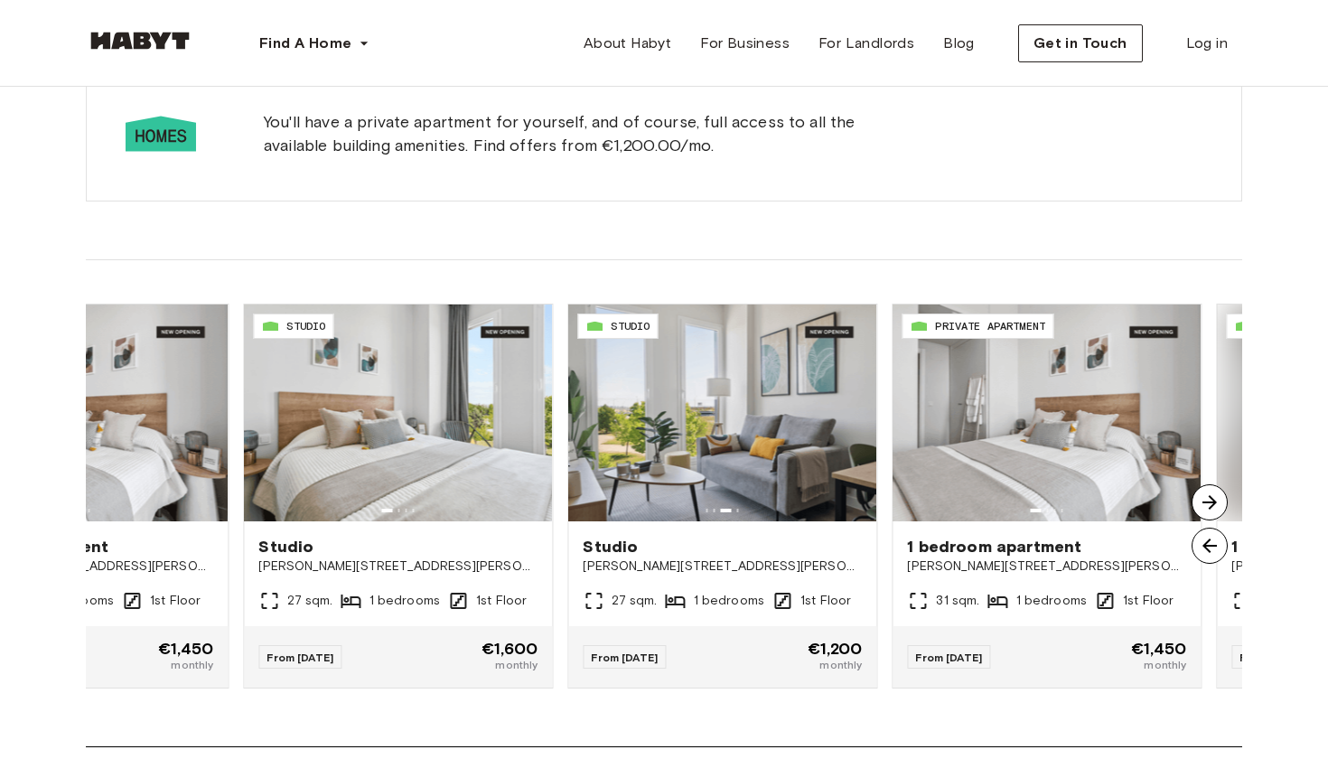
click at [1201, 500] on img at bounding box center [1210, 502] width 36 height 36
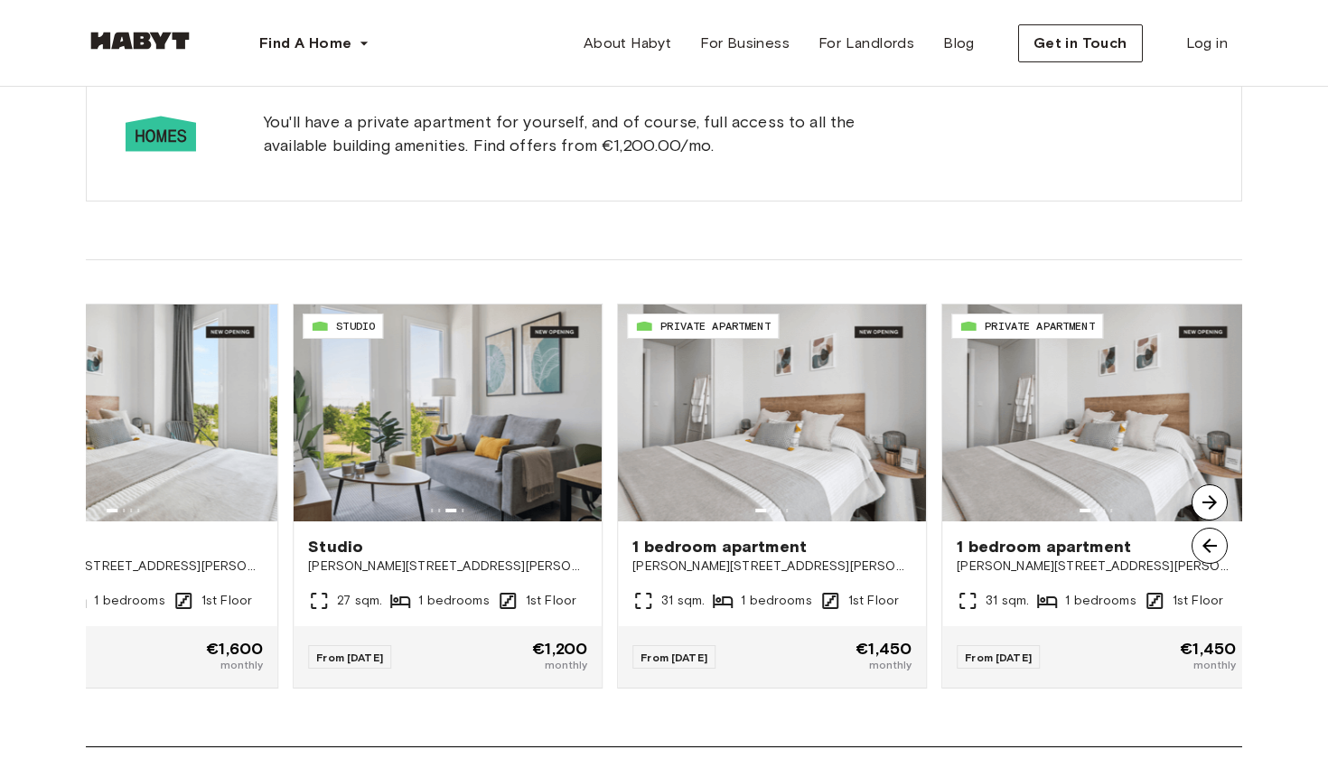
click at [1201, 500] on img at bounding box center [1210, 502] width 36 height 36
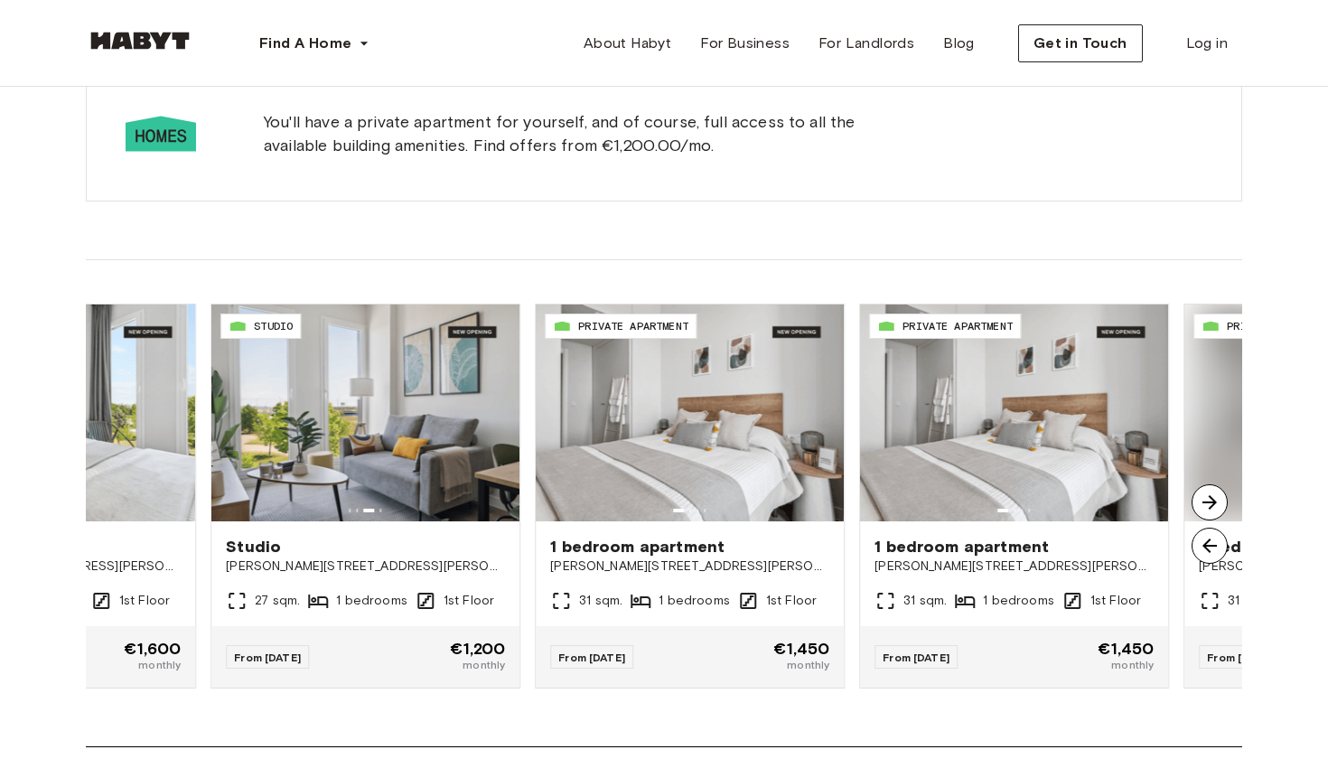
click at [1201, 500] on img at bounding box center [1210, 502] width 36 height 36
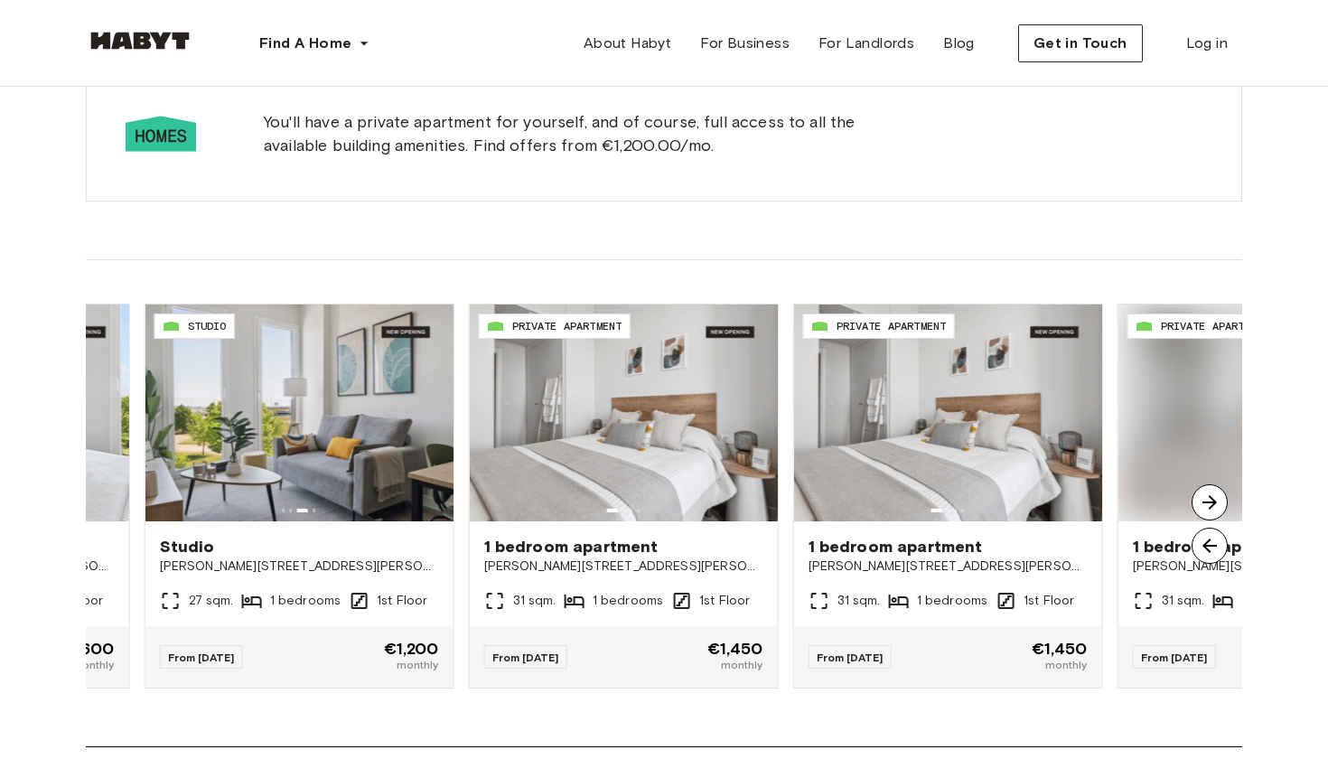
click at [1201, 500] on img at bounding box center [1210, 502] width 36 height 36
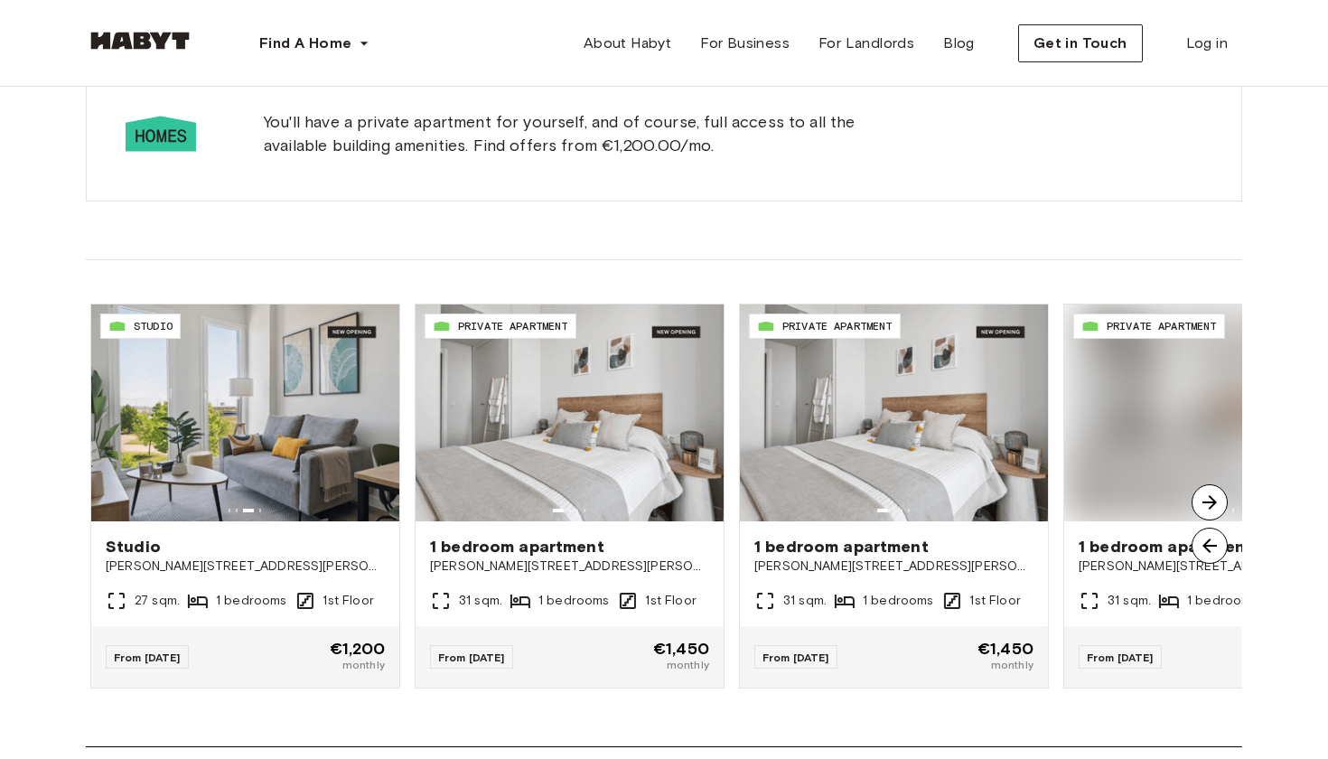
click at [1201, 500] on img at bounding box center [1210, 502] width 36 height 36
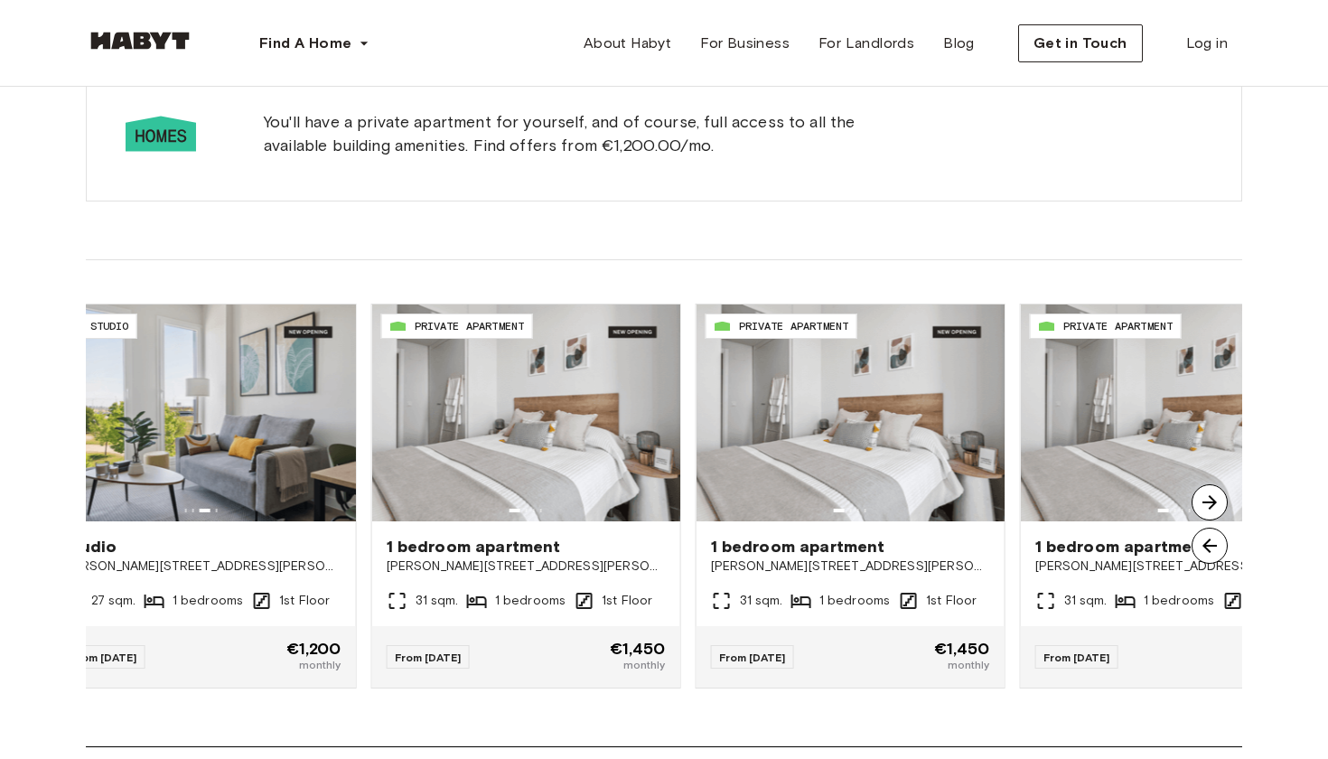
click at [1201, 500] on img at bounding box center [1210, 502] width 36 height 36
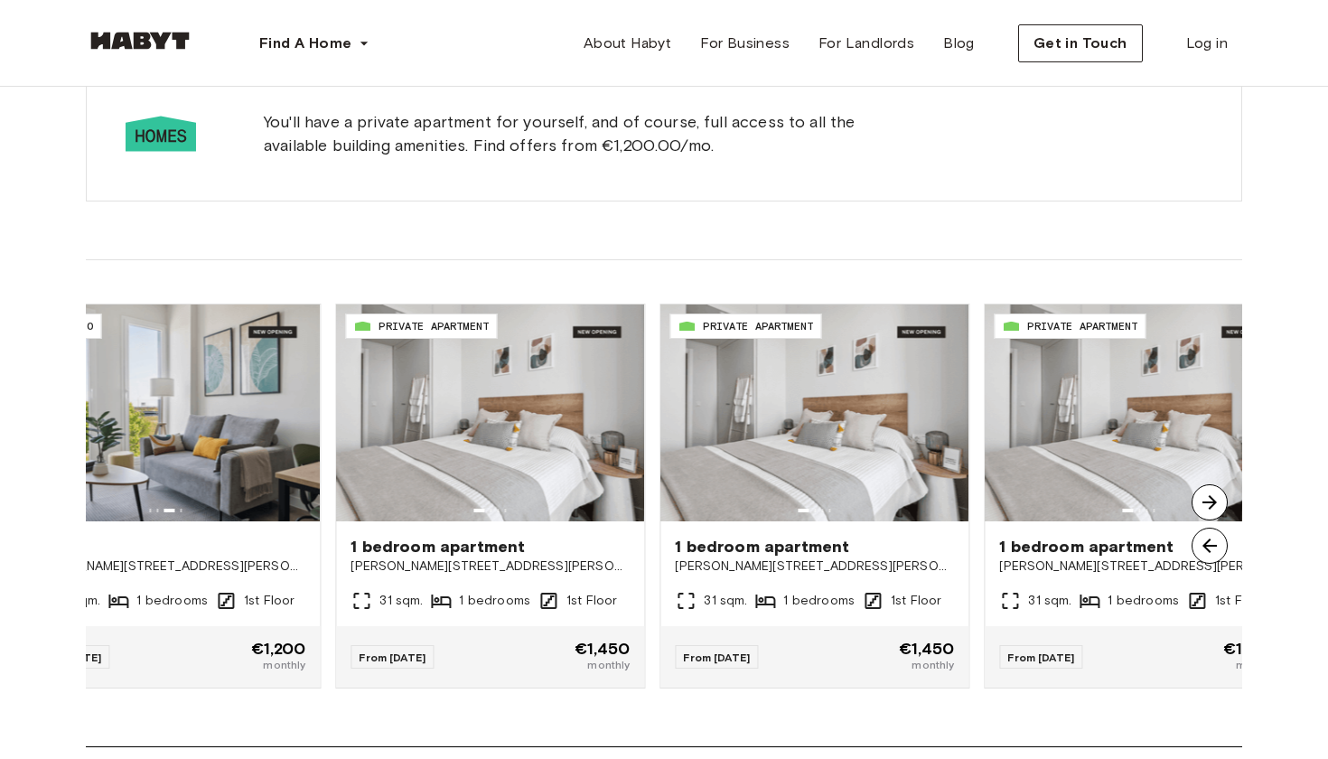
click at [1201, 500] on img at bounding box center [1210, 502] width 36 height 36
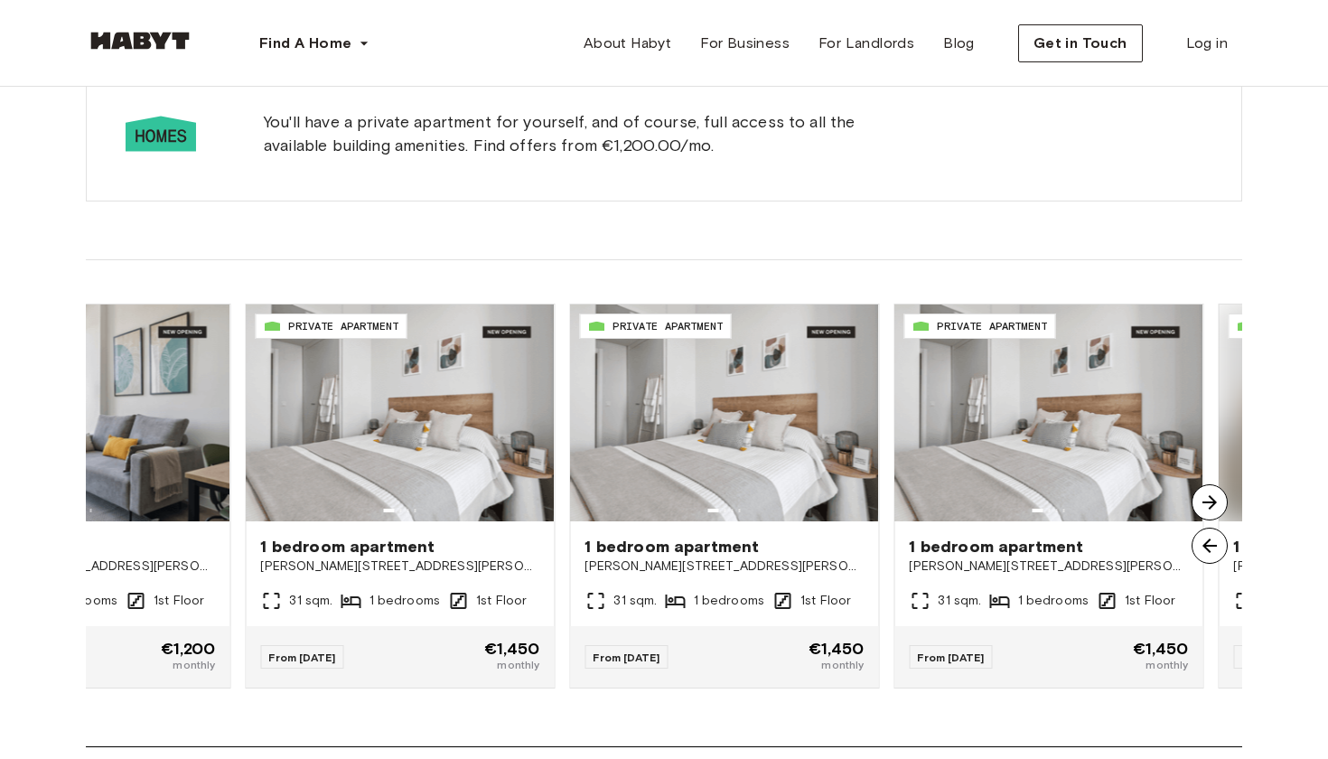
click at [1201, 500] on img at bounding box center [1210, 502] width 36 height 36
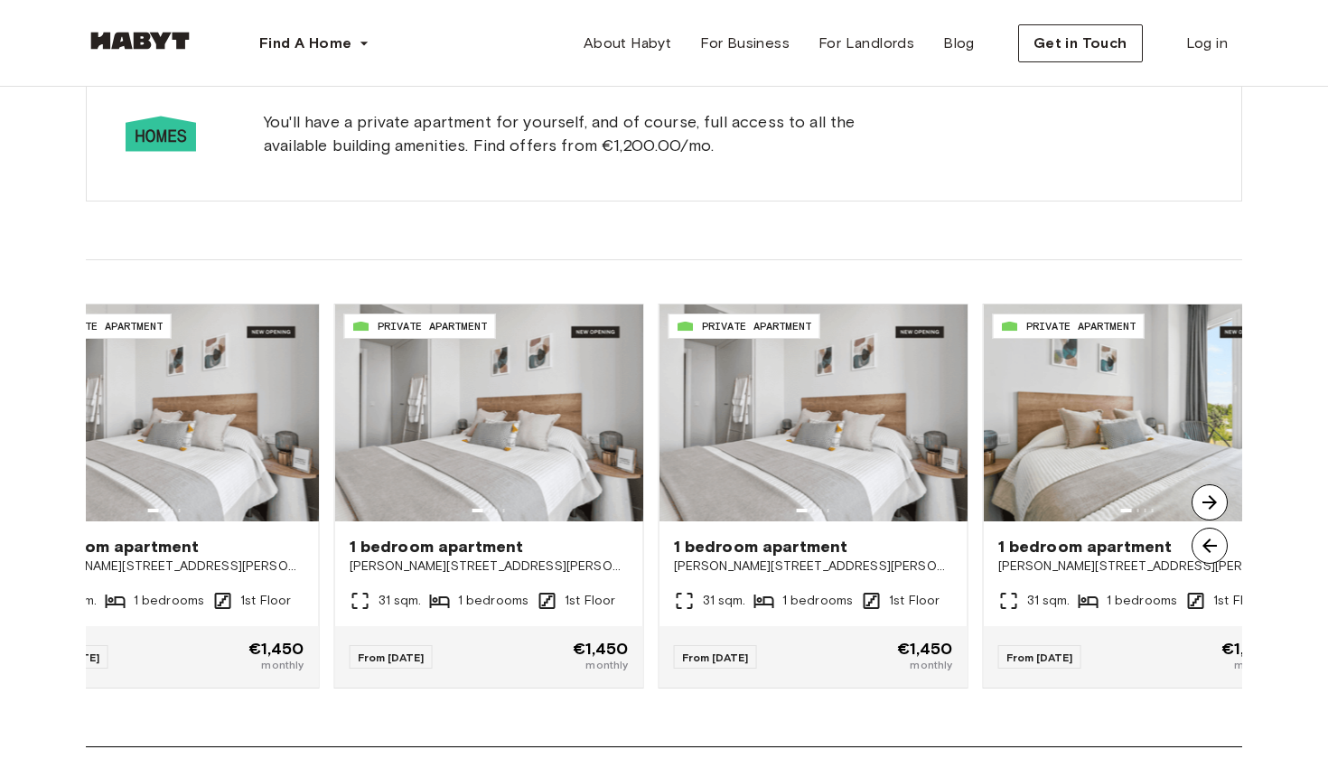
click at [1201, 500] on img at bounding box center [1210, 502] width 36 height 36
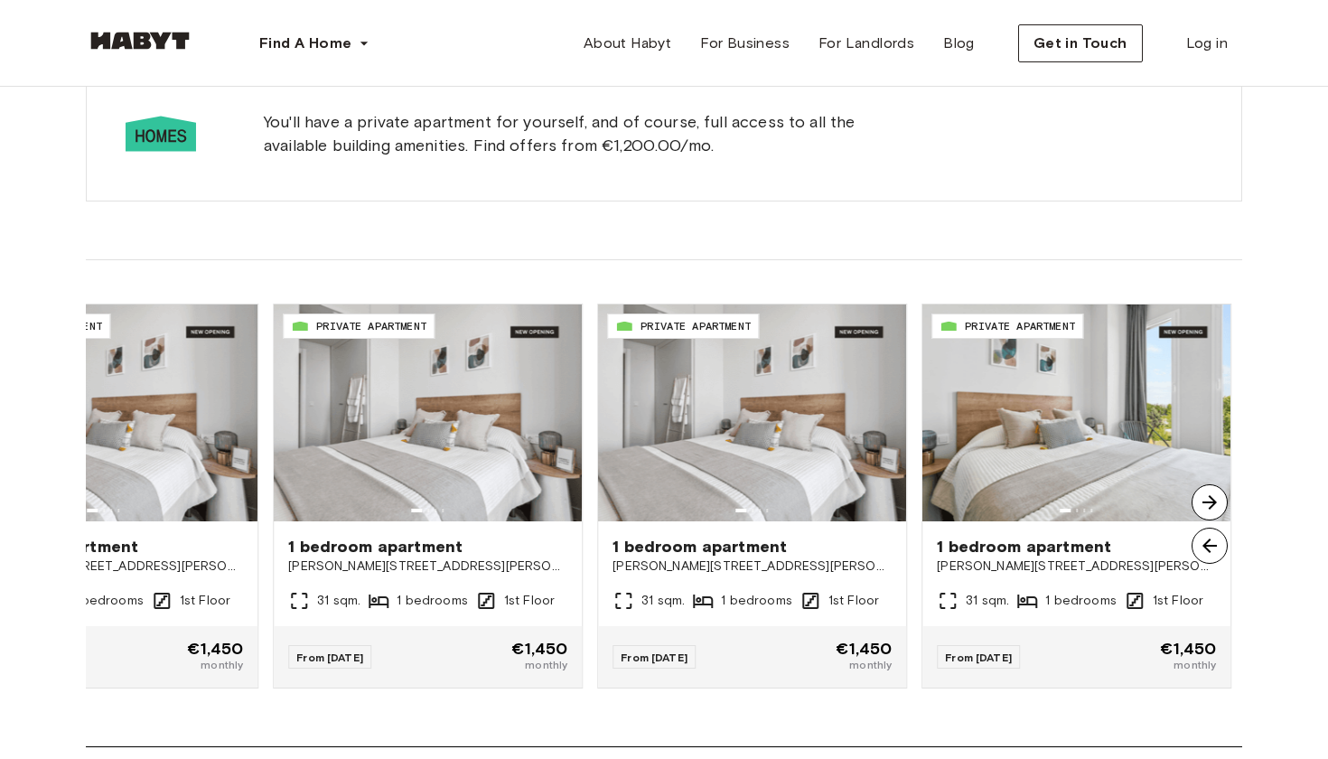
click at [1201, 500] on img at bounding box center [1210, 502] width 36 height 36
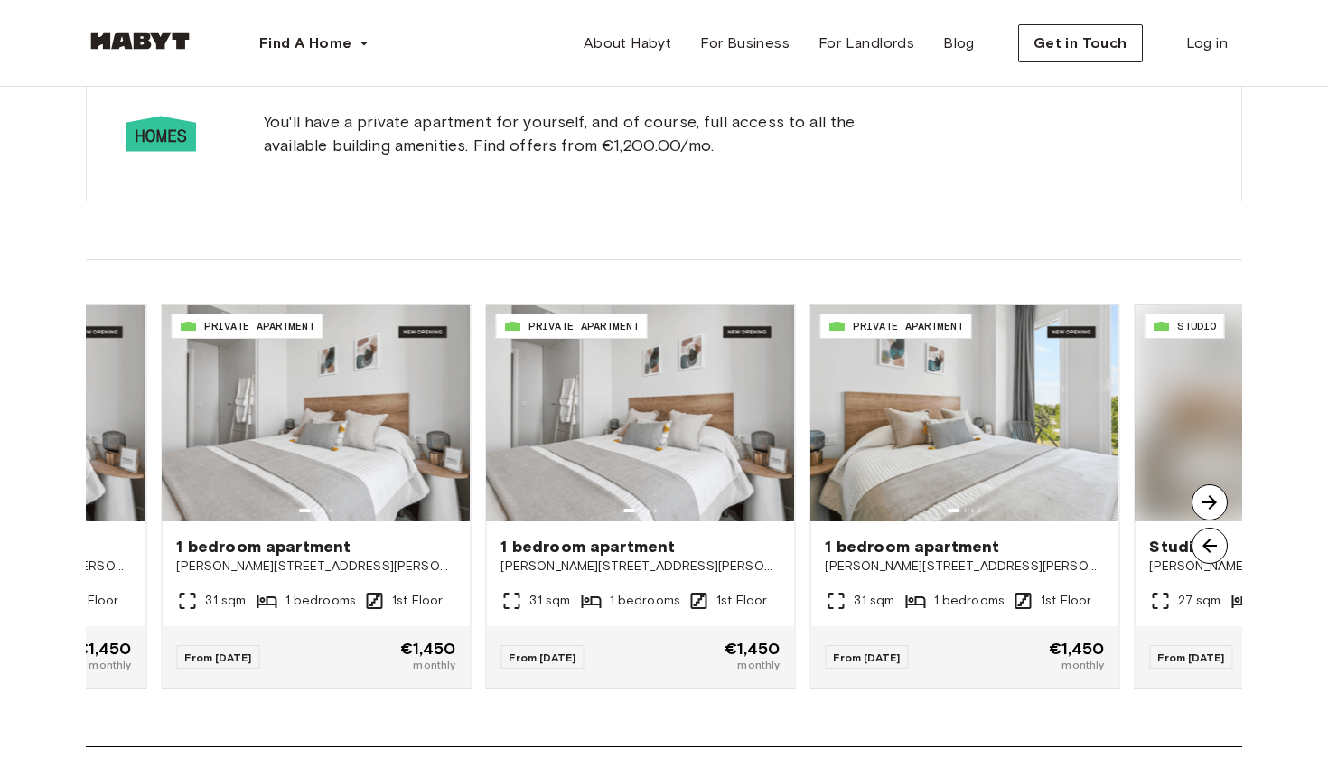
click at [1201, 500] on img at bounding box center [1210, 502] width 36 height 36
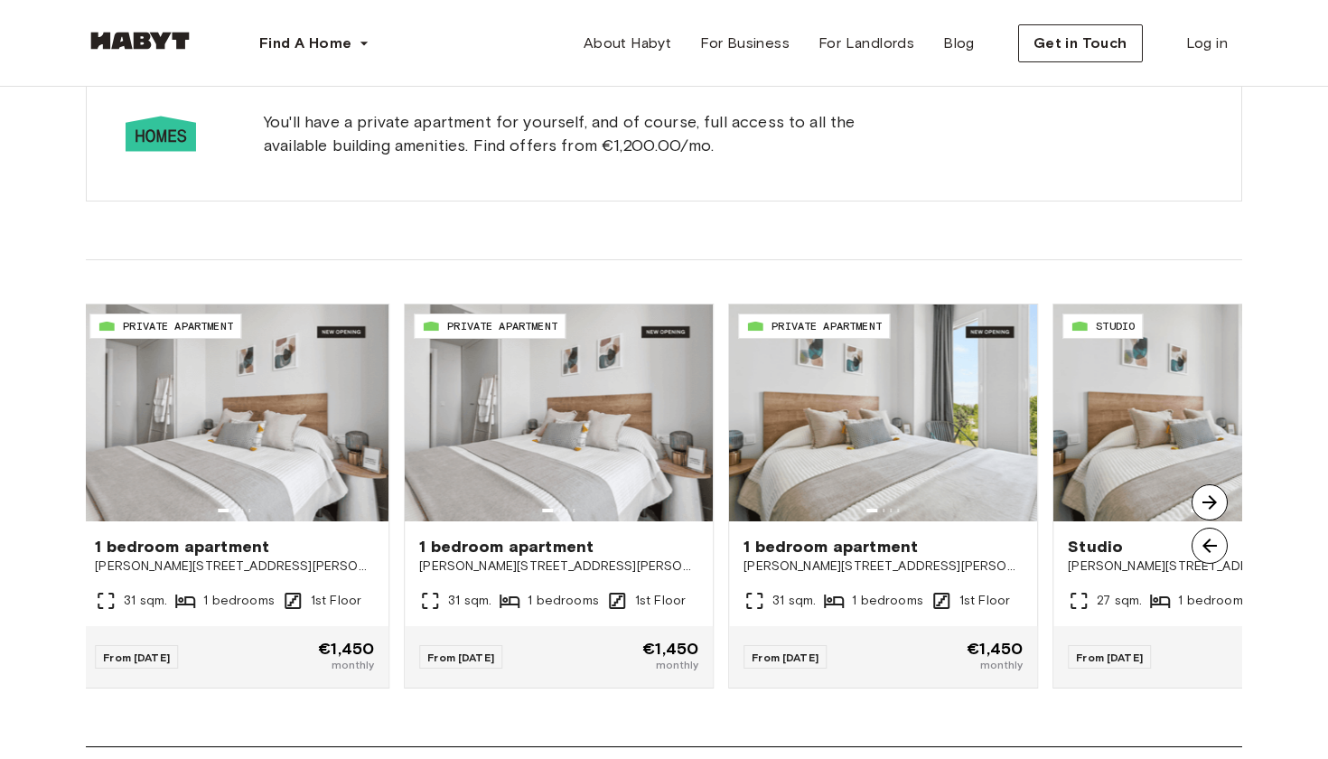
click at [1201, 500] on img at bounding box center [1210, 502] width 36 height 36
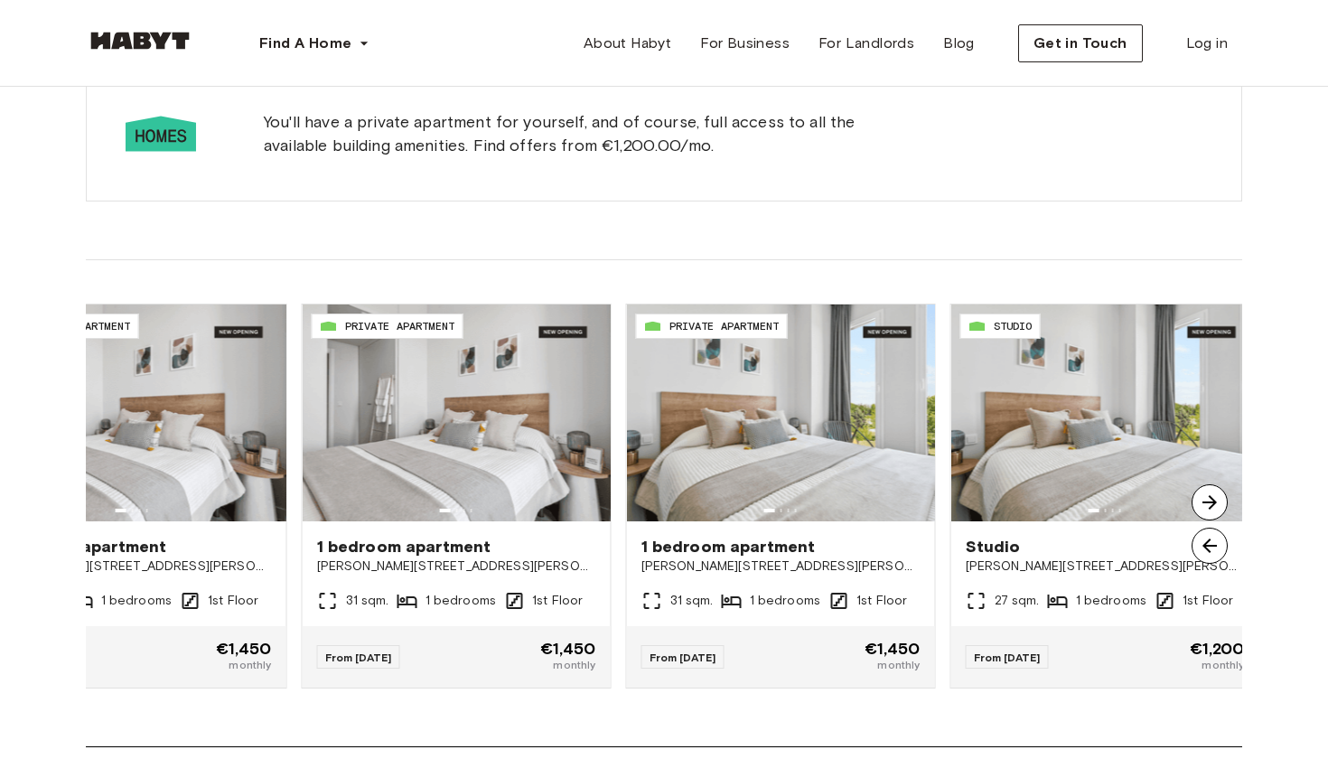
click at [1201, 500] on img at bounding box center [1210, 502] width 36 height 36
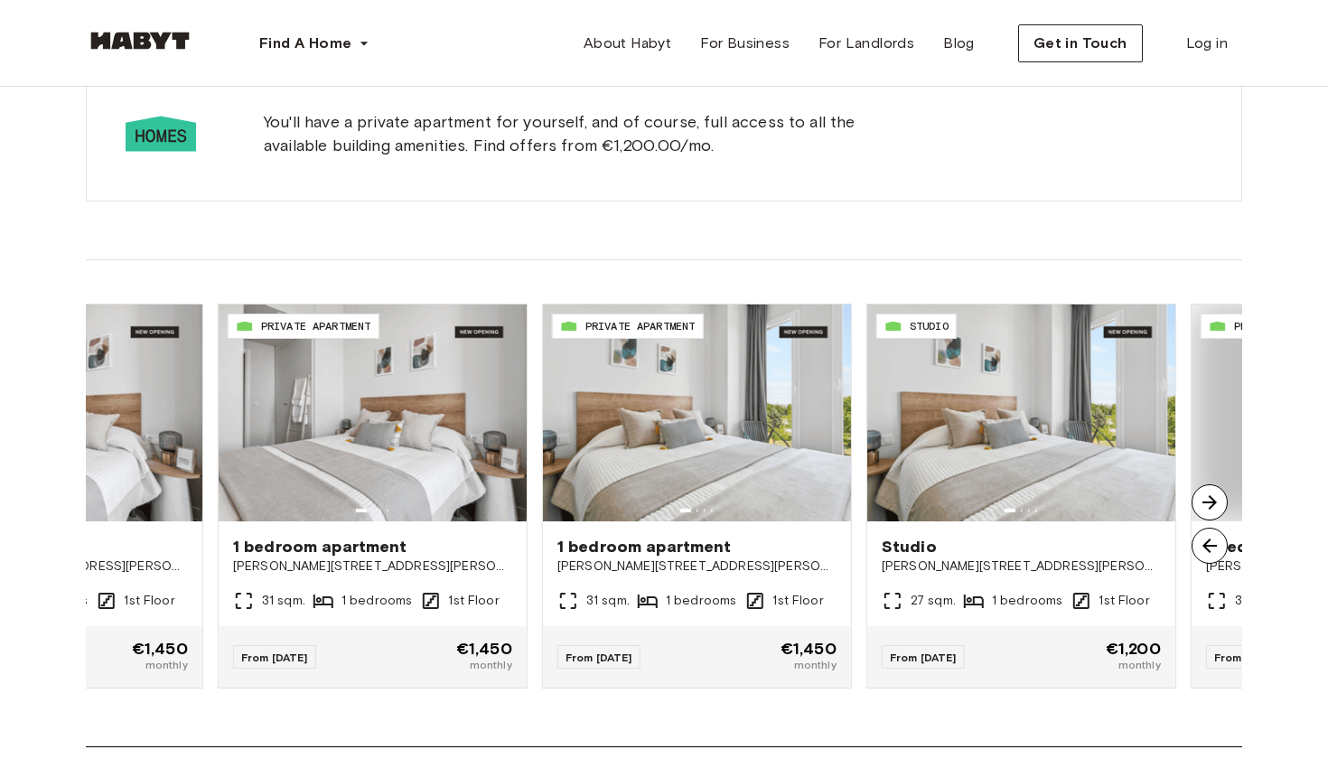
click at [1201, 500] on img at bounding box center [1210, 502] width 36 height 36
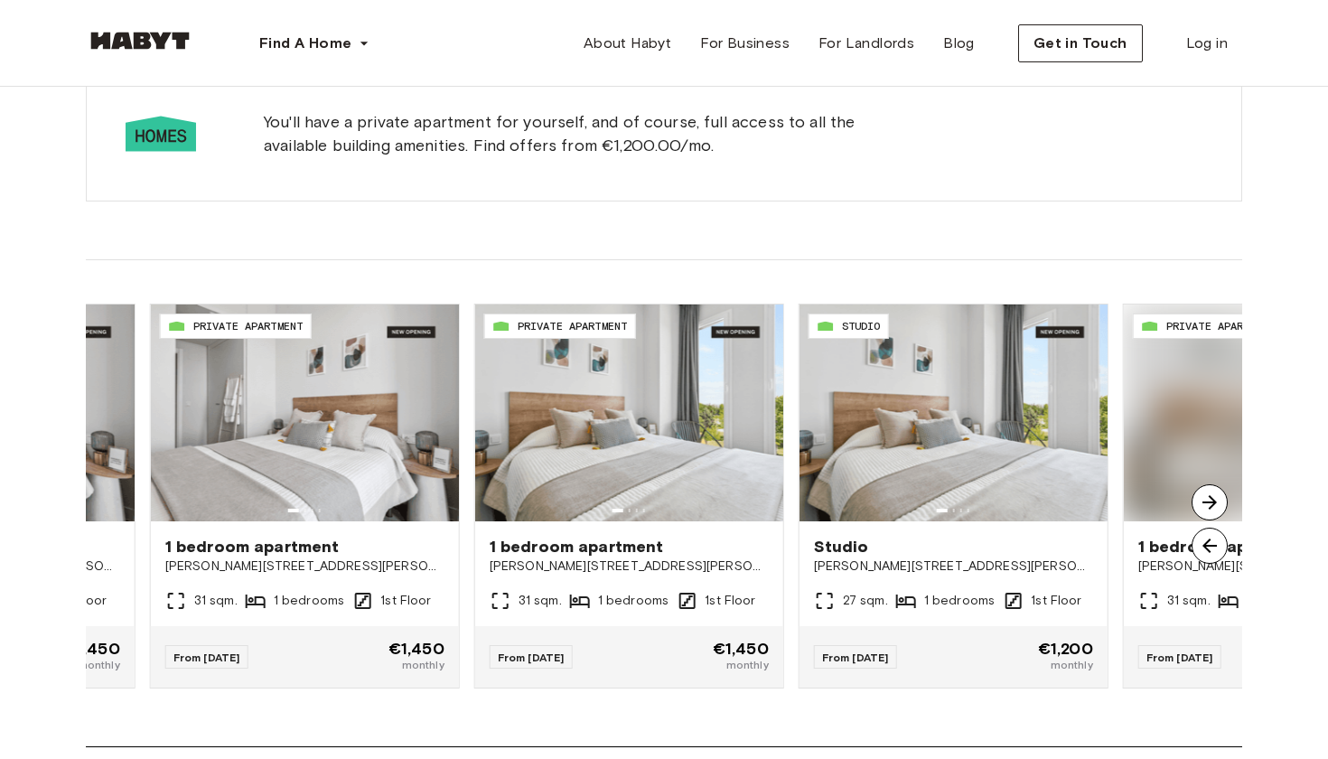
click at [1201, 500] on img at bounding box center [1210, 502] width 36 height 36
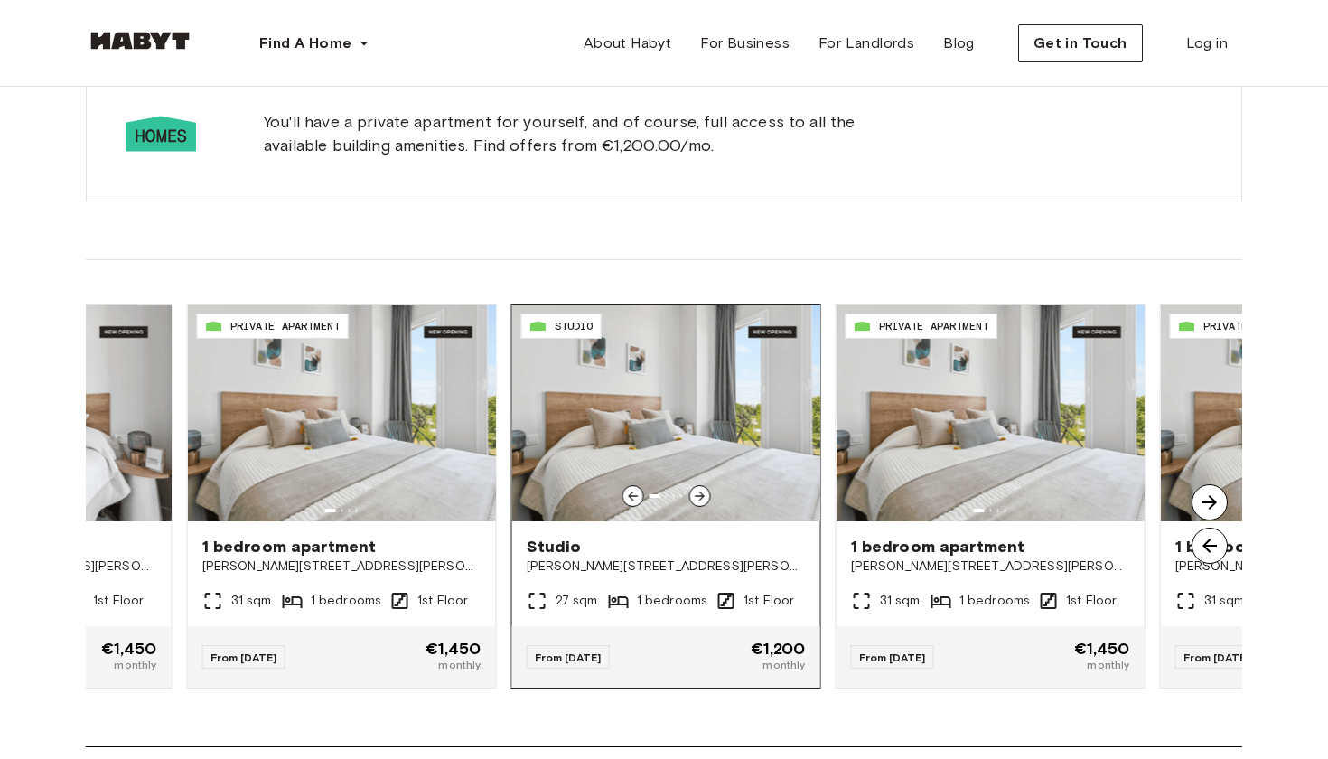
click at [699, 498] on icon at bounding box center [699, 496] width 14 height 14
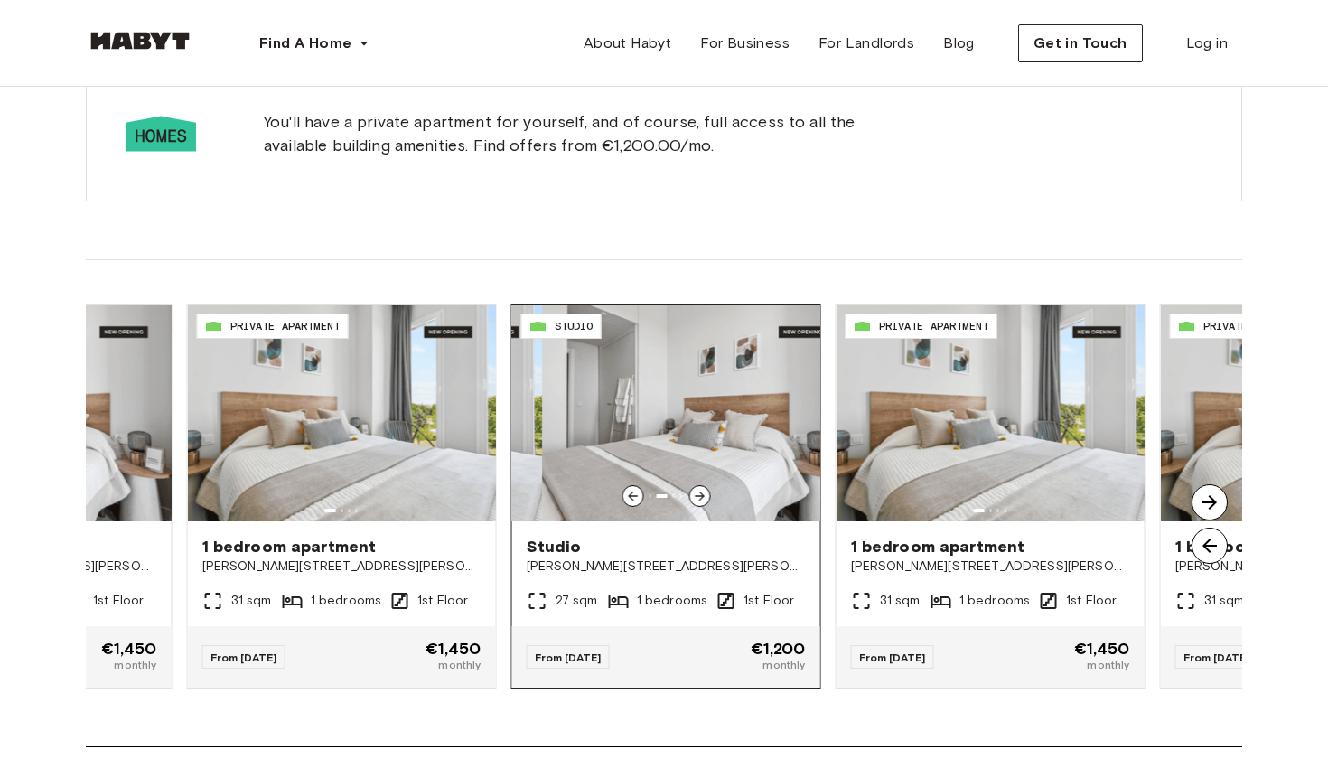
click at [699, 498] on icon at bounding box center [699, 496] width 14 height 14
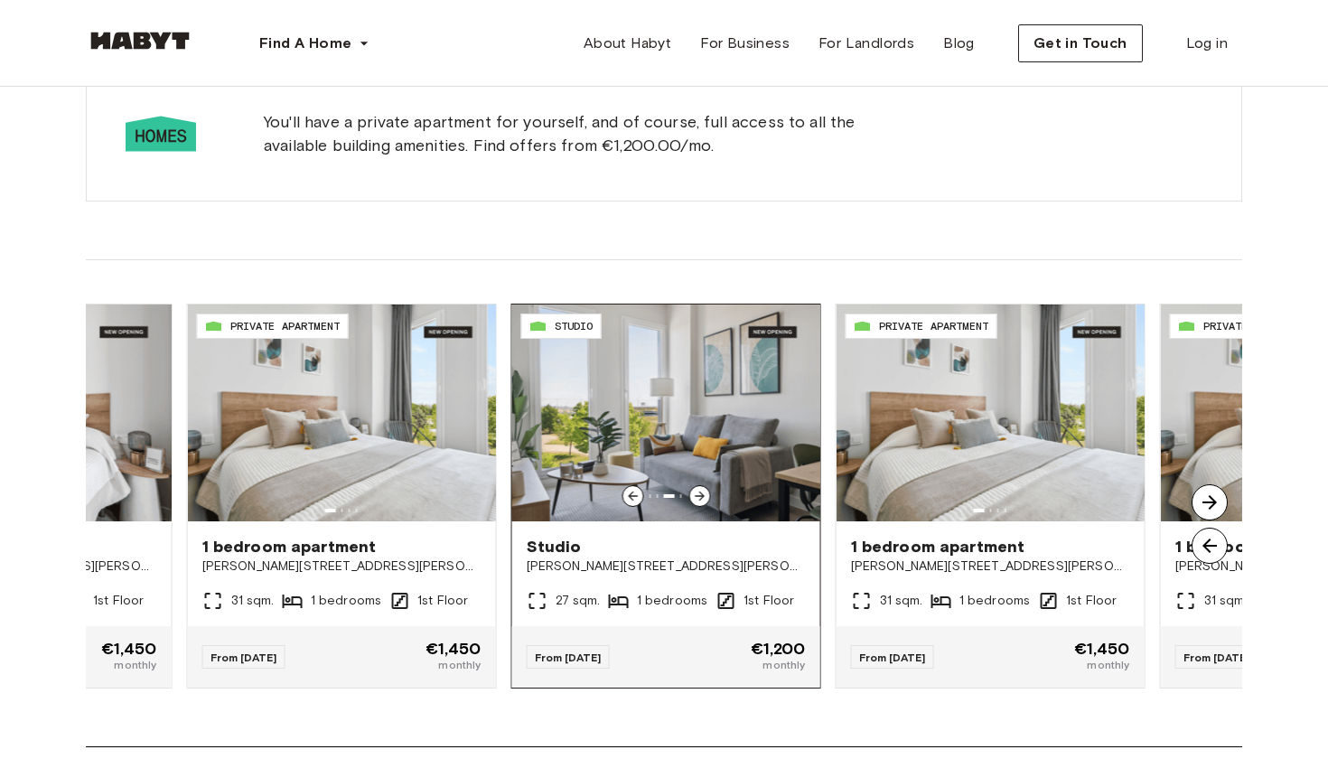
click at [699, 498] on icon at bounding box center [699, 496] width 14 height 14
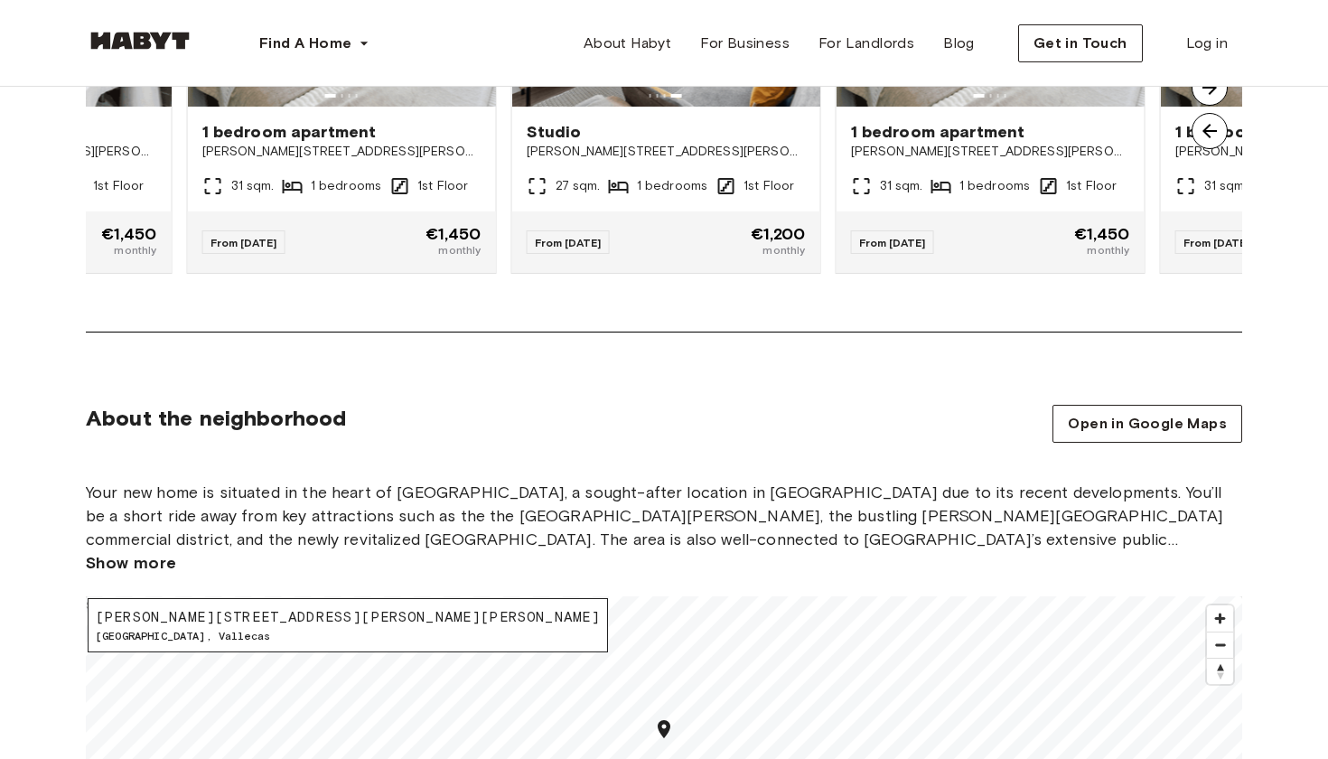
scroll to position [1610, 0]
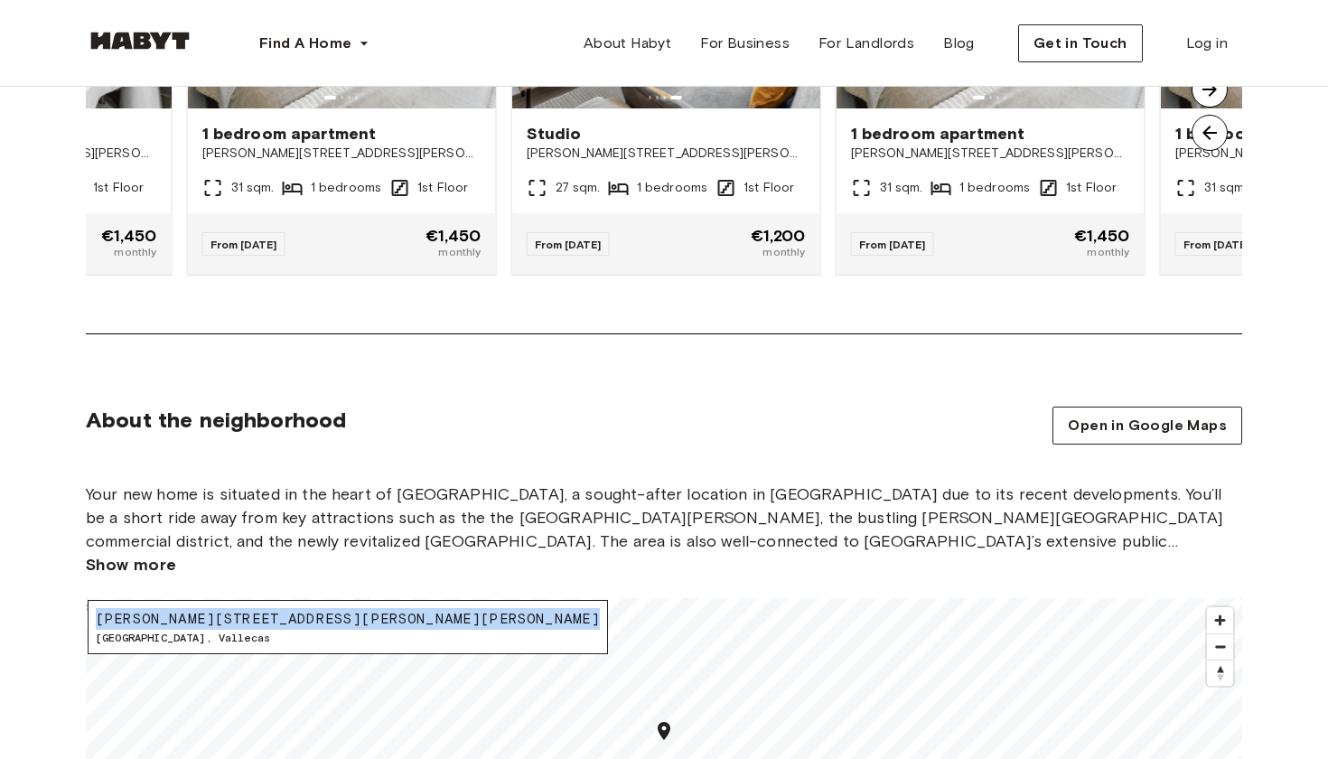
drag, startPoint x: 579, startPoint y: 643, endPoint x: 90, endPoint y: 634, distance: 489.0
click at [91, 634] on div "[PERSON_NAME][STREET_ADDRESS][PERSON_NAME][PERSON_NAME]" at bounding box center [348, 627] width 521 height 54
copy span "[PERSON_NAME][STREET_ADDRESS][PERSON_NAME][PERSON_NAME]"
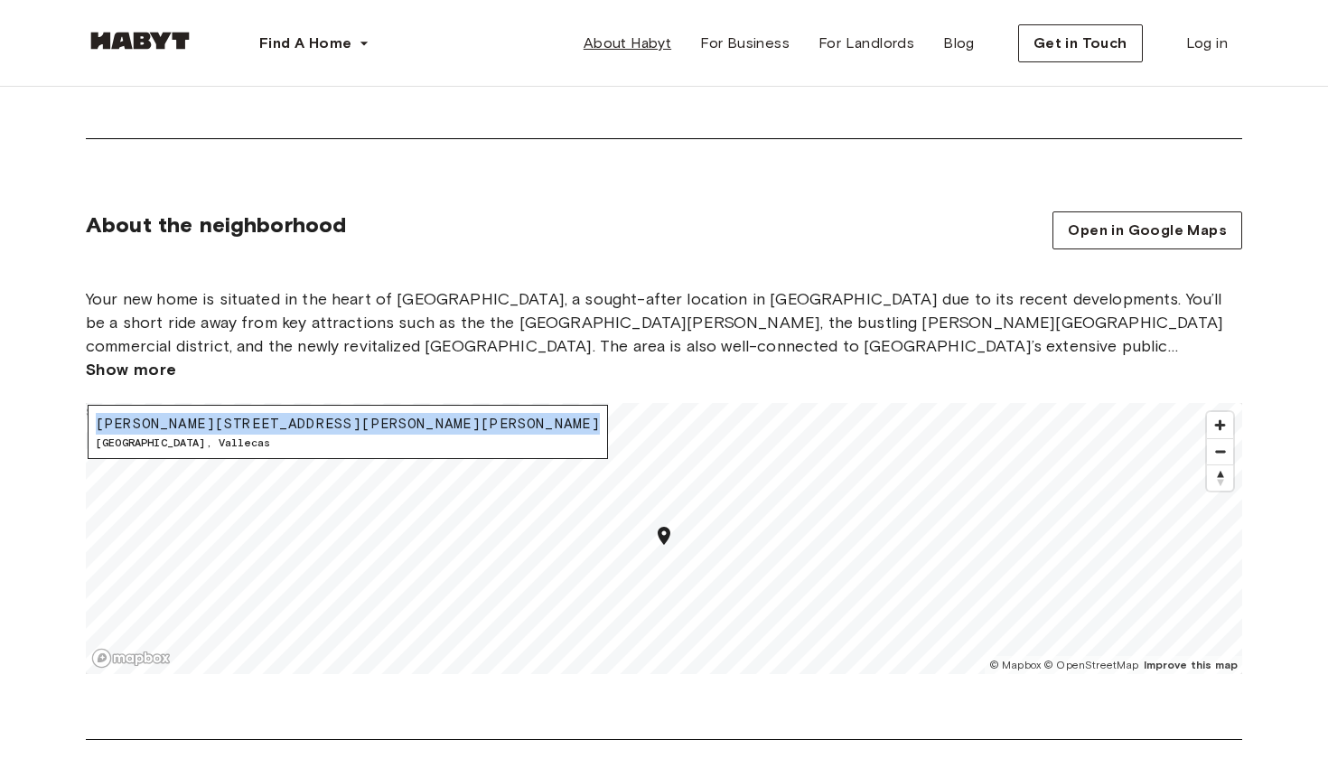
scroll to position [1586, 0]
